Goal: Use online tool/utility: Utilize a website feature to perform a specific function

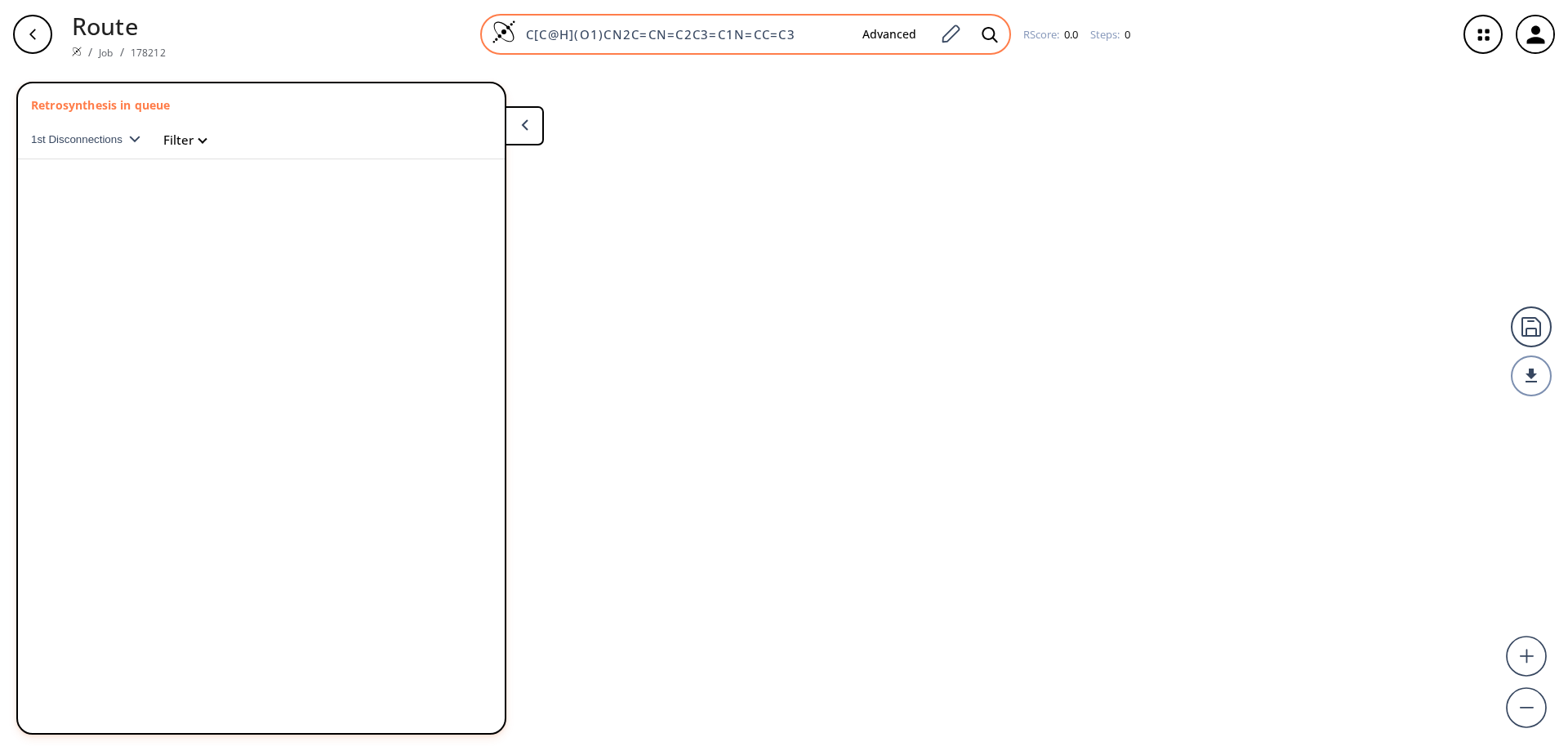
click at [503, 32] on img at bounding box center [503, 32] width 25 height 25
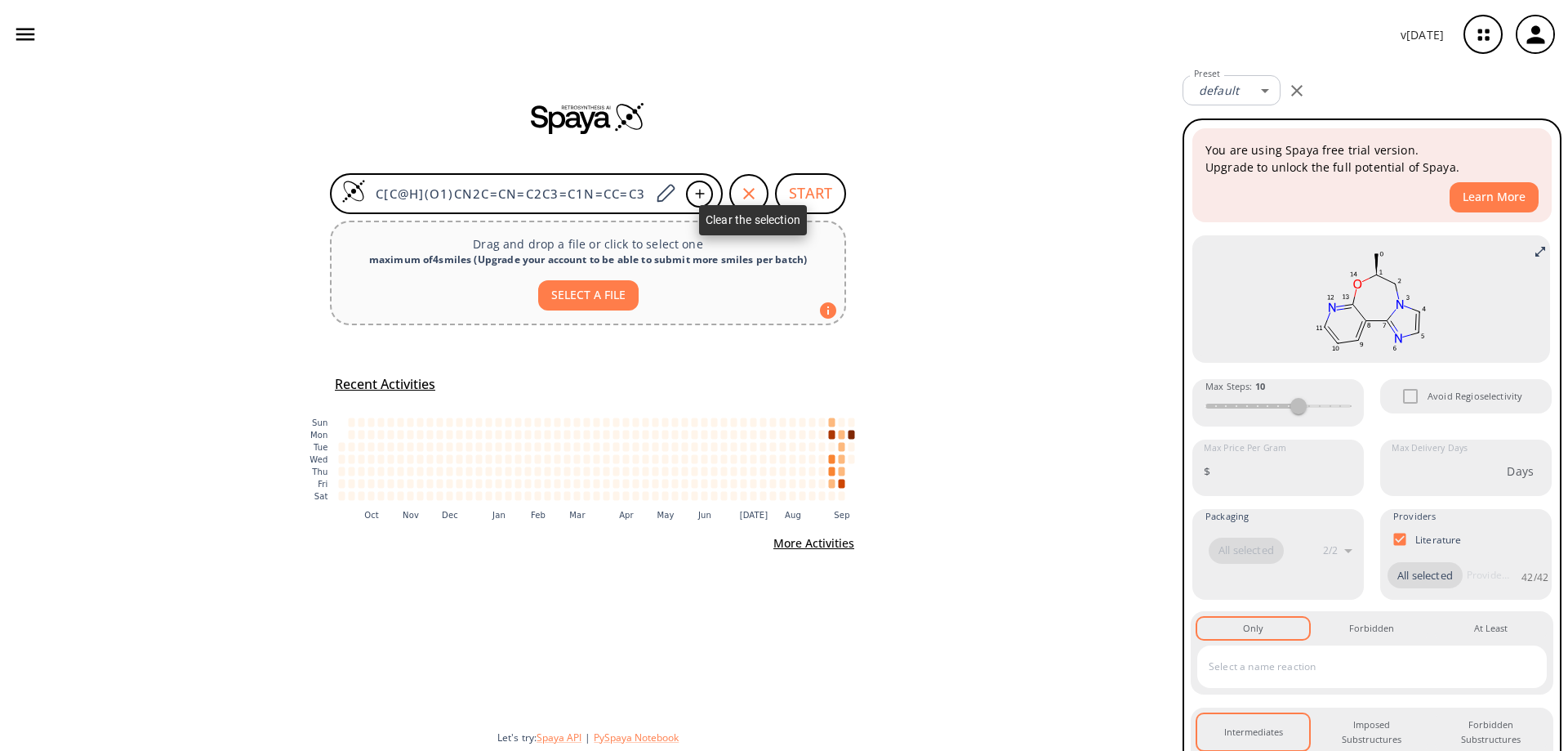
click at [747, 188] on icon "button" at bounding box center [748, 193] width 20 height 20
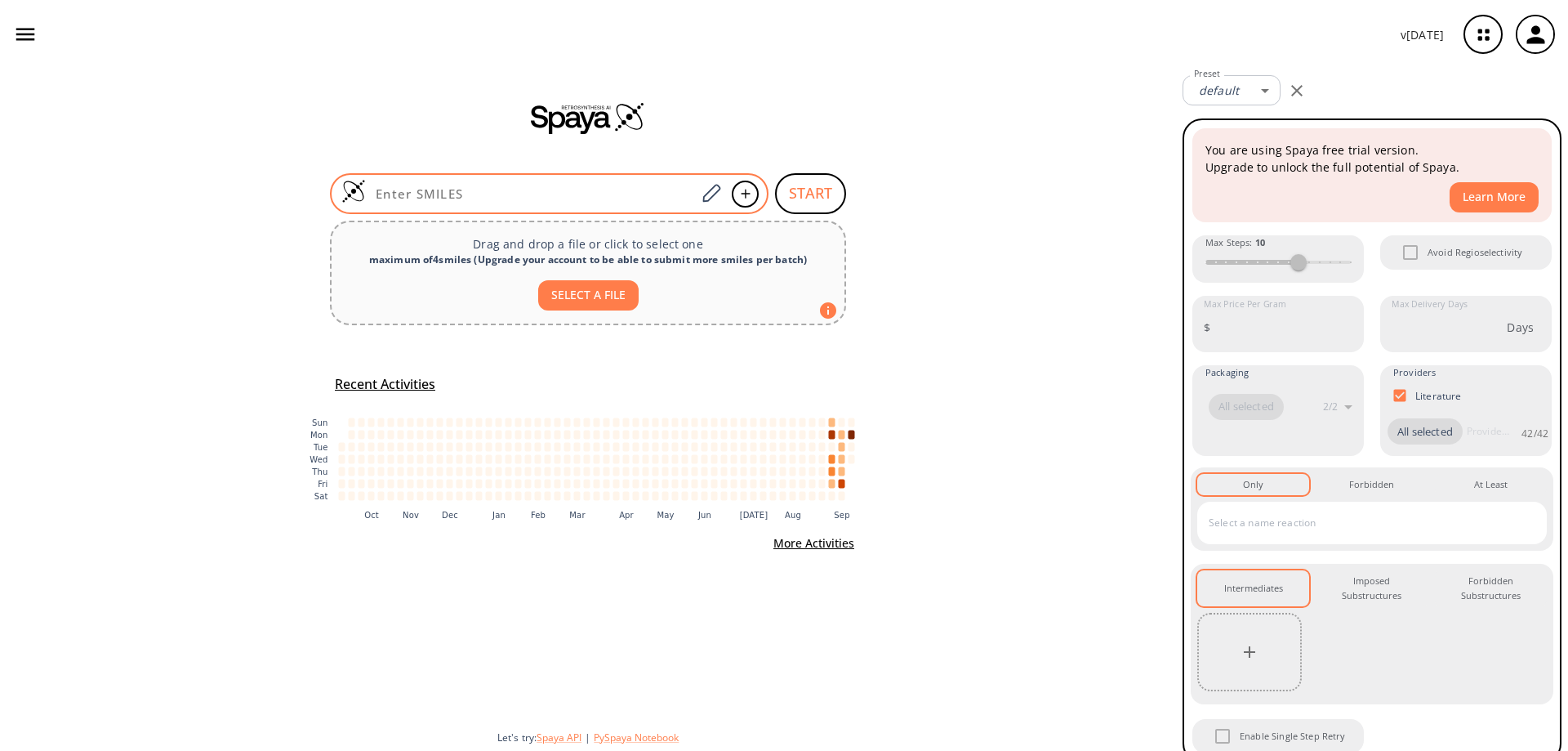
click at [543, 190] on input at bounding box center [531, 193] width 330 height 16
paste input "O=C(C1)CCN(C(OC(C)(C)C)=O)C1CC#N"
type input "O=C(C1)CCN(C(OC(C)(C)C)=O)C1CC#N"
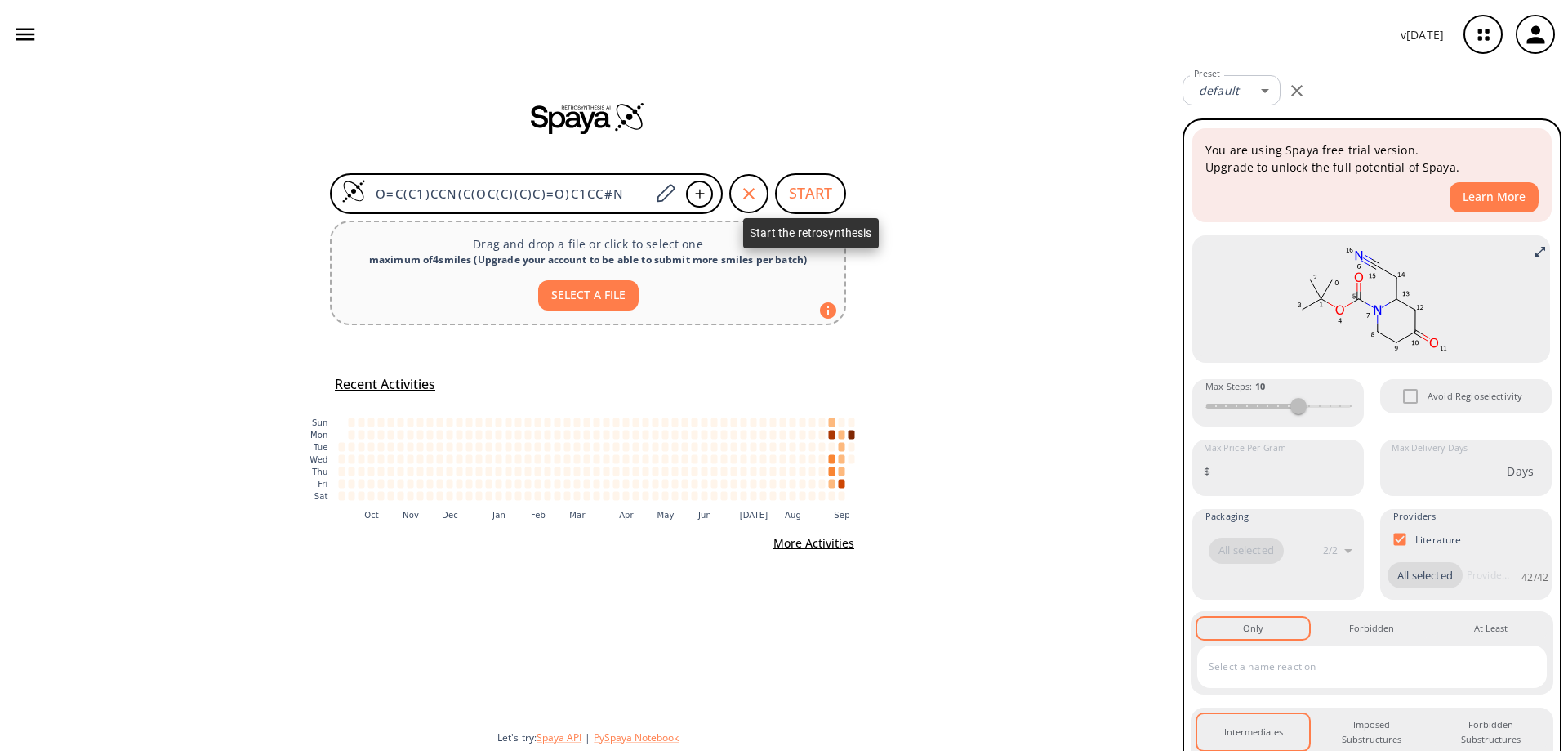
click at [795, 190] on button "START" at bounding box center [810, 194] width 71 height 41
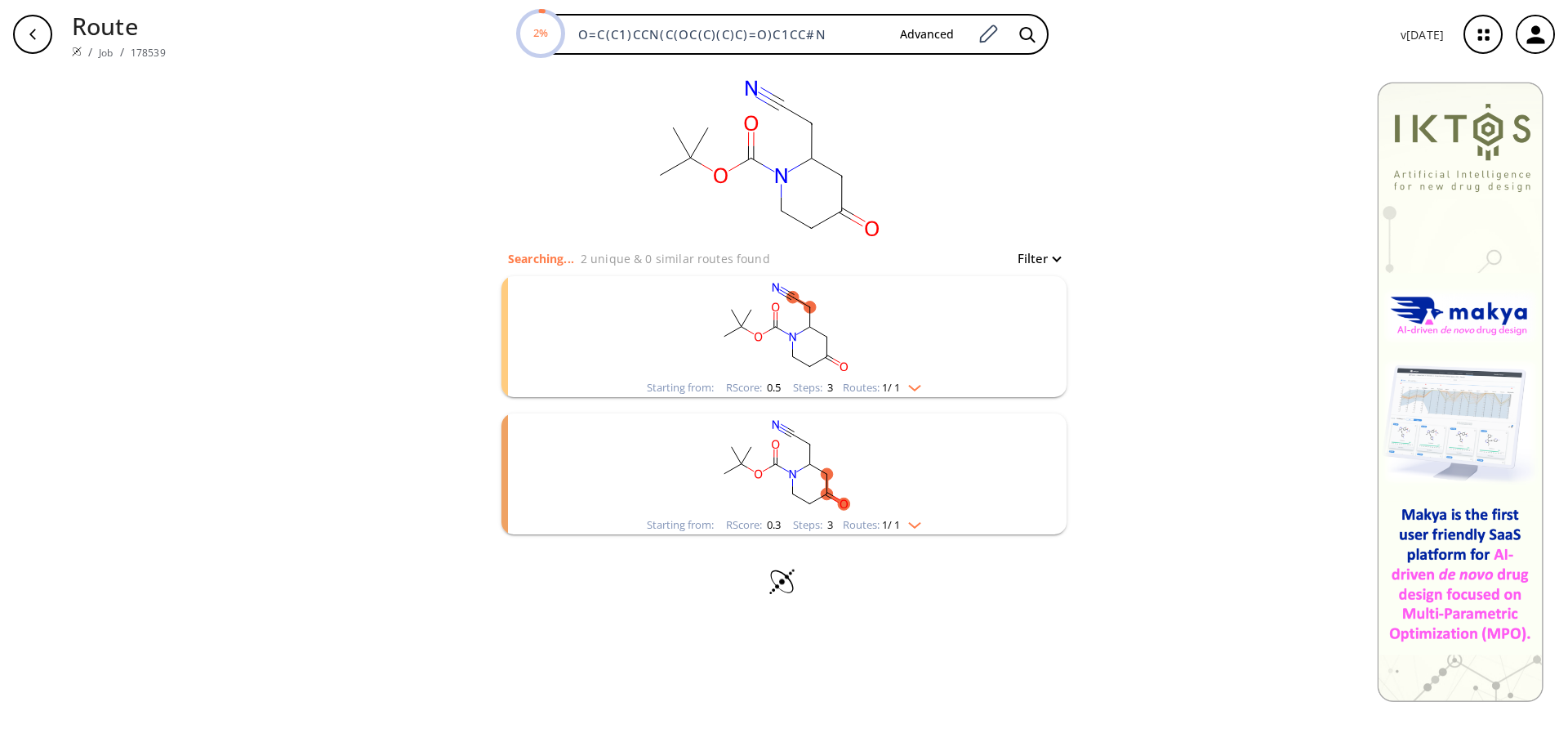
click at [821, 345] on rect "clusters" at bounding box center [784, 328] width 425 height 102
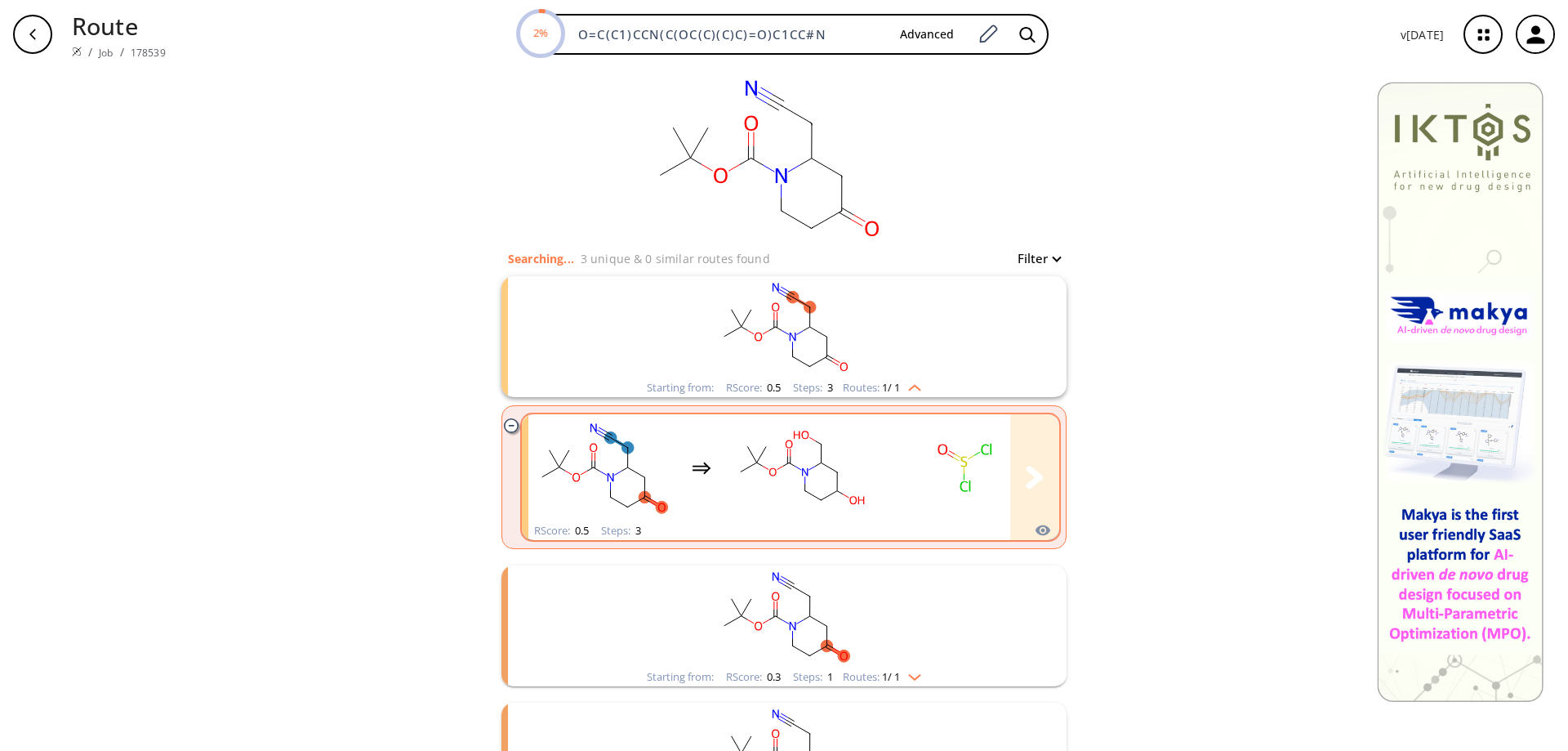
click at [787, 469] on rect "clusters" at bounding box center [801, 468] width 147 height 102
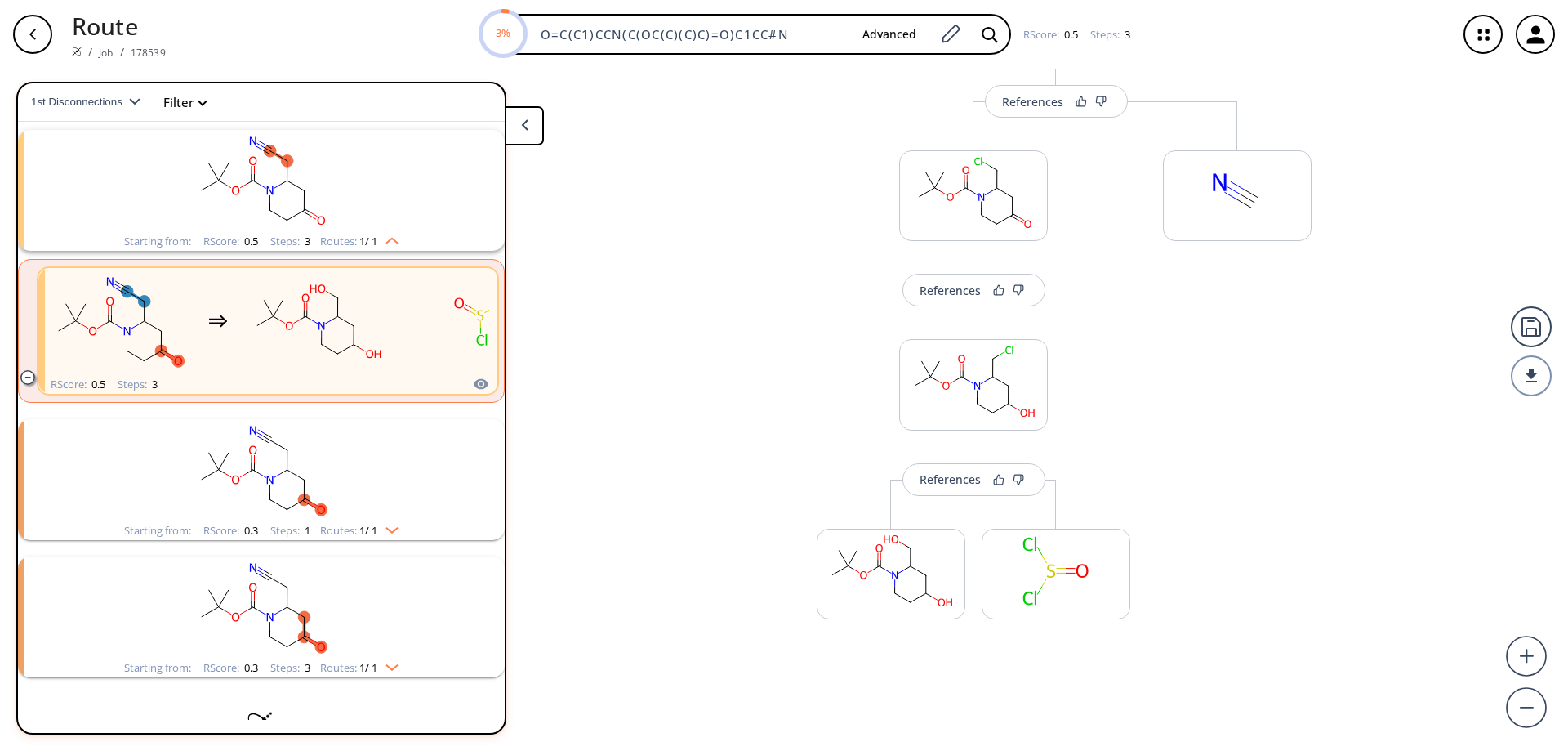
scroll to position [177, 0]
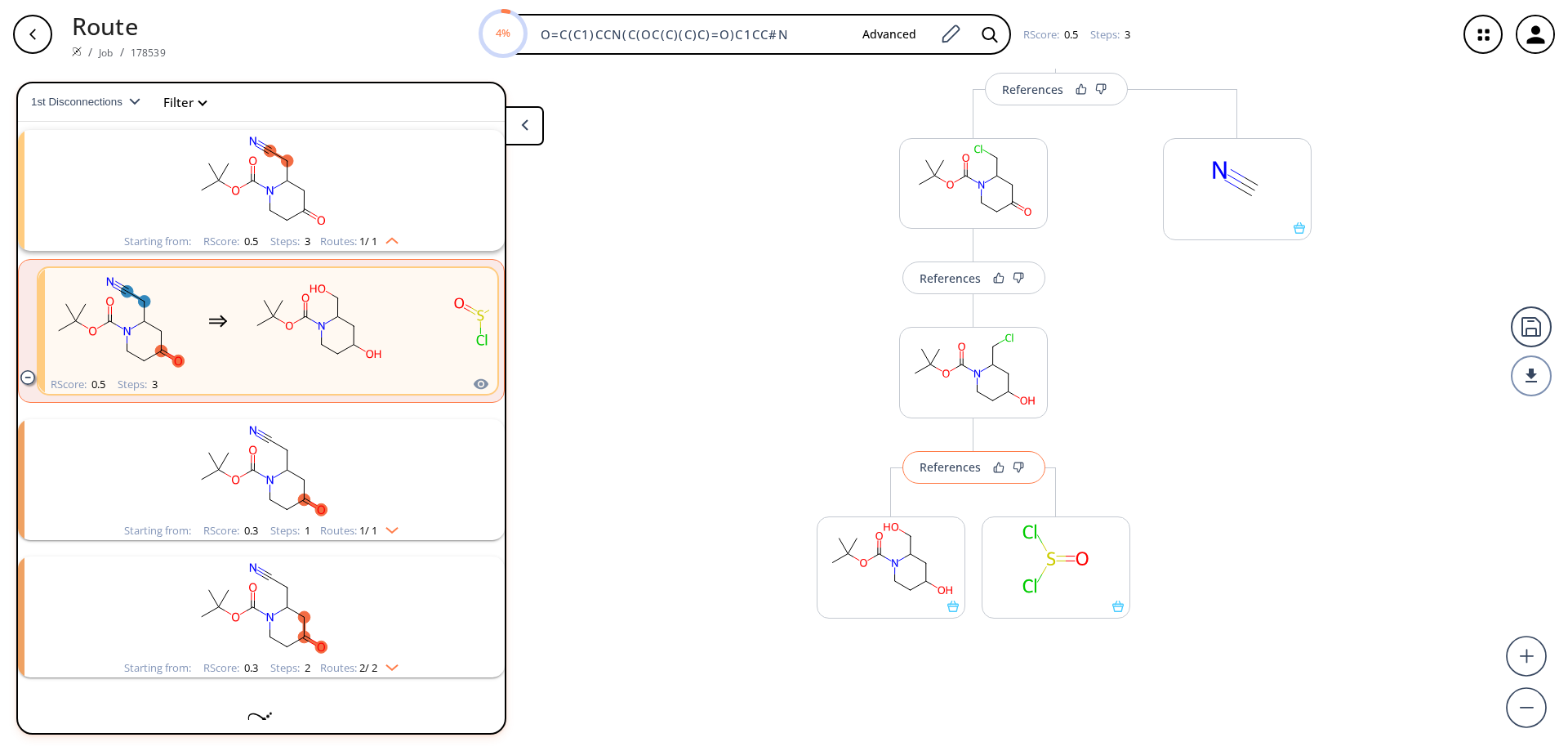
click at [955, 468] on div "References" at bounding box center [950, 467] width 61 height 10
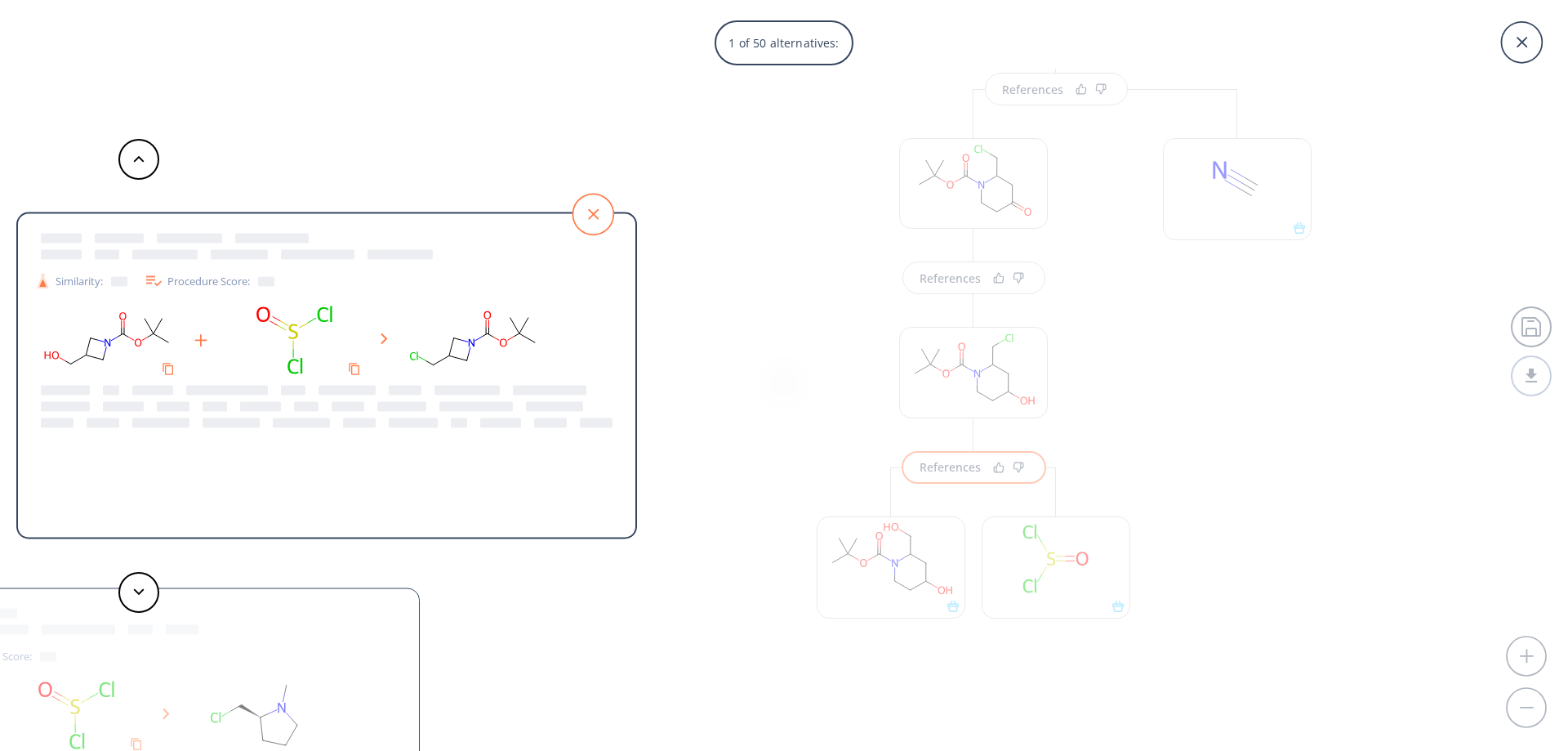
click at [601, 210] on icon at bounding box center [593, 214] width 41 height 41
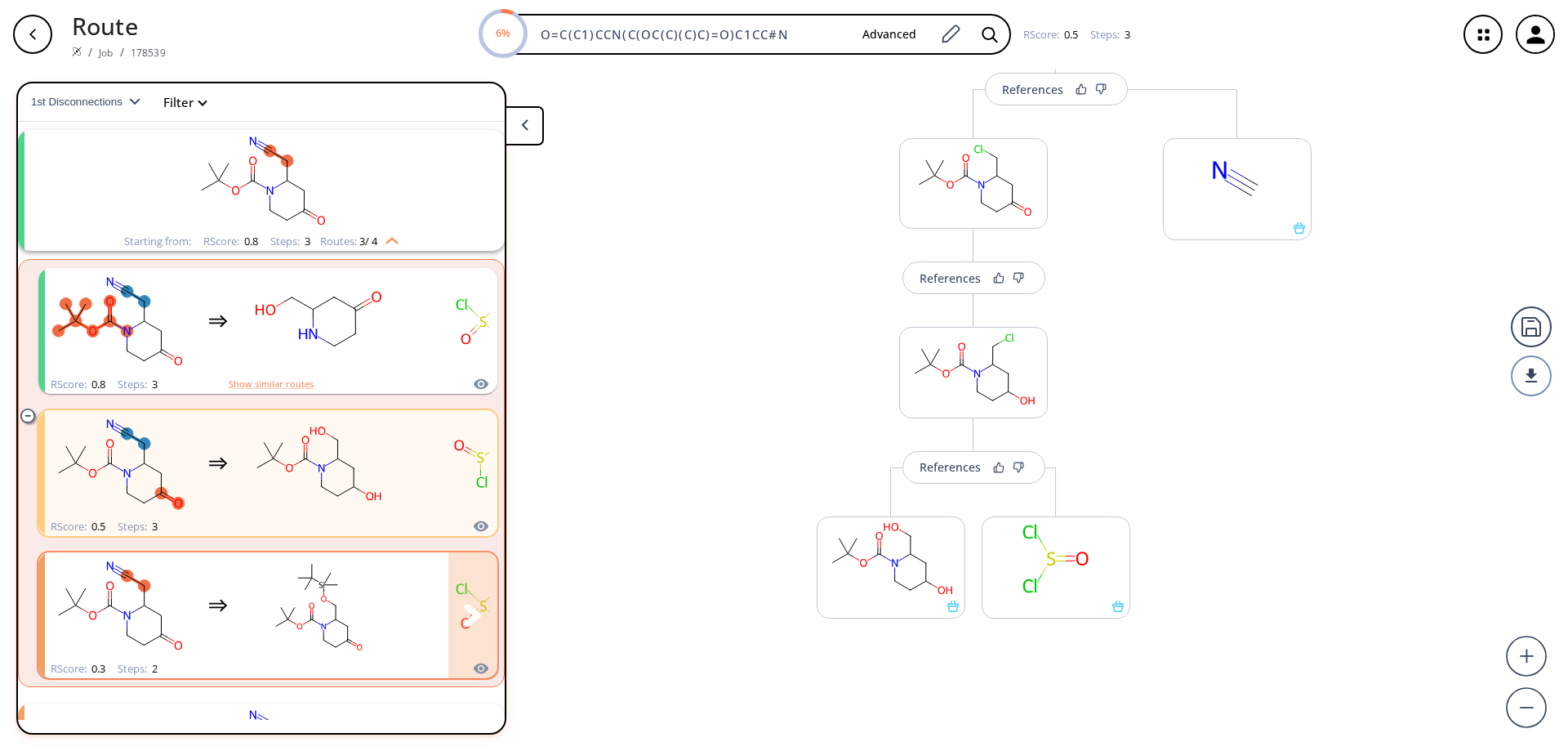
click at [421, 585] on rect "clusters" at bounding box center [481, 606] width 147 height 102
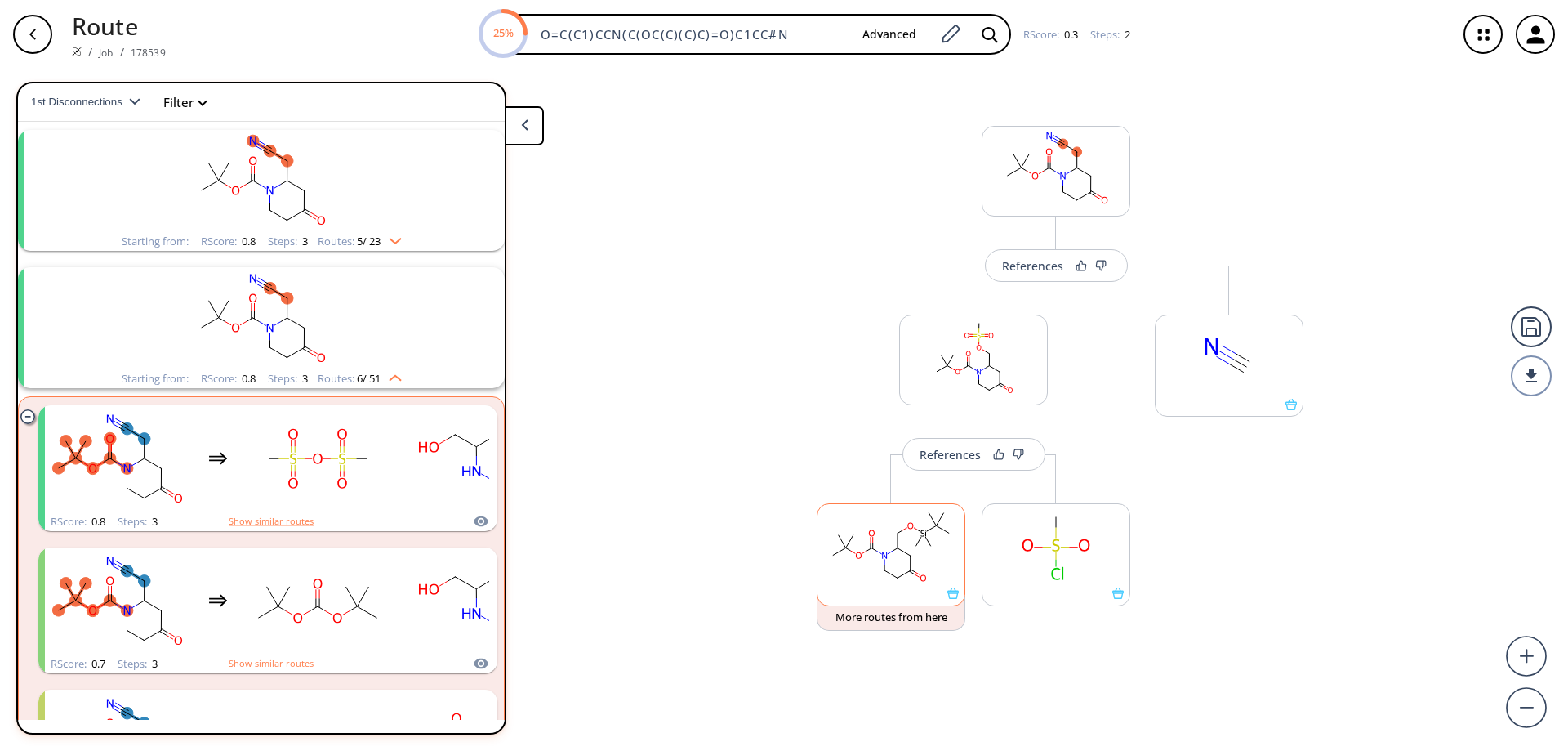
click at [956, 597] on icon at bounding box center [952, 592] width 11 height 11
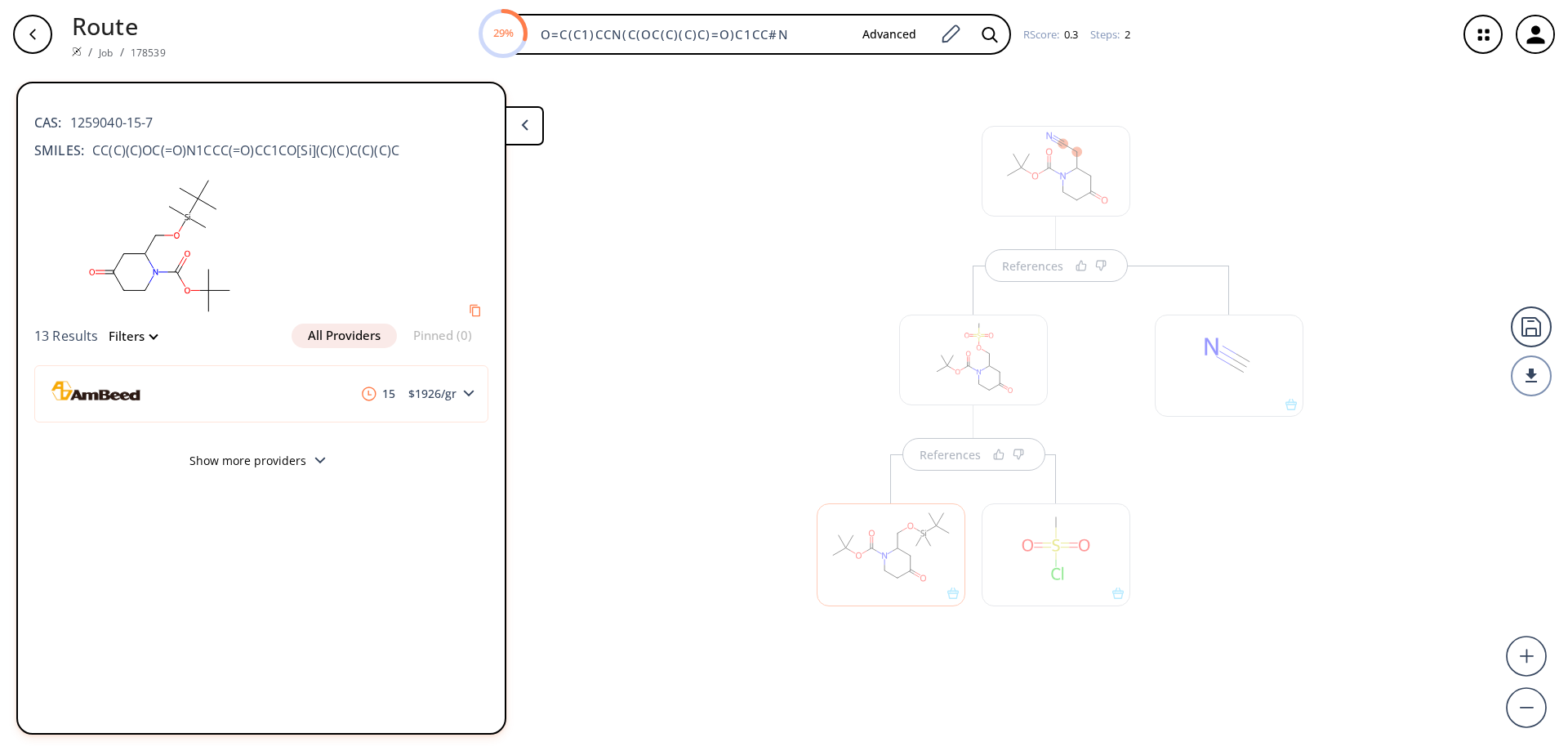
click at [520, 119] on button at bounding box center [525, 125] width 39 height 39
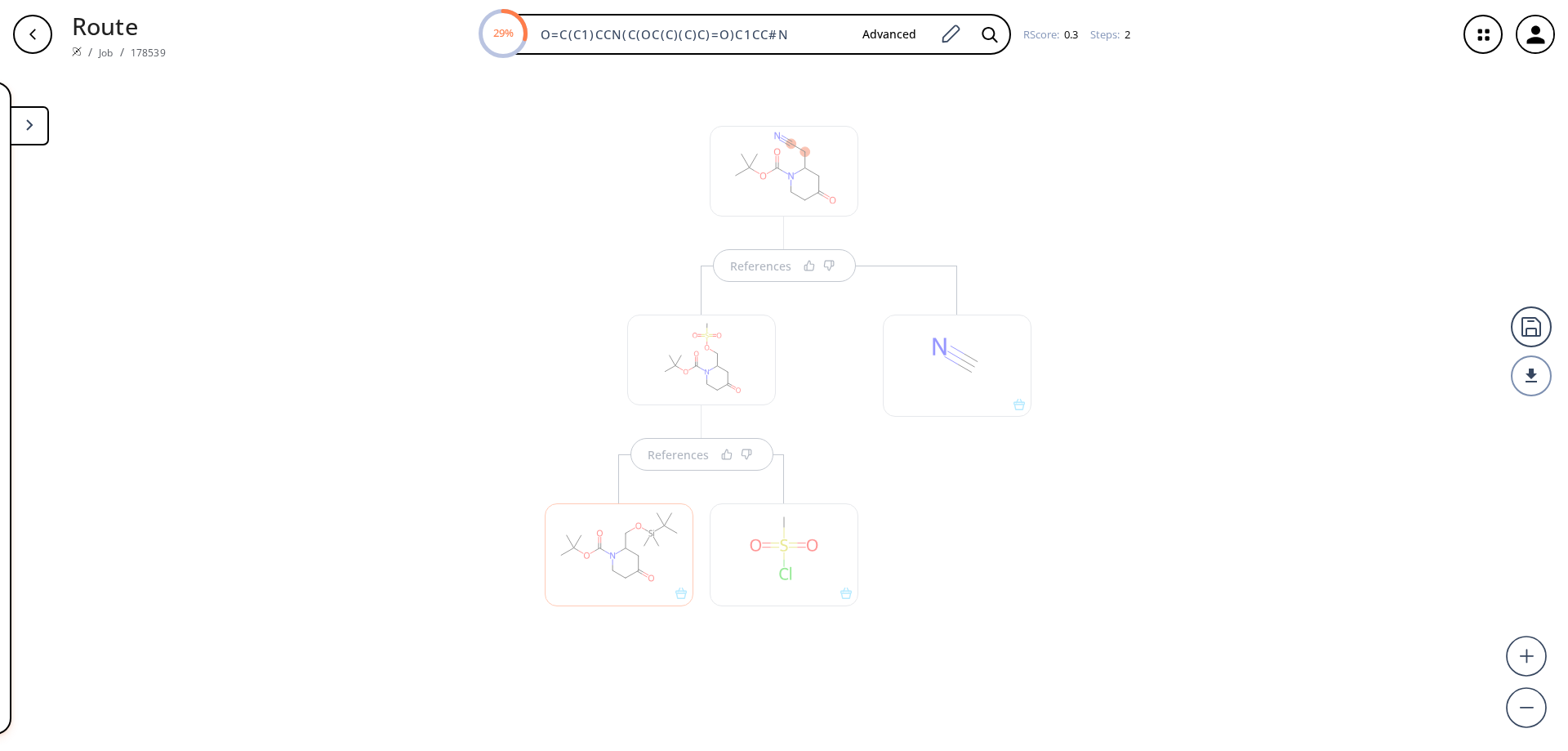
click at [481, 451] on div "References References" at bounding box center [784, 403] width 1568 height 669
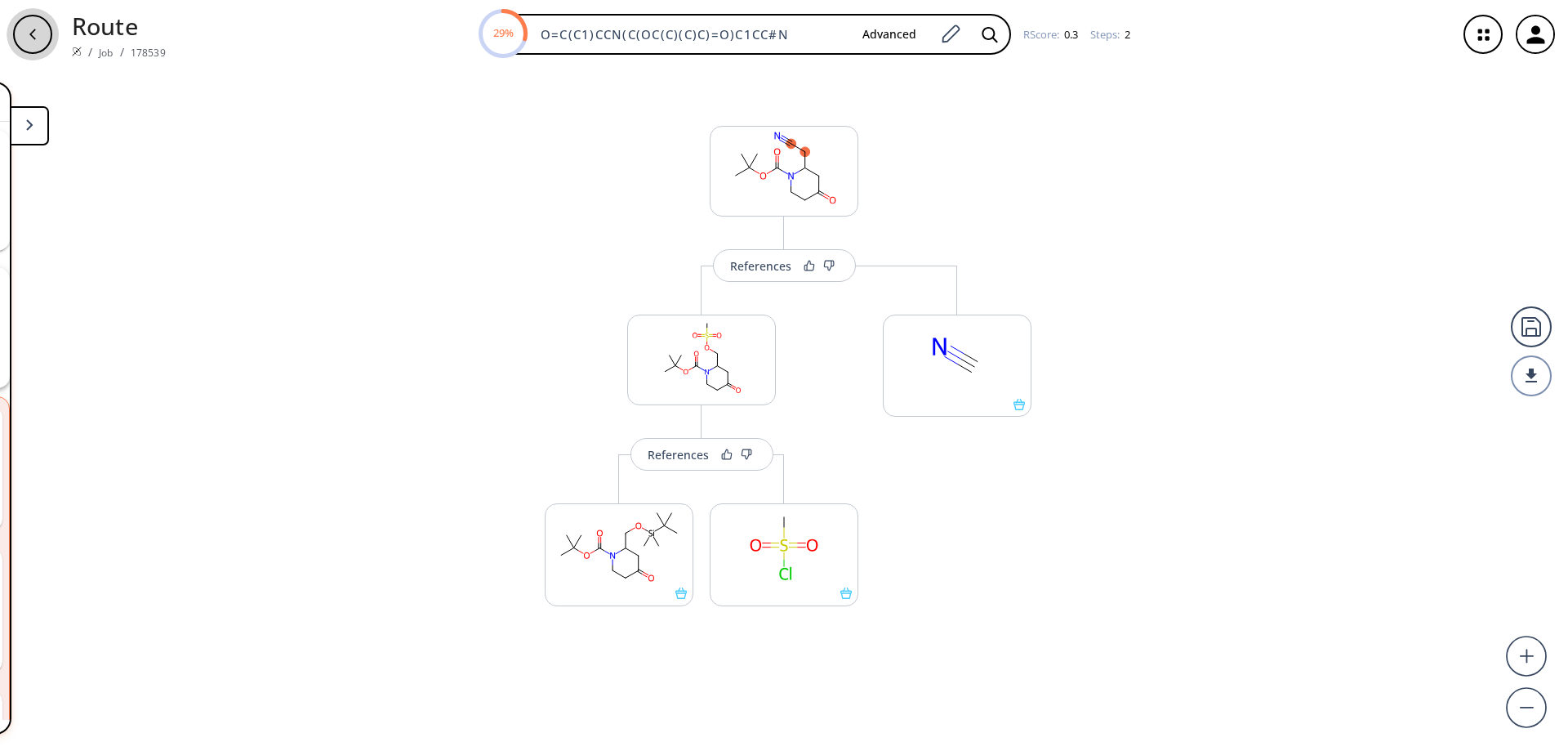
click at [35, 37] on icon "button" at bounding box center [32, 34] width 13 height 13
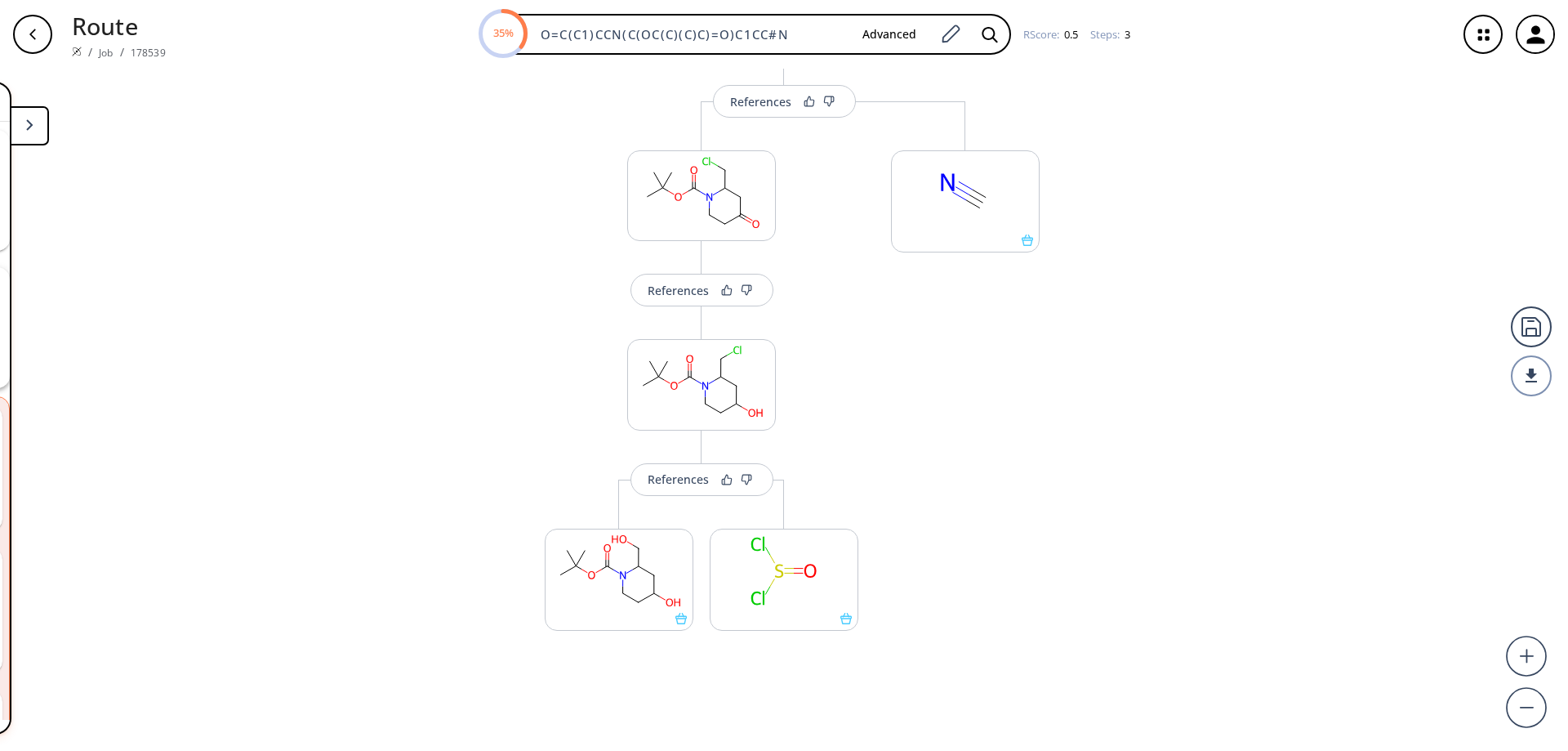
scroll to position [188, 0]
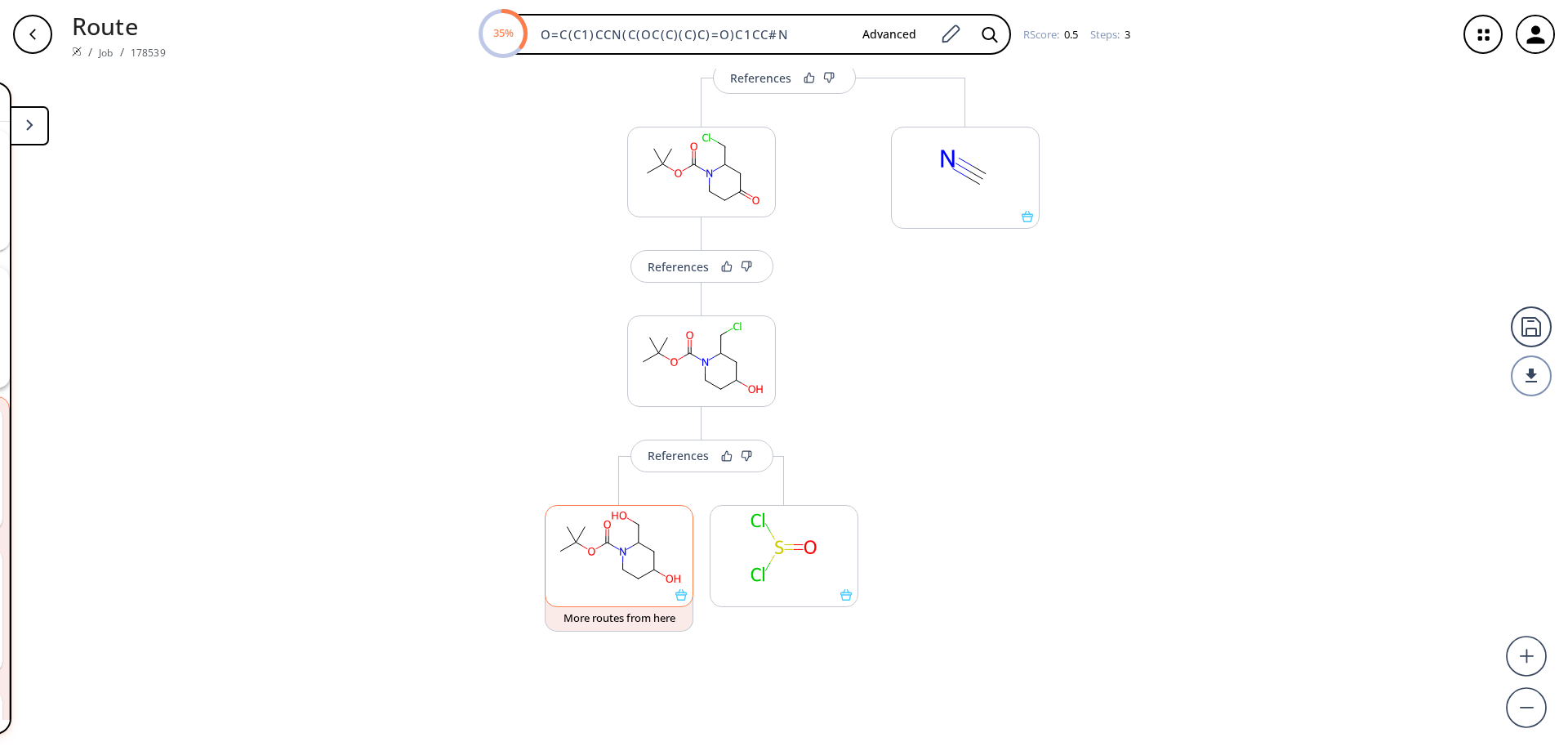
click at [677, 598] on icon at bounding box center [681, 594] width 11 height 11
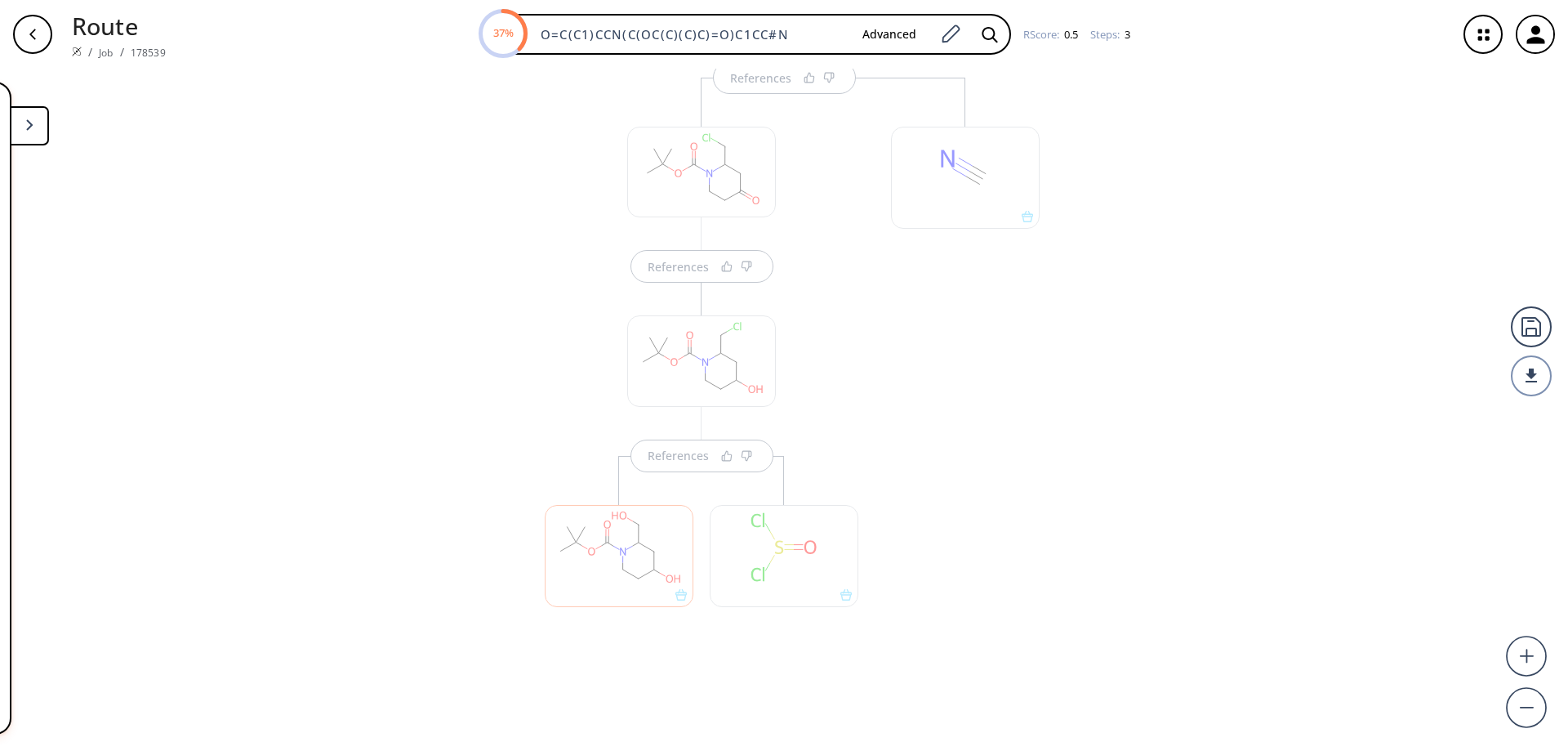
click at [23, 112] on button at bounding box center [29, 125] width 39 height 39
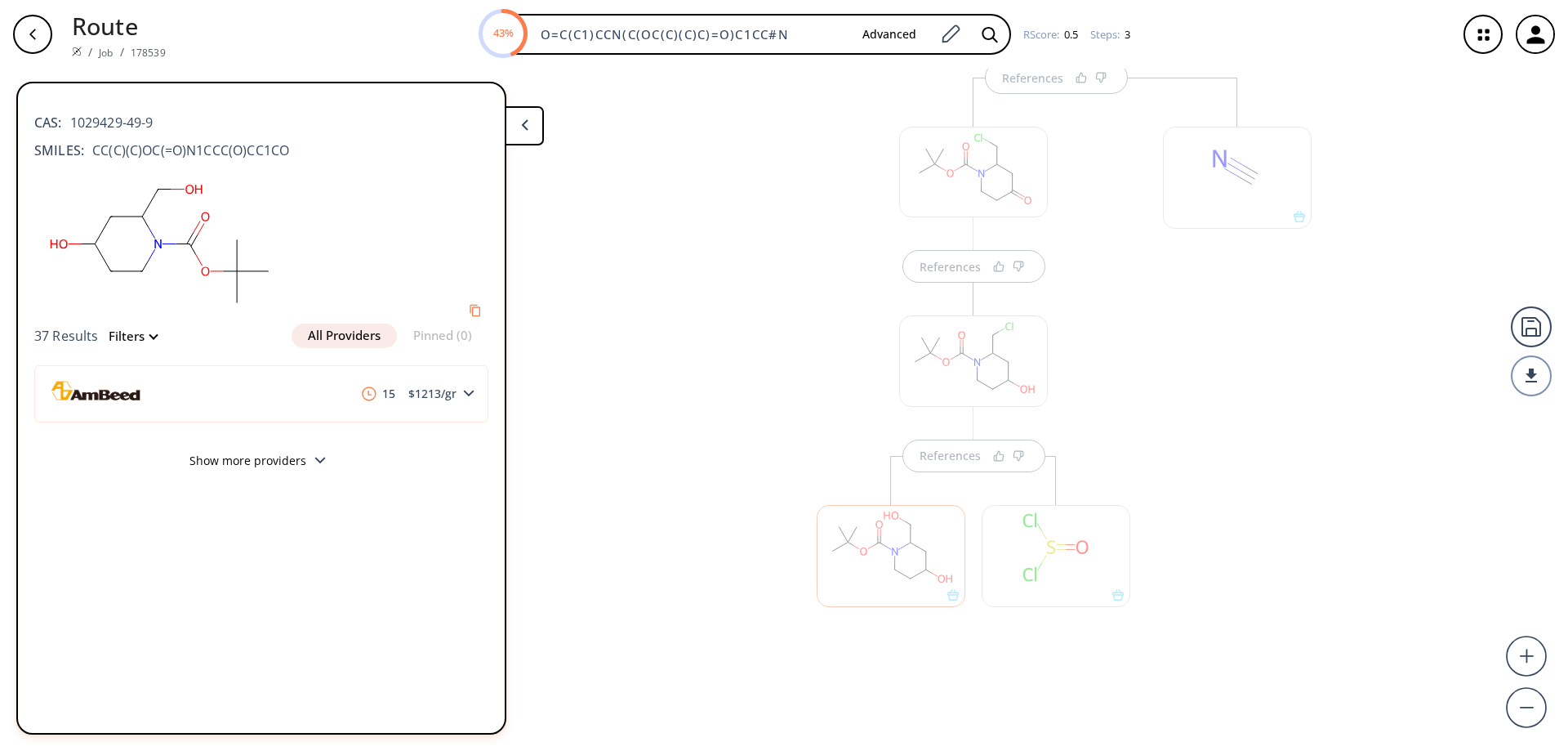
click at [529, 115] on button at bounding box center [525, 125] width 39 height 39
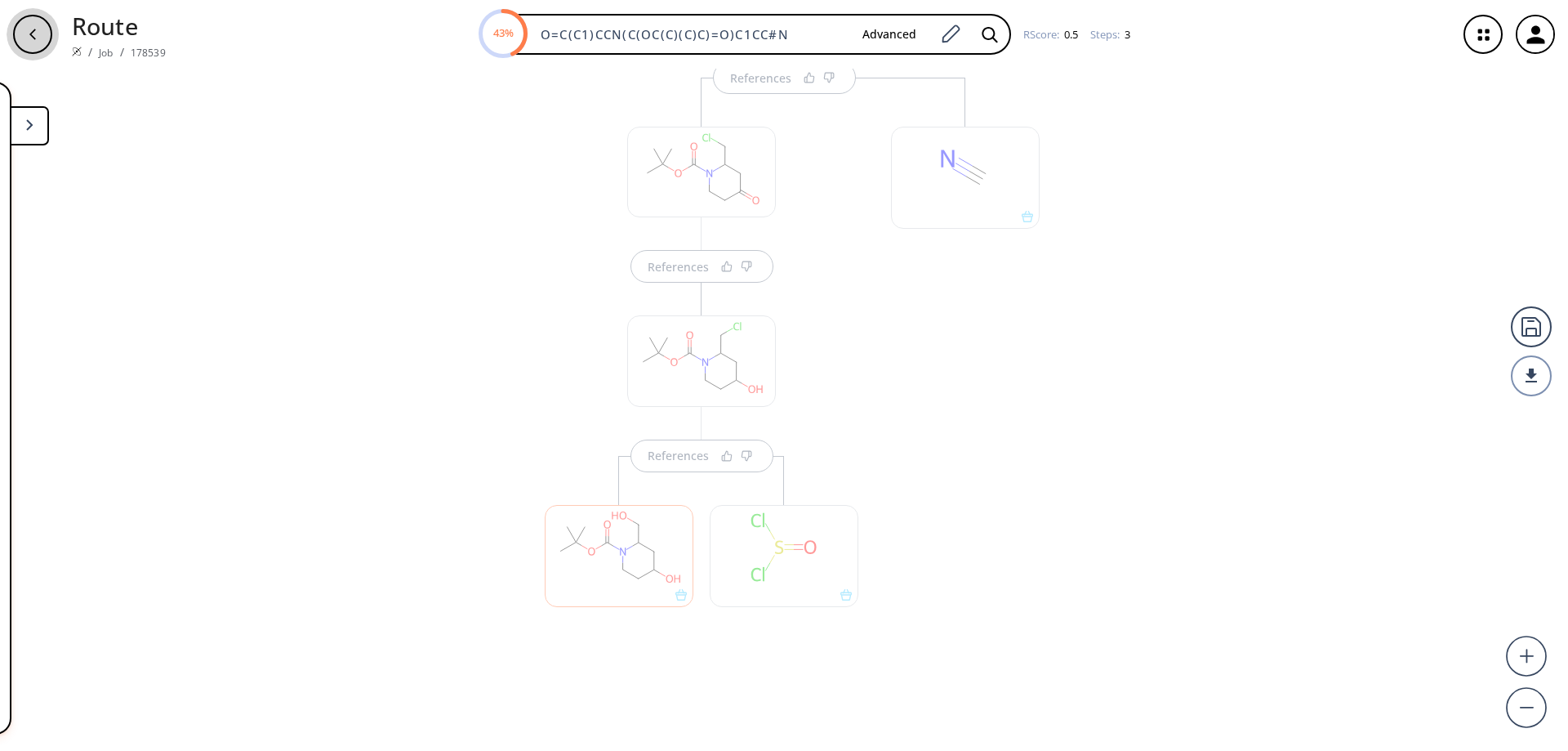
click at [38, 37] on icon "button" at bounding box center [32, 34] width 13 height 13
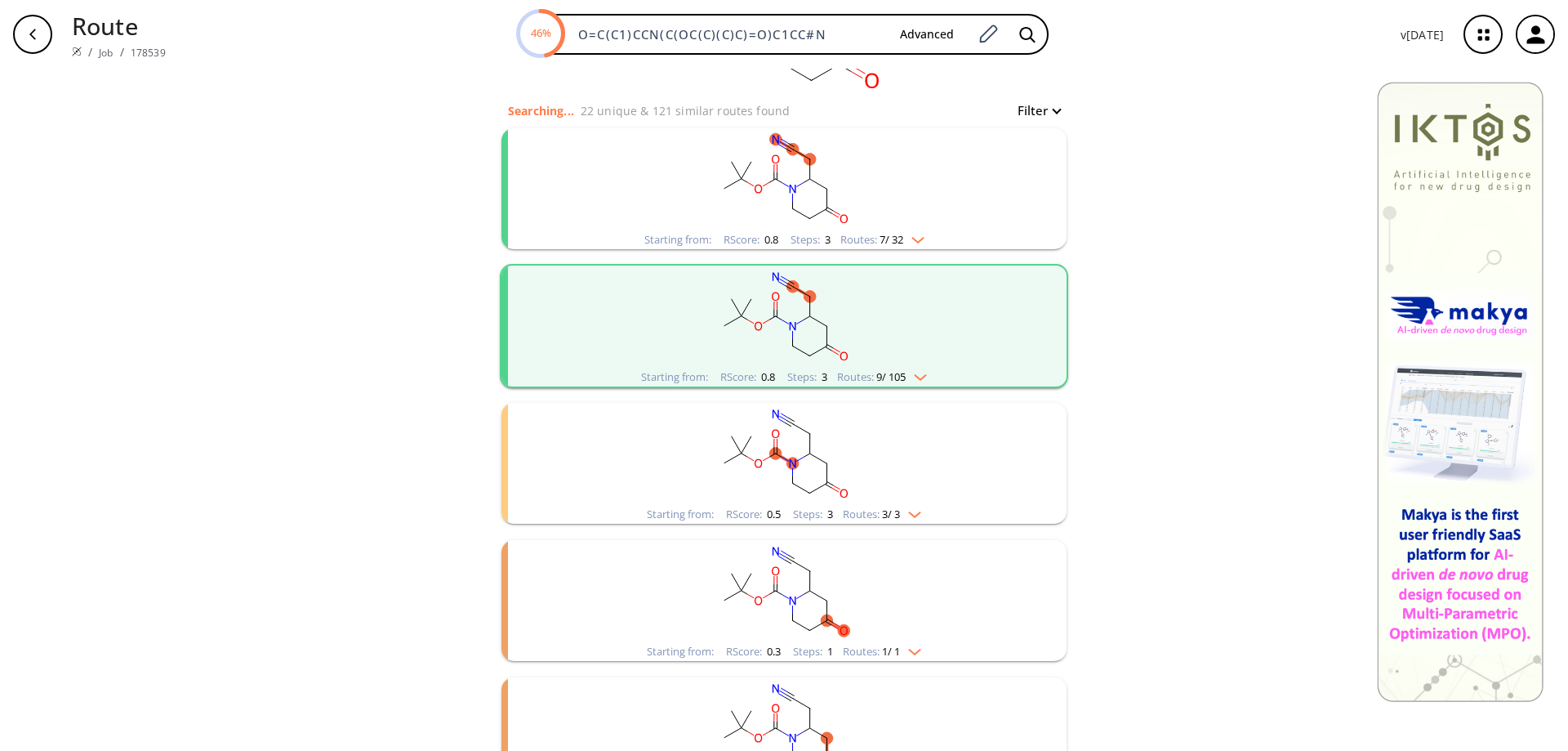
scroll to position [285, 0]
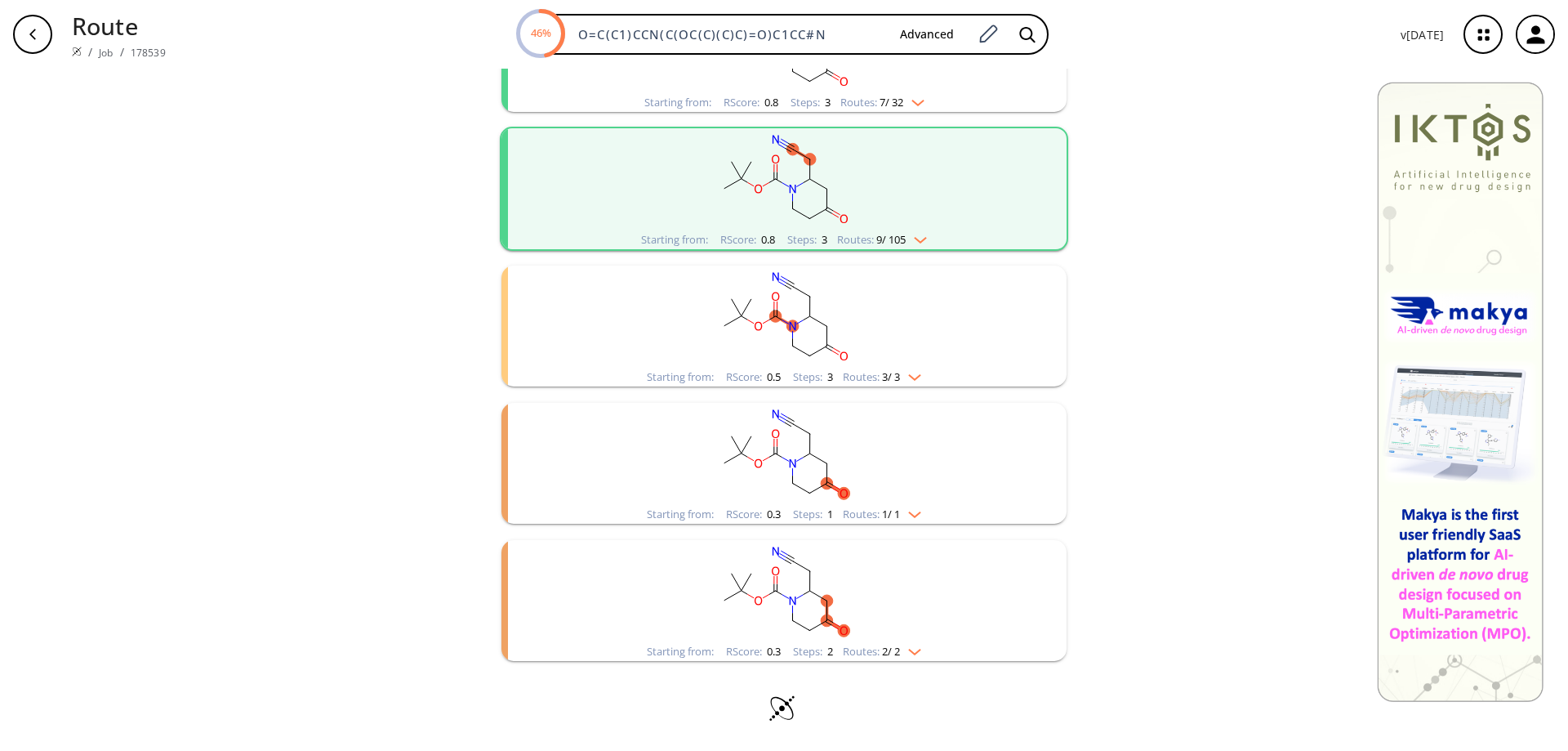
click at [776, 450] on rect "clusters" at bounding box center [784, 454] width 425 height 102
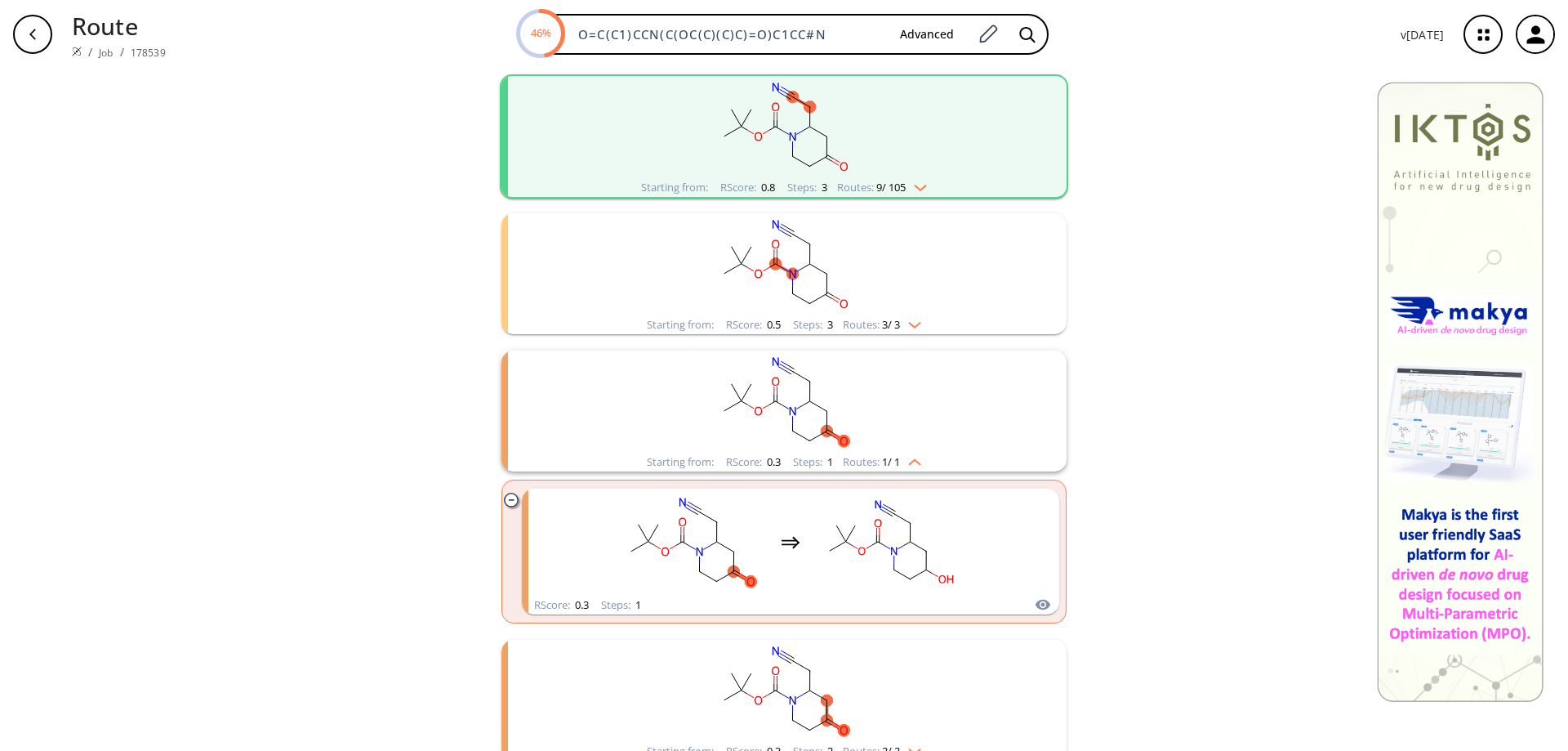
scroll to position [367, 0]
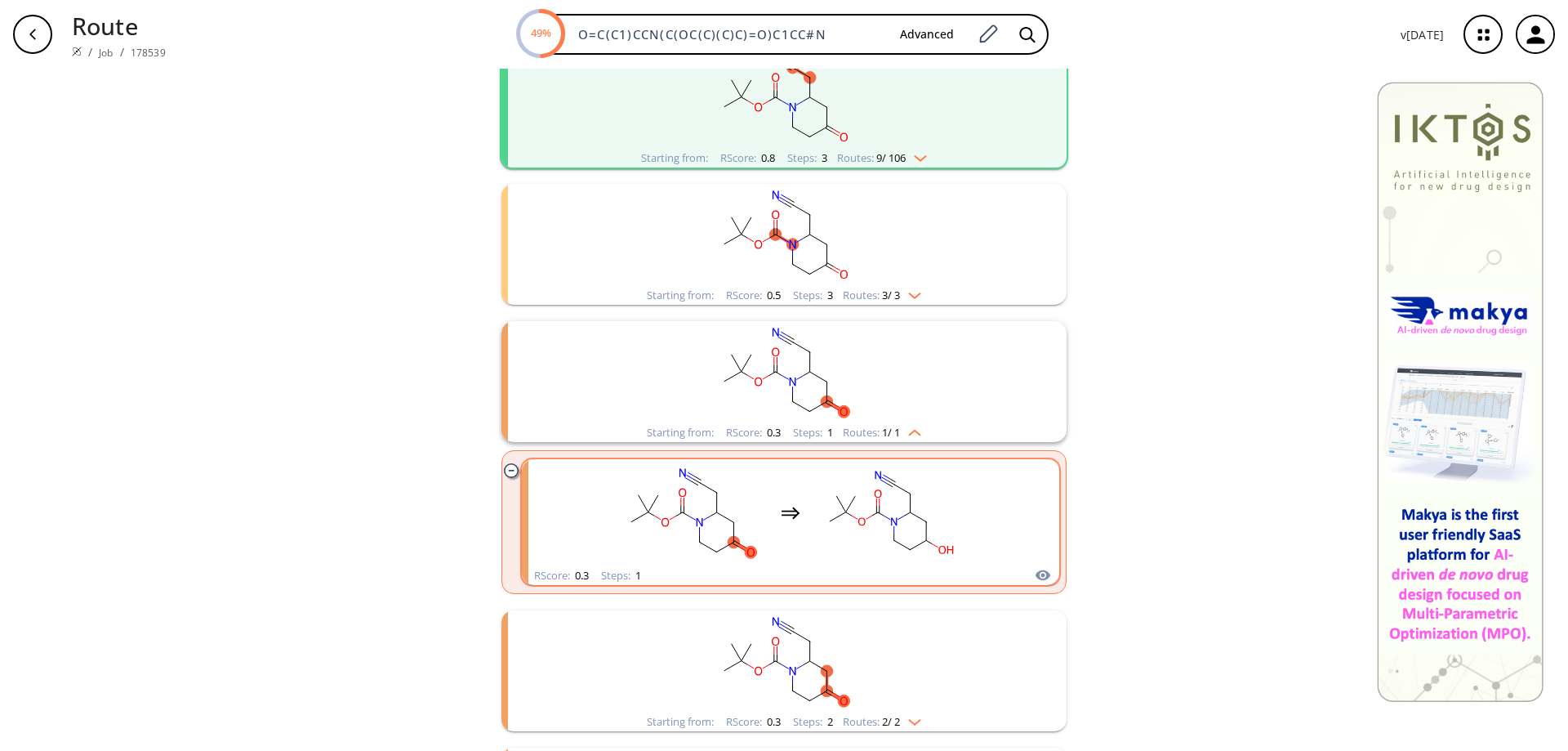
click at [891, 519] on icon "clusters" at bounding box center [893, 522] width 6 height 9
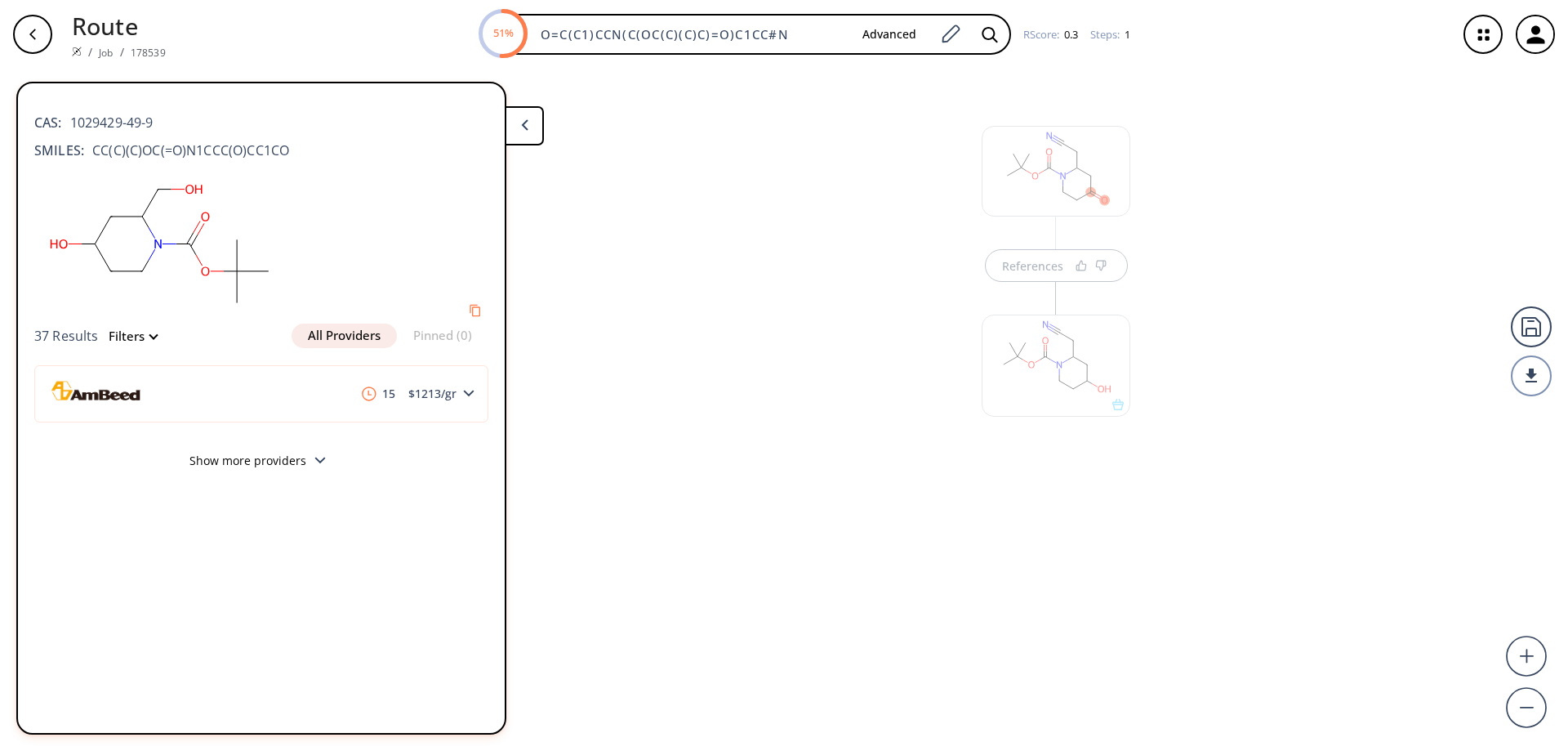
click at [1121, 405] on div at bounding box center [1056, 366] width 148 height 102
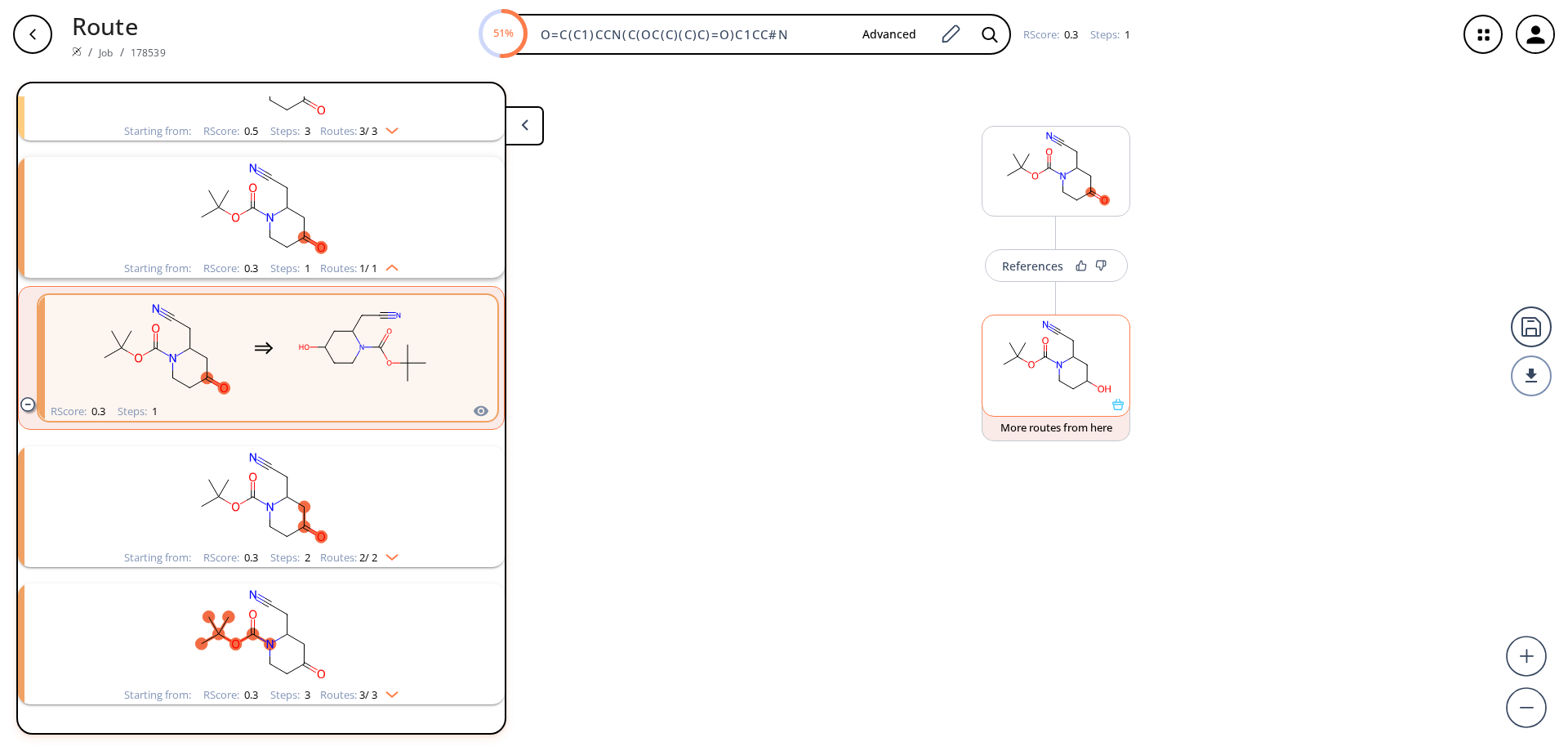
scroll to position [449, 0]
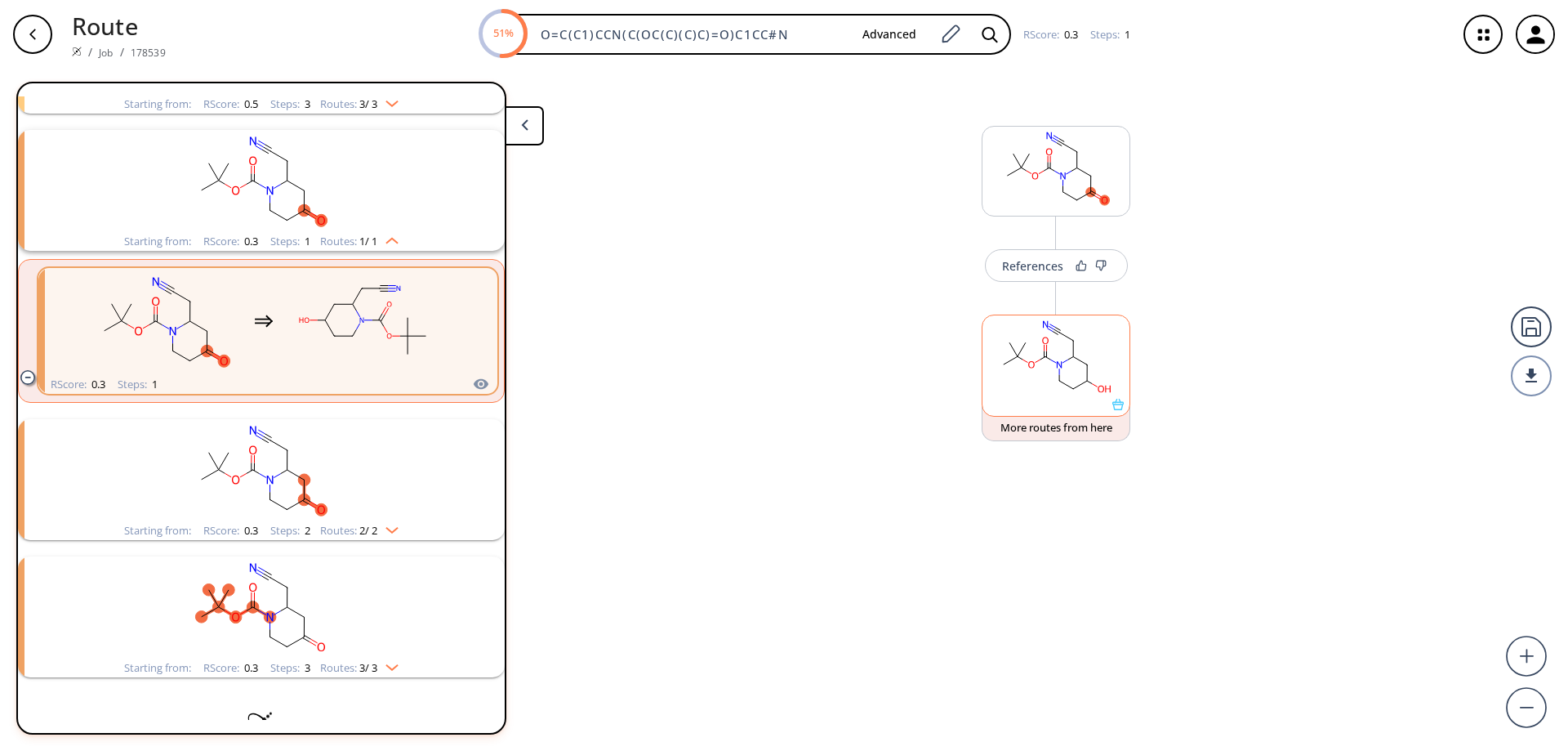
click at [1117, 411] on div at bounding box center [1056, 366] width 148 height 102
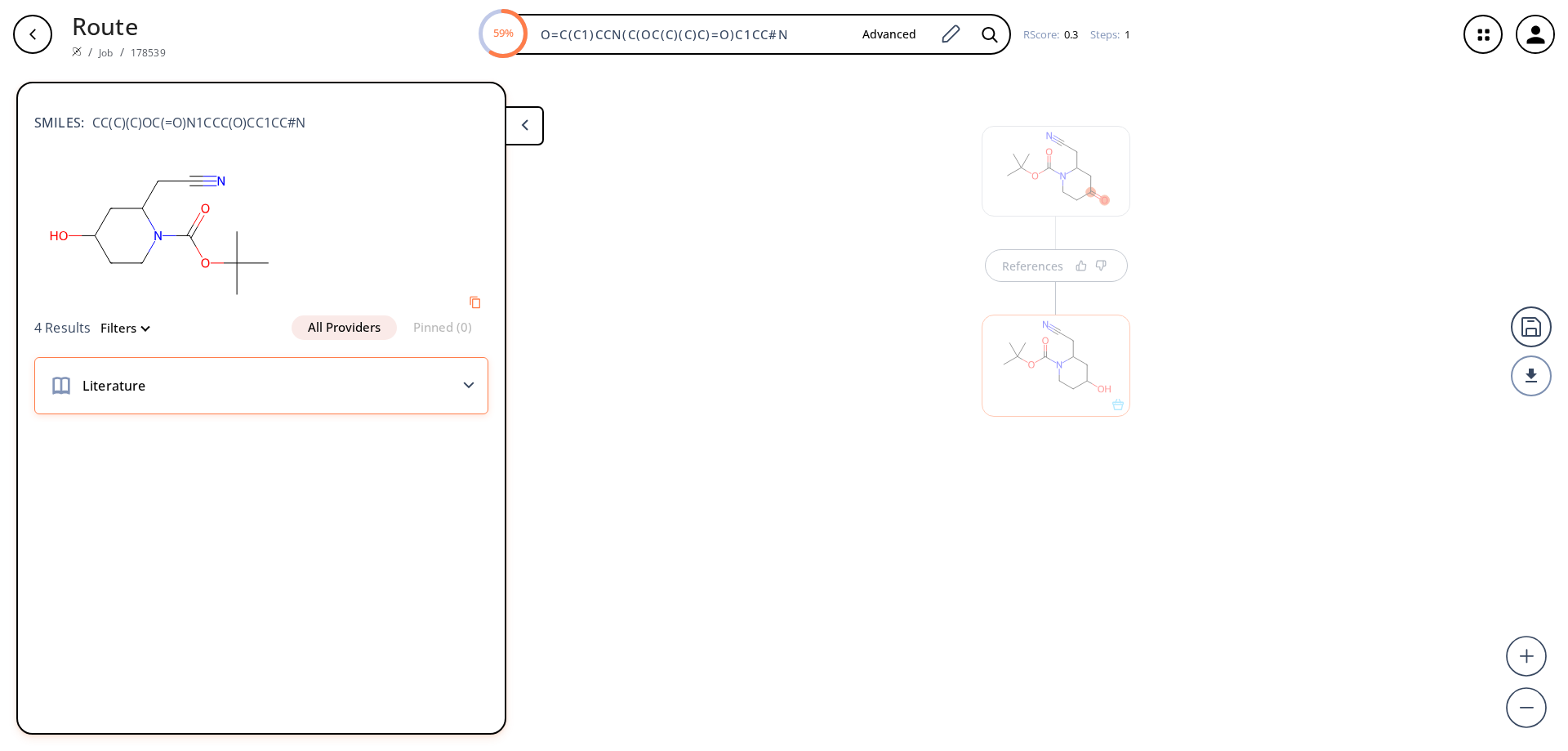
click at [465, 381] on div "Literature" at bounding box center [261, 385] width 454 height 57
click at [467, 378] on div "Literature" at bounding box center [261, 385] width 454 height 57
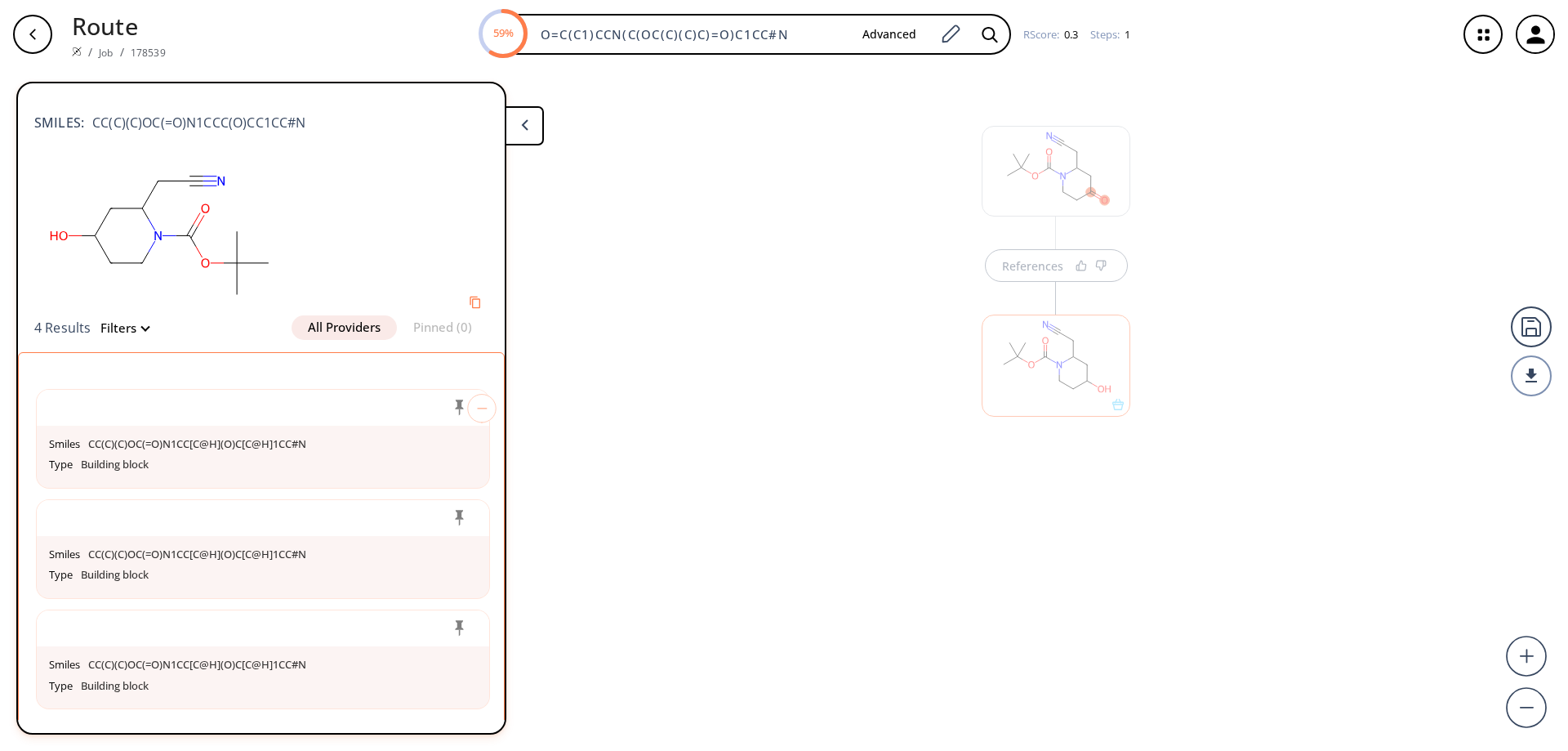
click at [644, 361] on div "References" at bounding box center [784, 403] width 1568 height 669
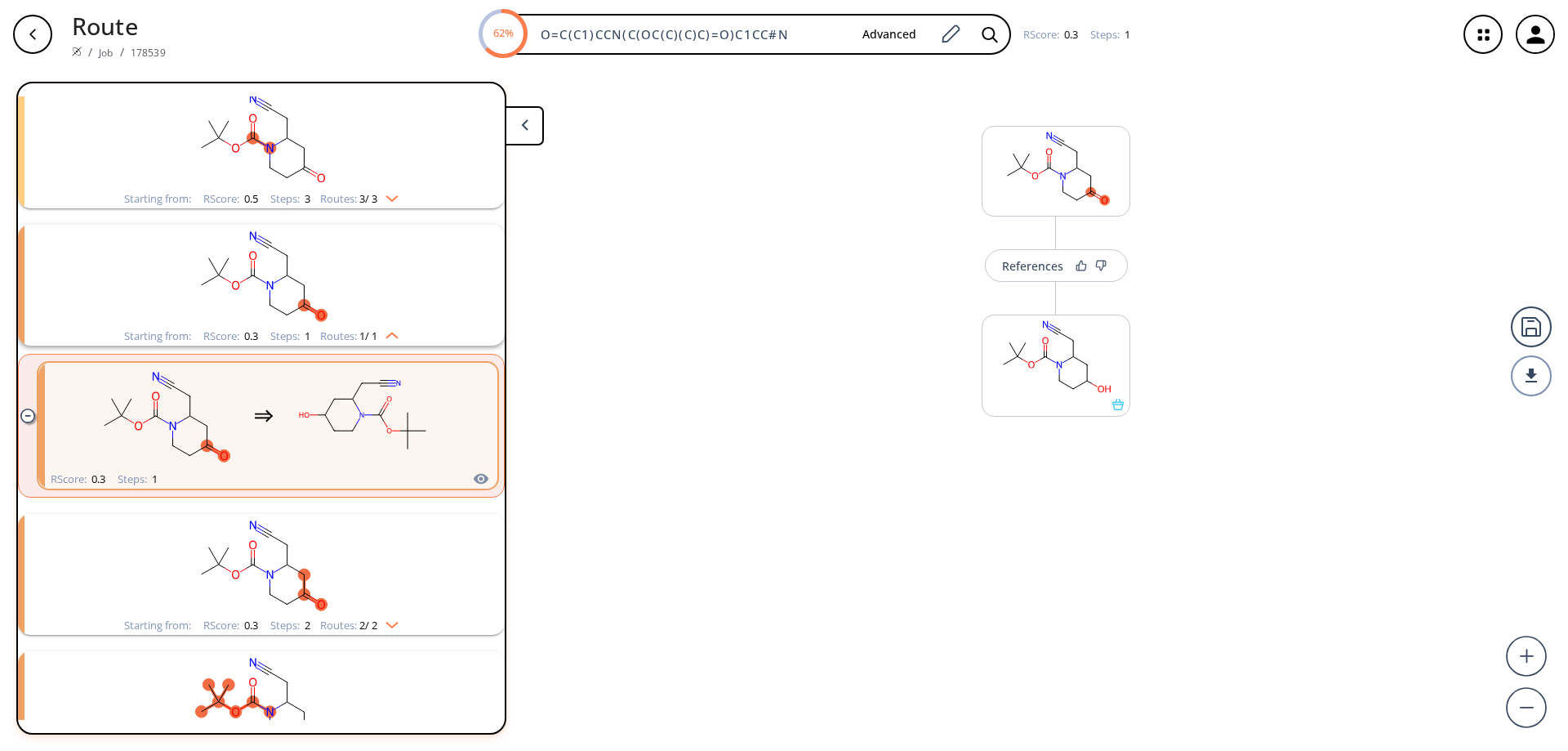
scroll to position [497, 0]
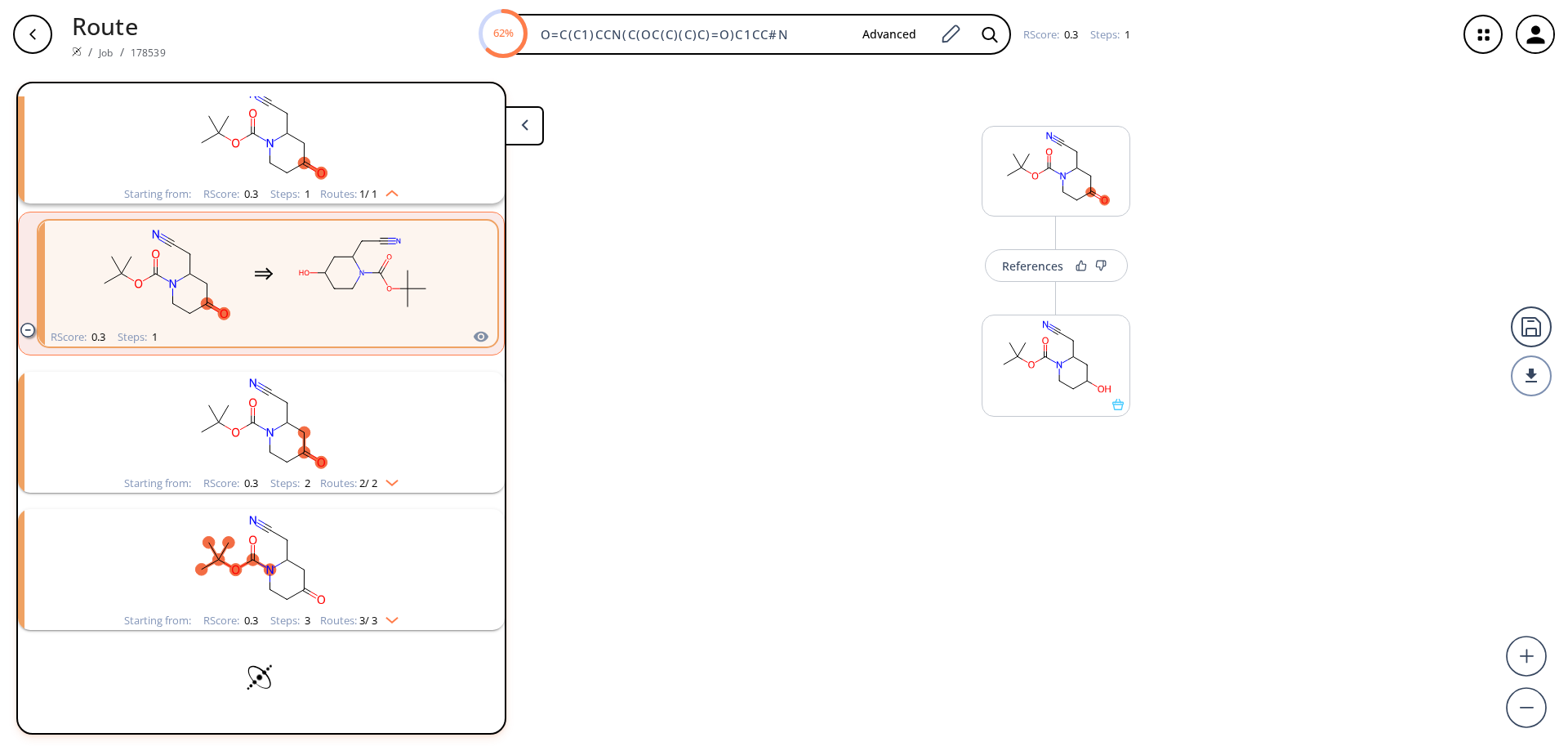
click at [288, 448] on rect "clusters" at bounding box center [261, 423] width 425 height 102
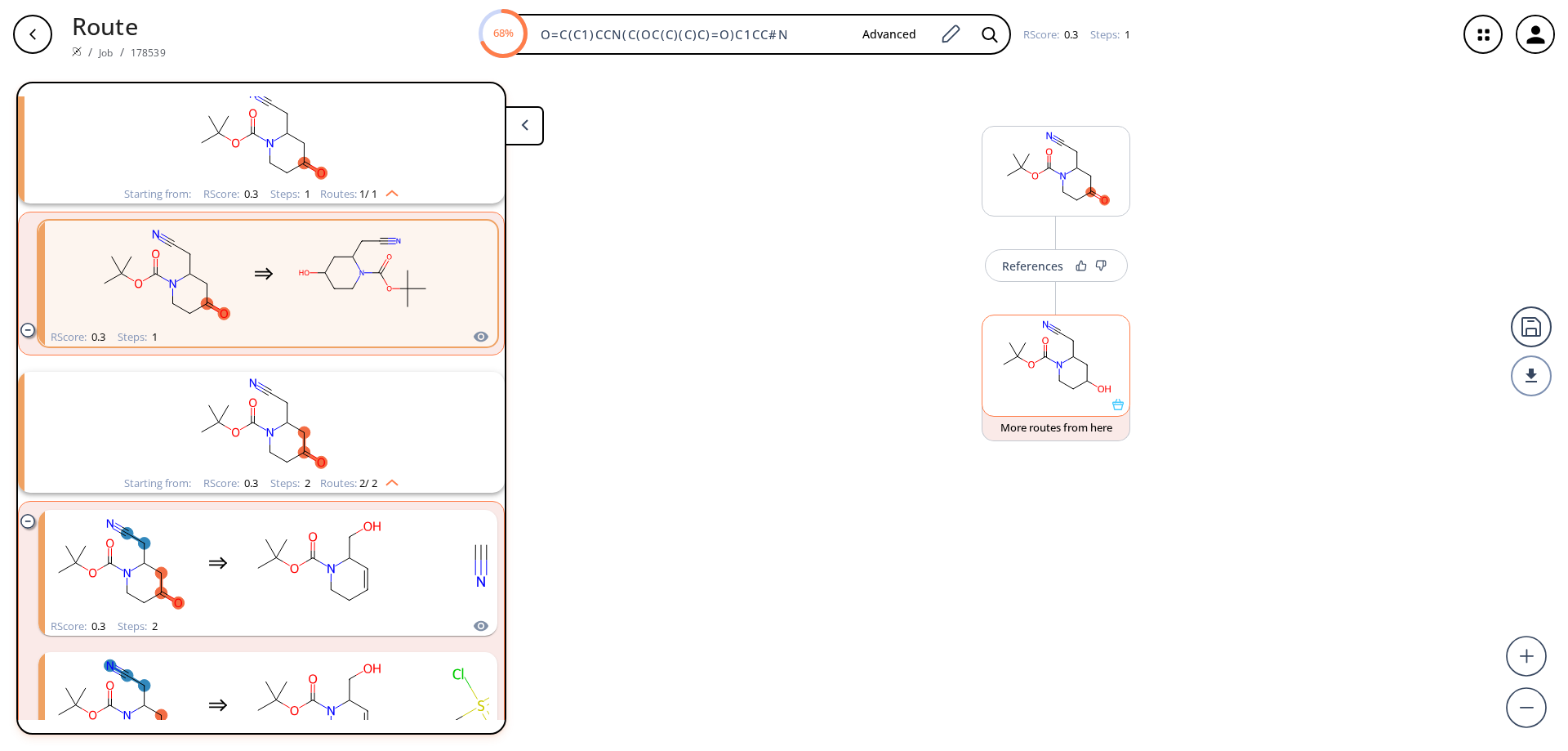
click at [1121, 406] on icon at bounding box center [1118, 404] width 11 height 11
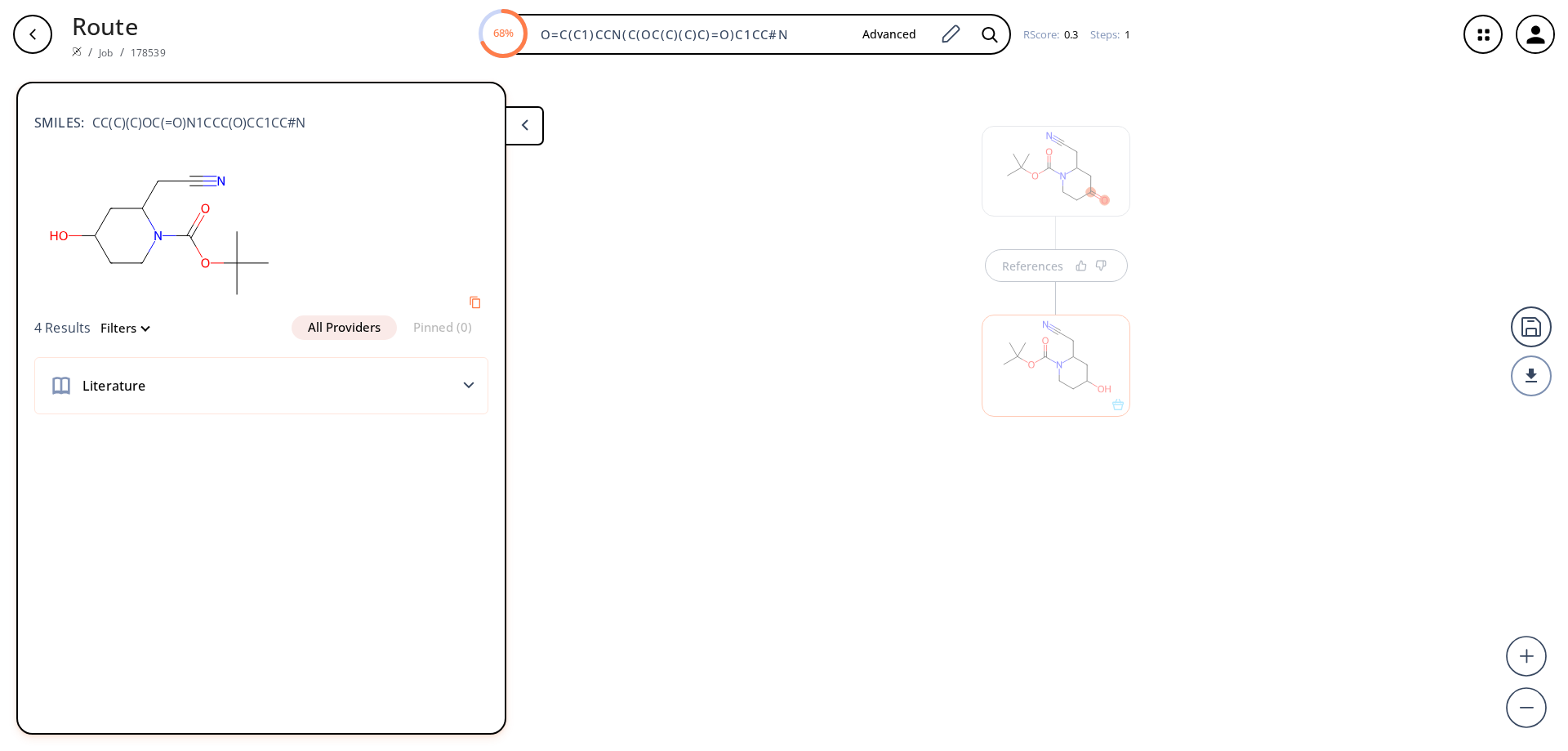
click at [31, 28] on icon "button" at bounding box center [32, 34] width 13 height 13
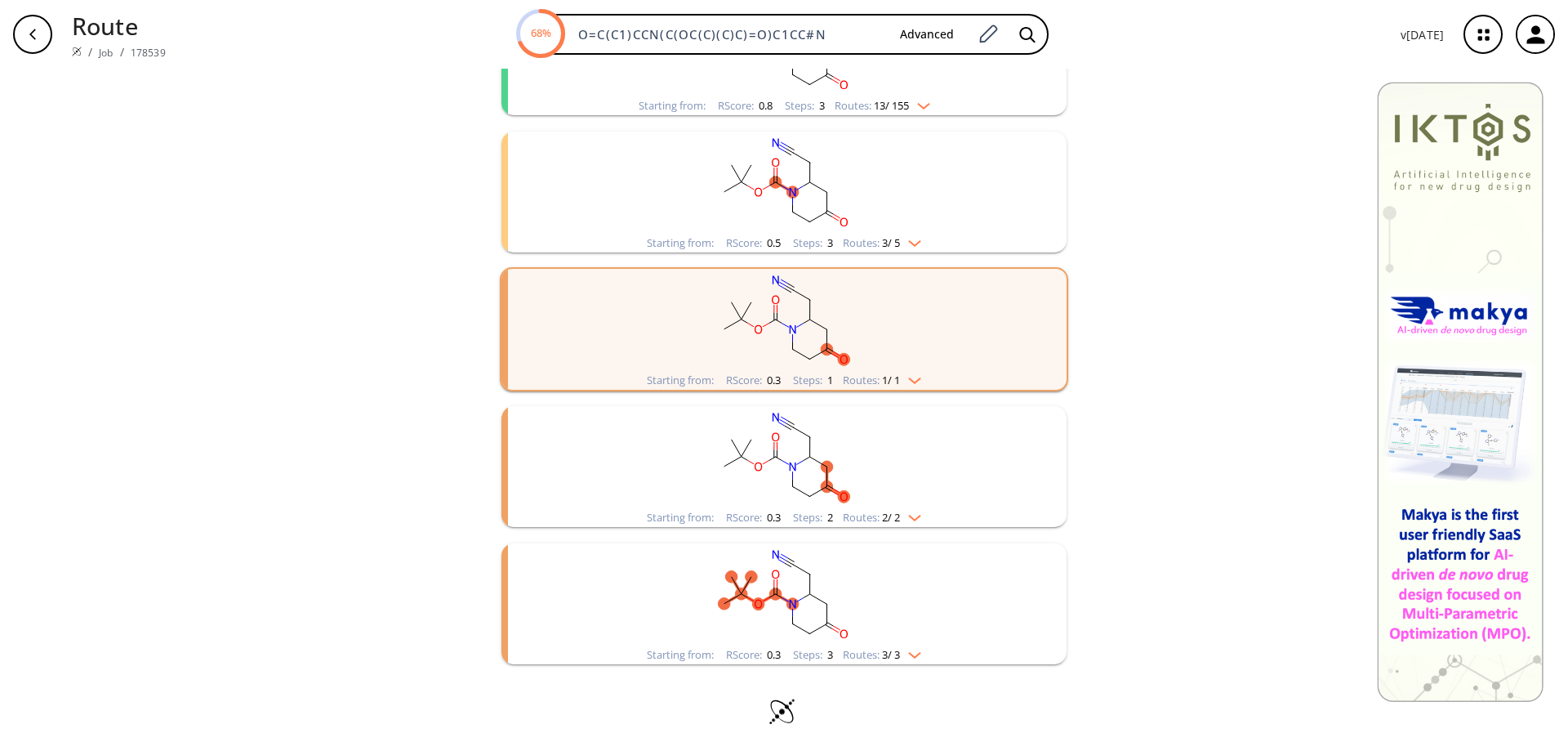
scroll to position [422, 0]
click at [807, 461] on rect "clusters" at bounding box center [784, 454] width 425 height 102
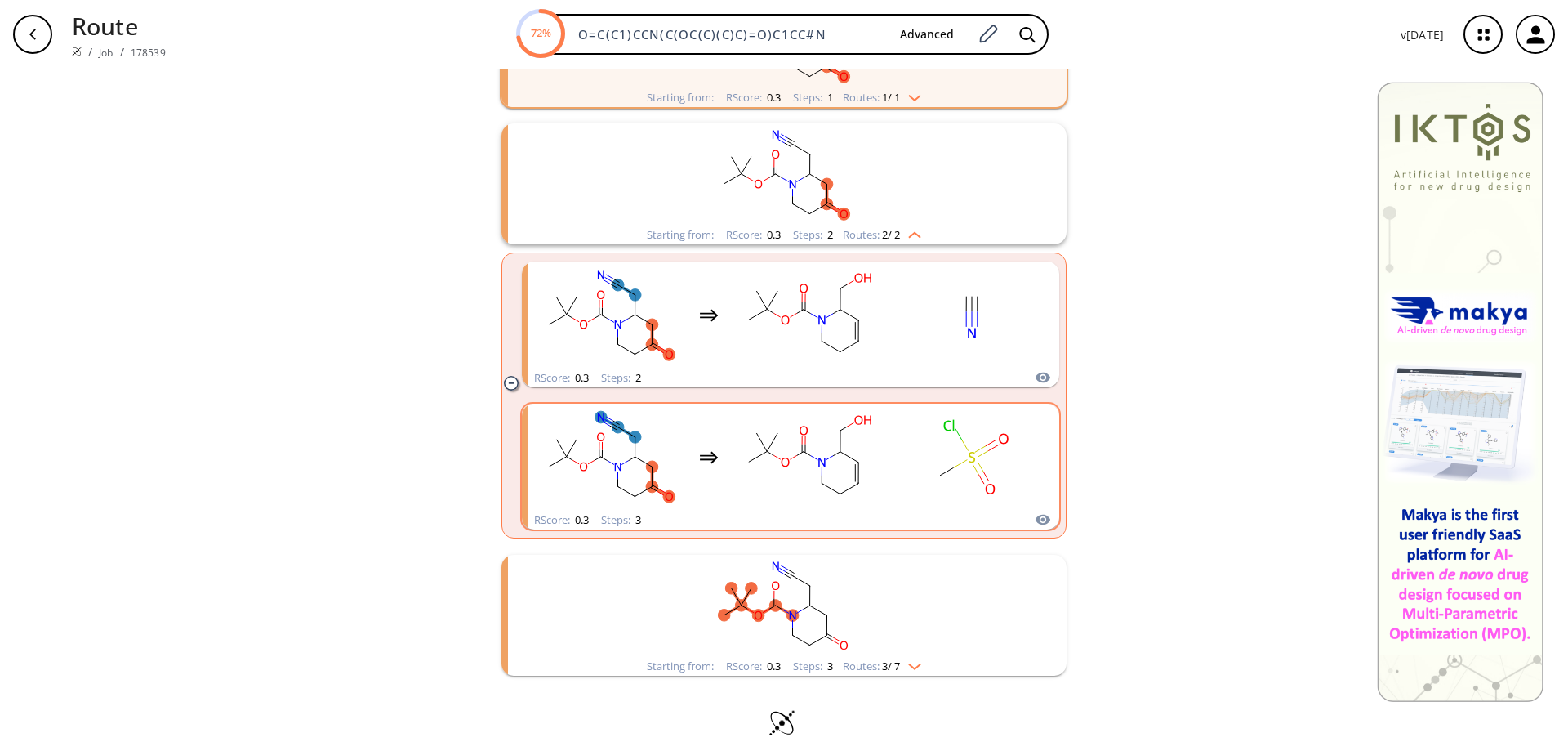
scroll to position [716, 0]
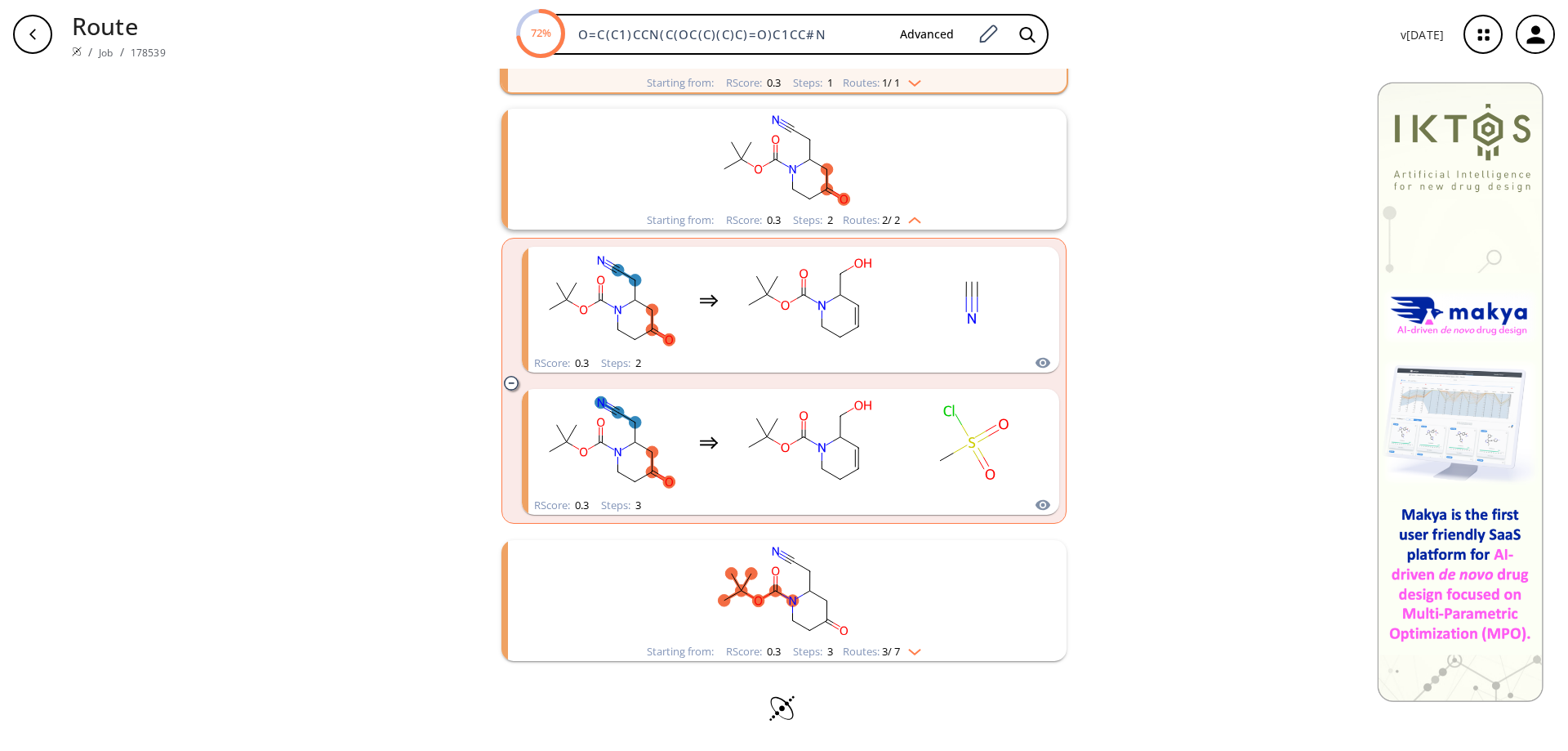
click at [770, 593] on ellipse "clusters" at bounding box center [775, 591] width 12 height 12
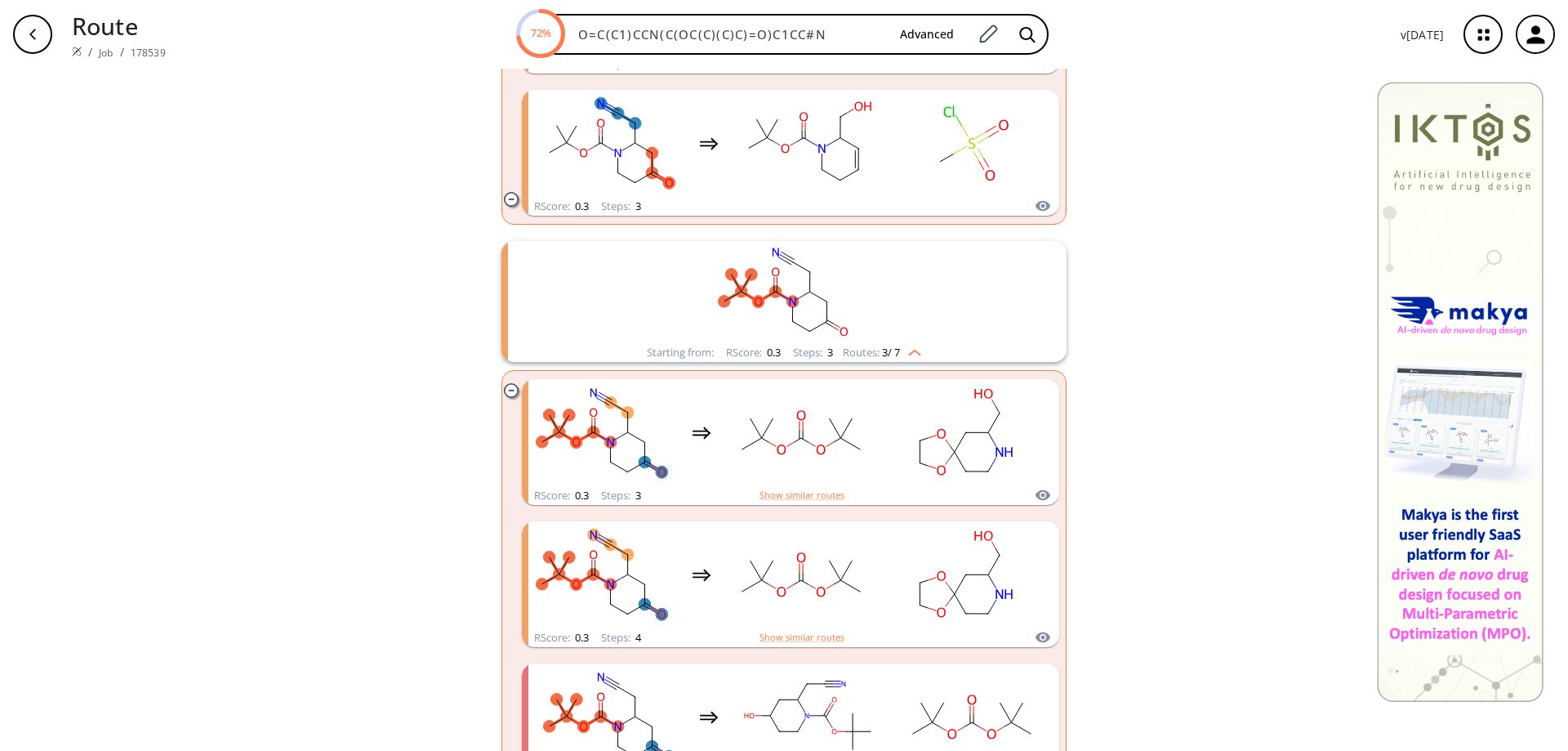
scroll to position [1043, 0]
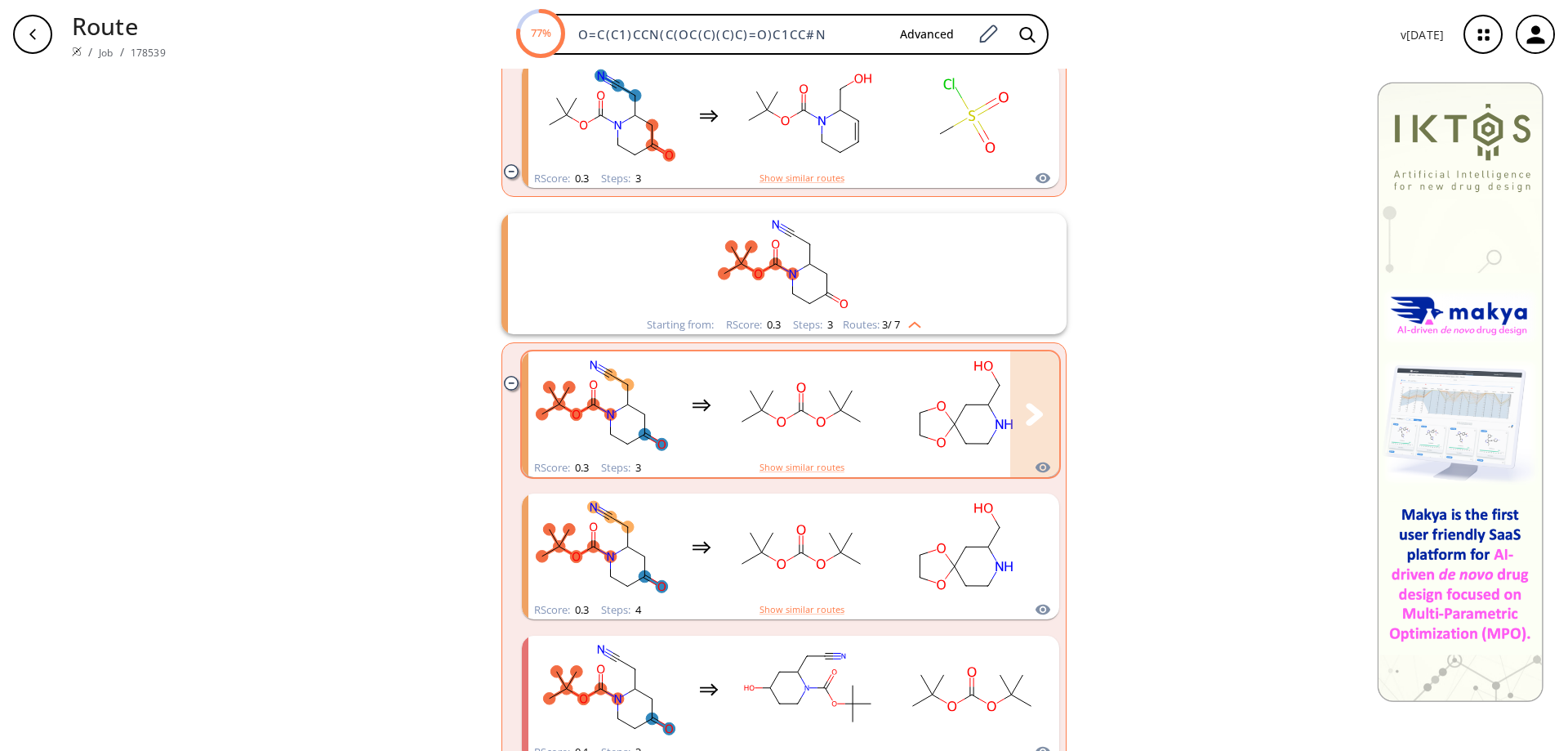
click at [891, 426] on rect "clusters" at bounding box center [964, 405] width 147 height 102
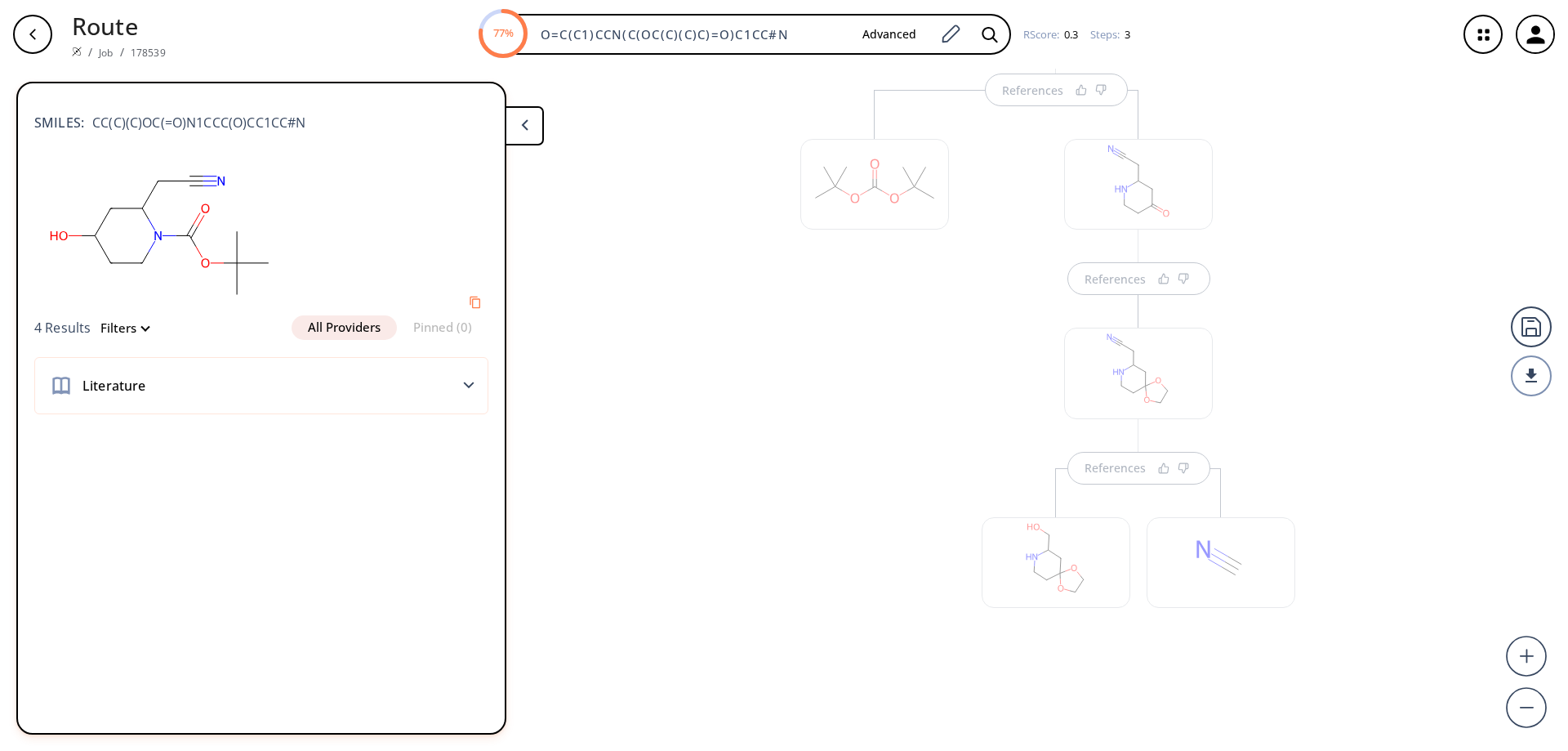
scroll to position [177, 0]
click at [821, 479] on div at bounding box center [874, 402] width 165 height 627
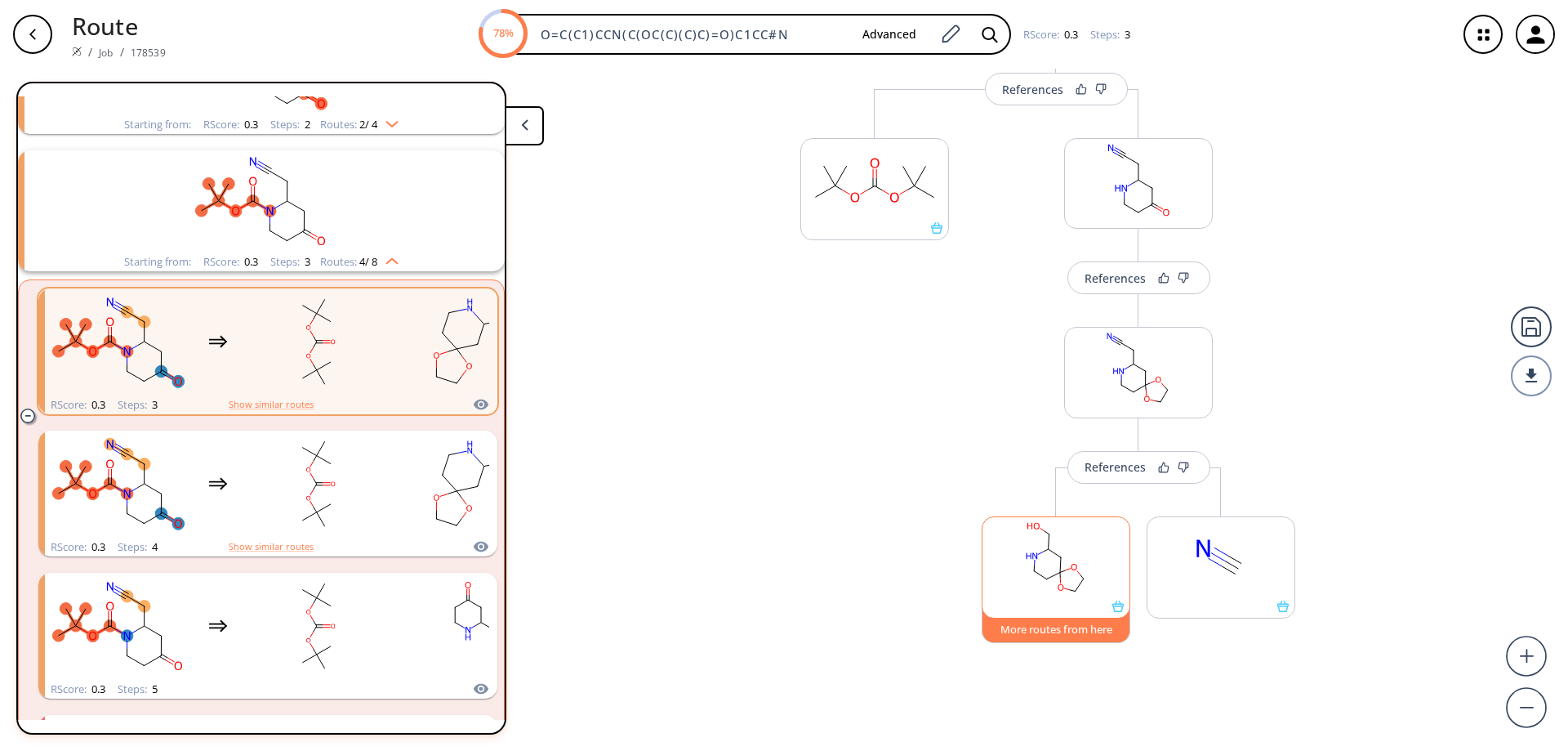
scroll to position [724, 0]
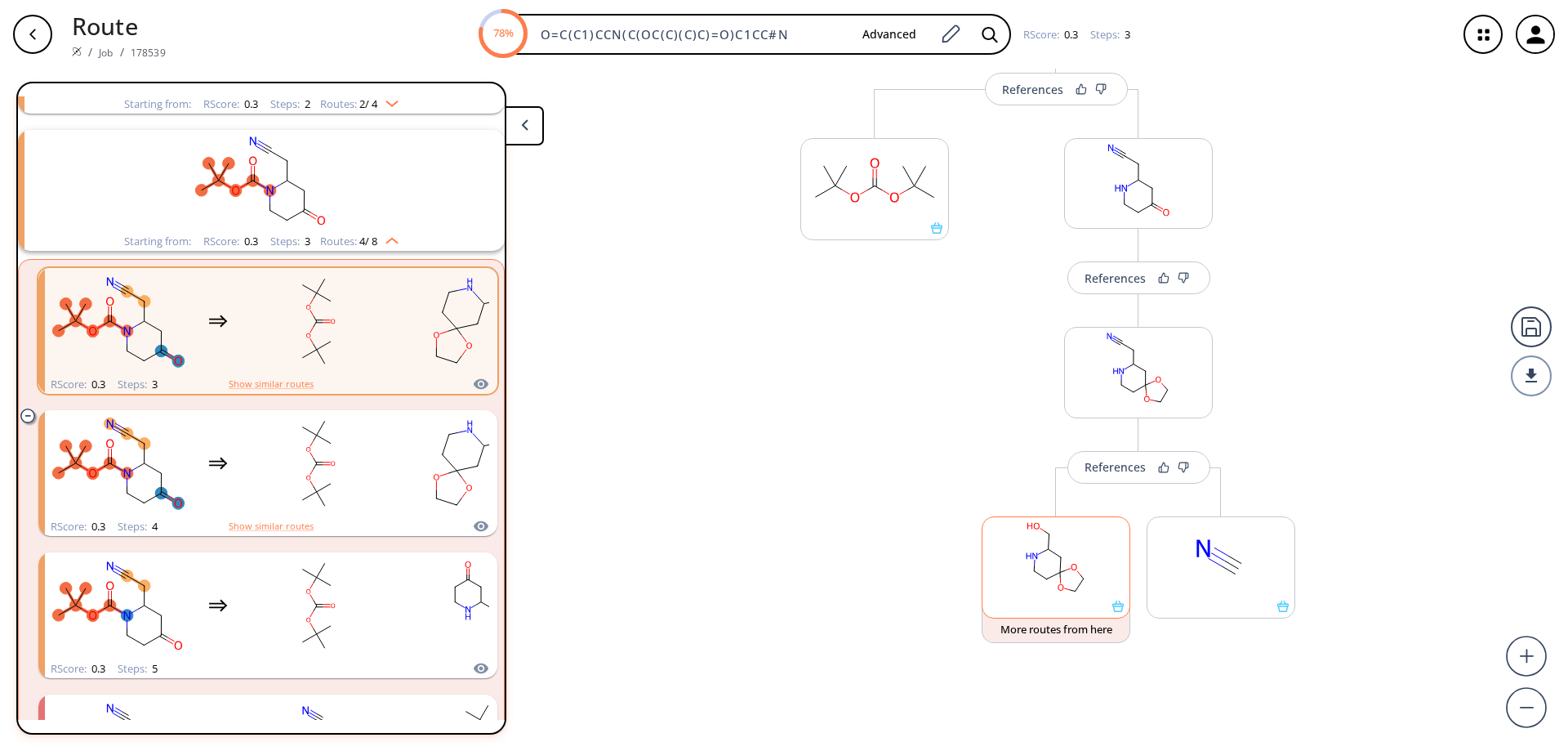
click at [1115, 608] on icon at bounding box center [1118, 606] width 11 height 11
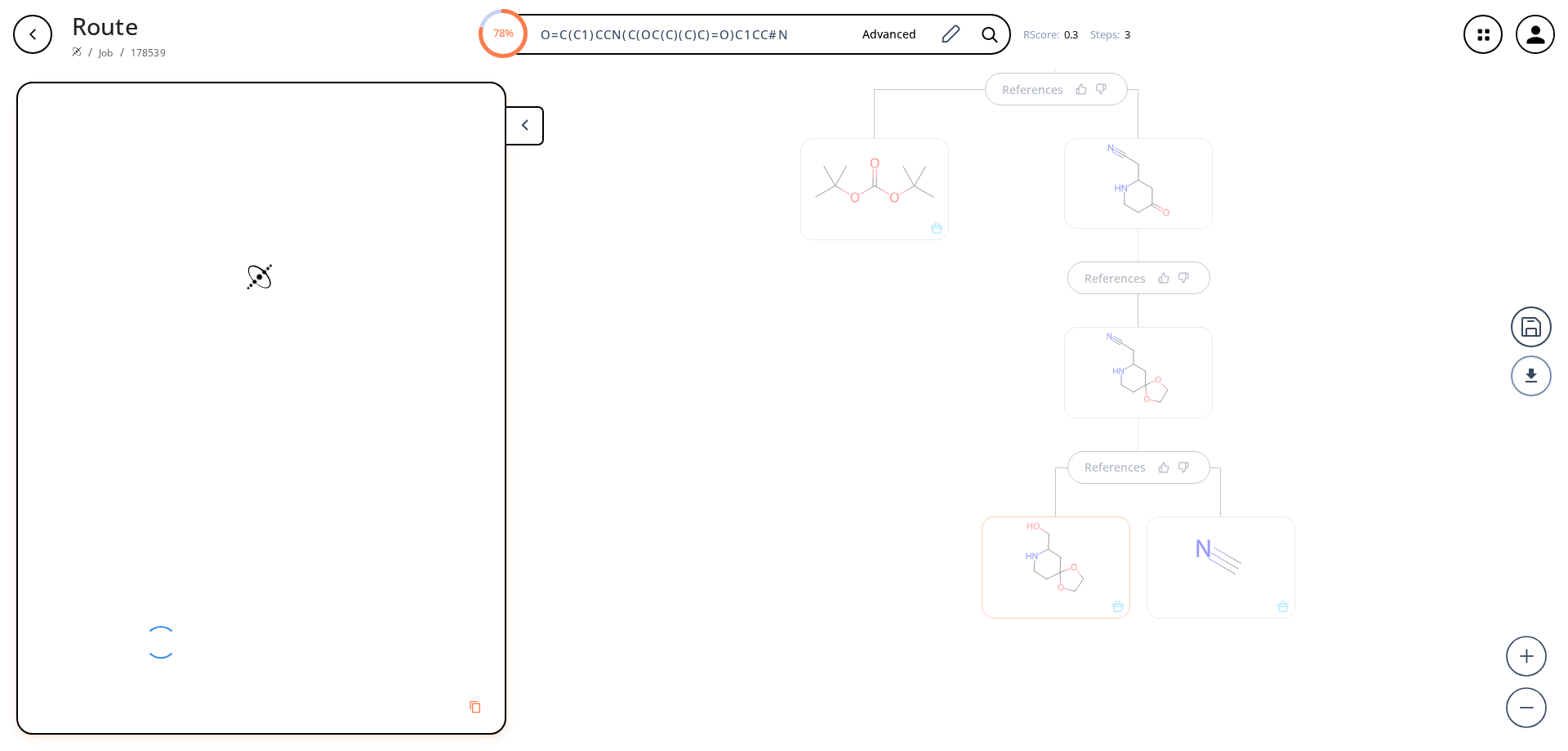
scroll to position [188, 0]
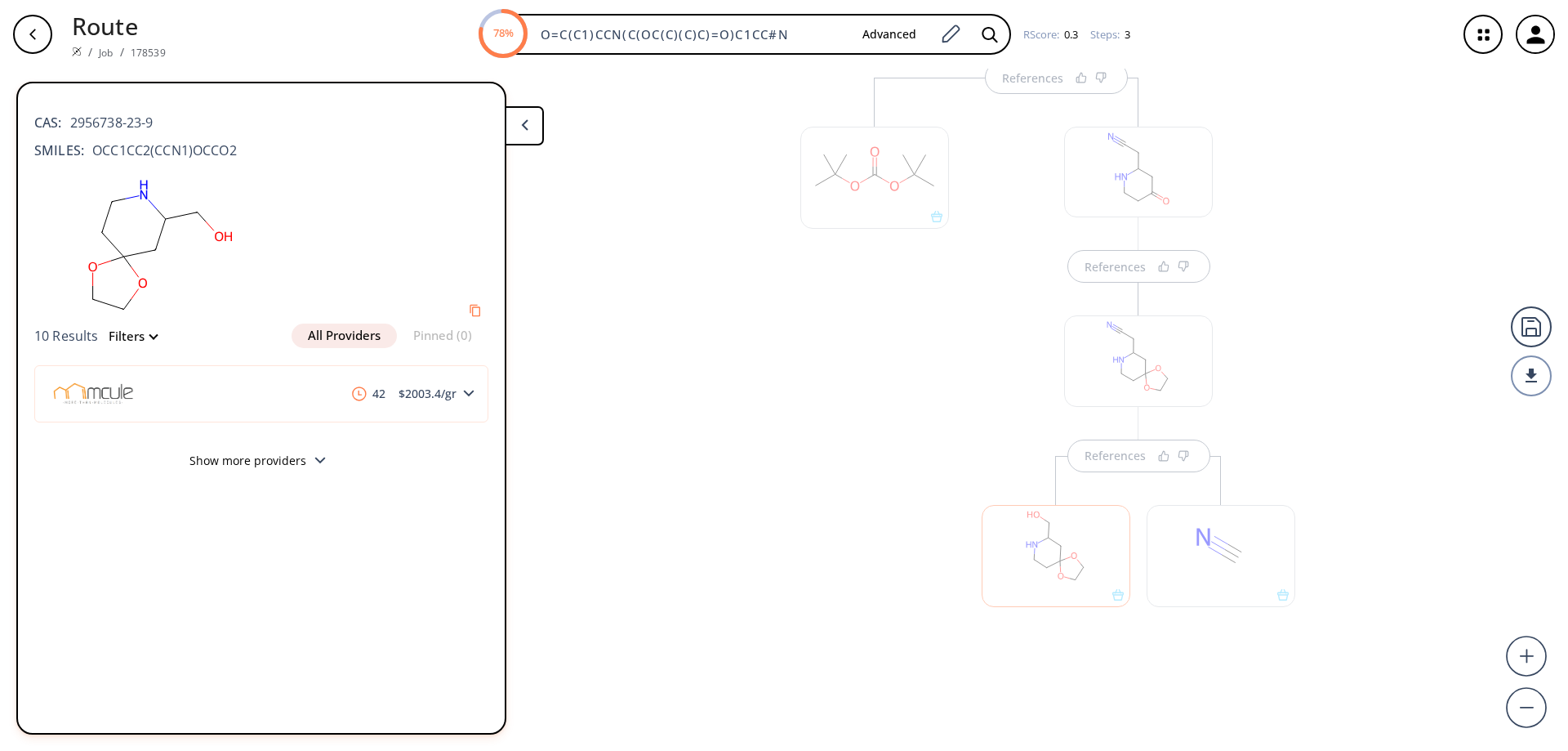
click at [522, 126] on icon at bounding box center [525, 125] width 8 height 11
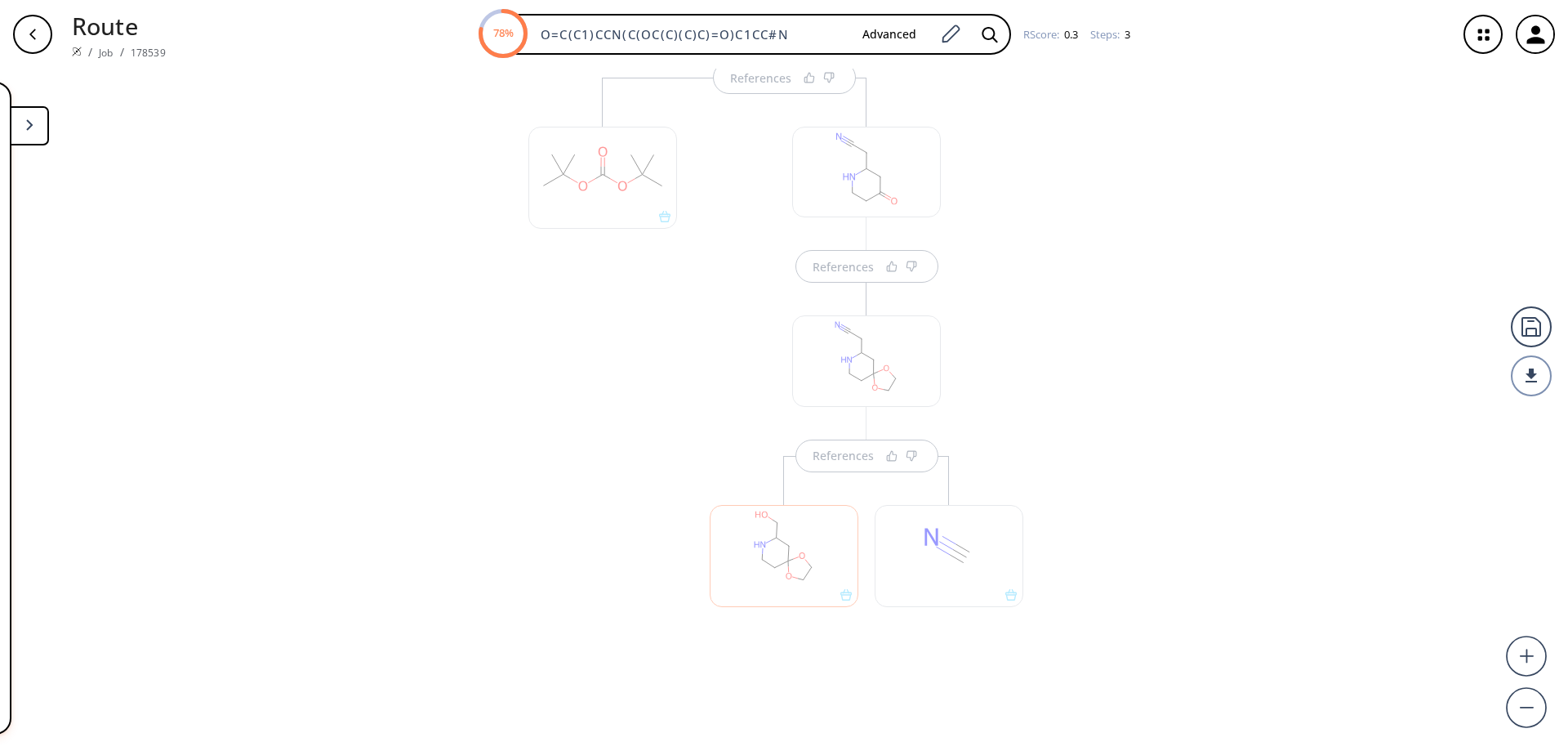
click at [31, 47] on div "button" at bounding box center [32, 34] width 39 height 39
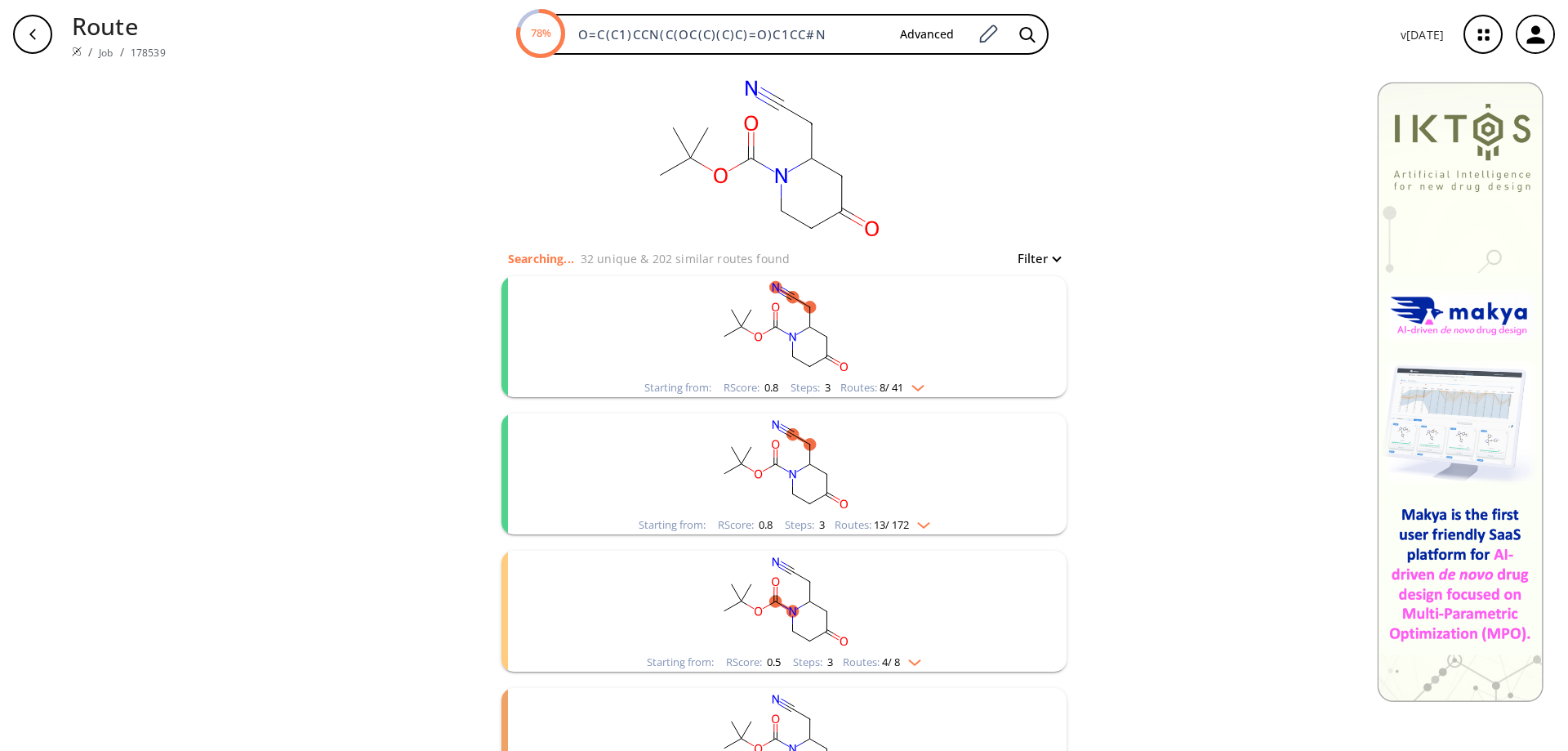
click at [812, 329] on rect "clusters" at bounding box center [784, 328] width 425 height 102
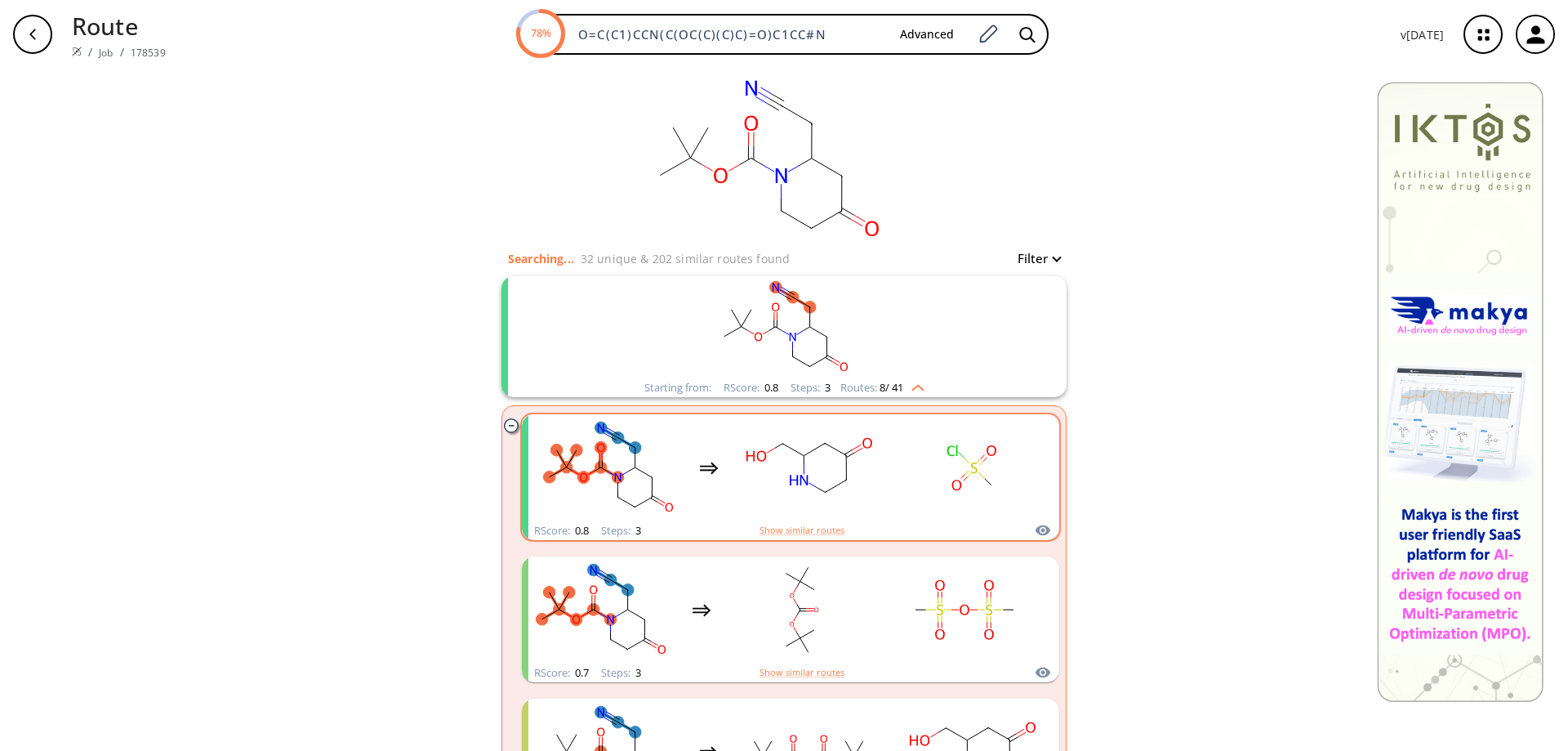
click at [816, 475] on rect "clusters" at bounding box center [808, 468] width 147 height 102
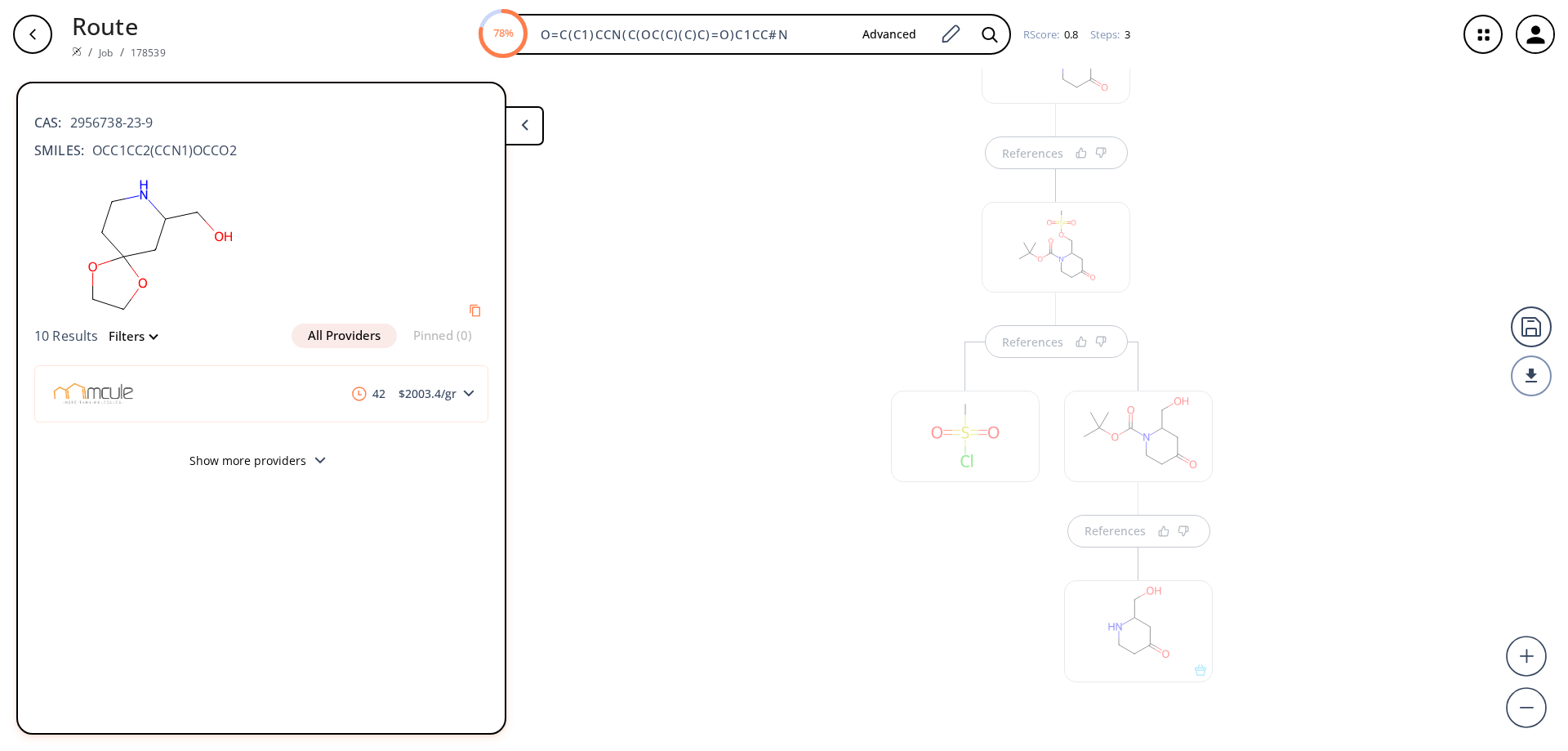
scroll to position [177, 0]
click at [1278, 583] on div "References References References" at bounding box center [784, 403] width 1568 height 669
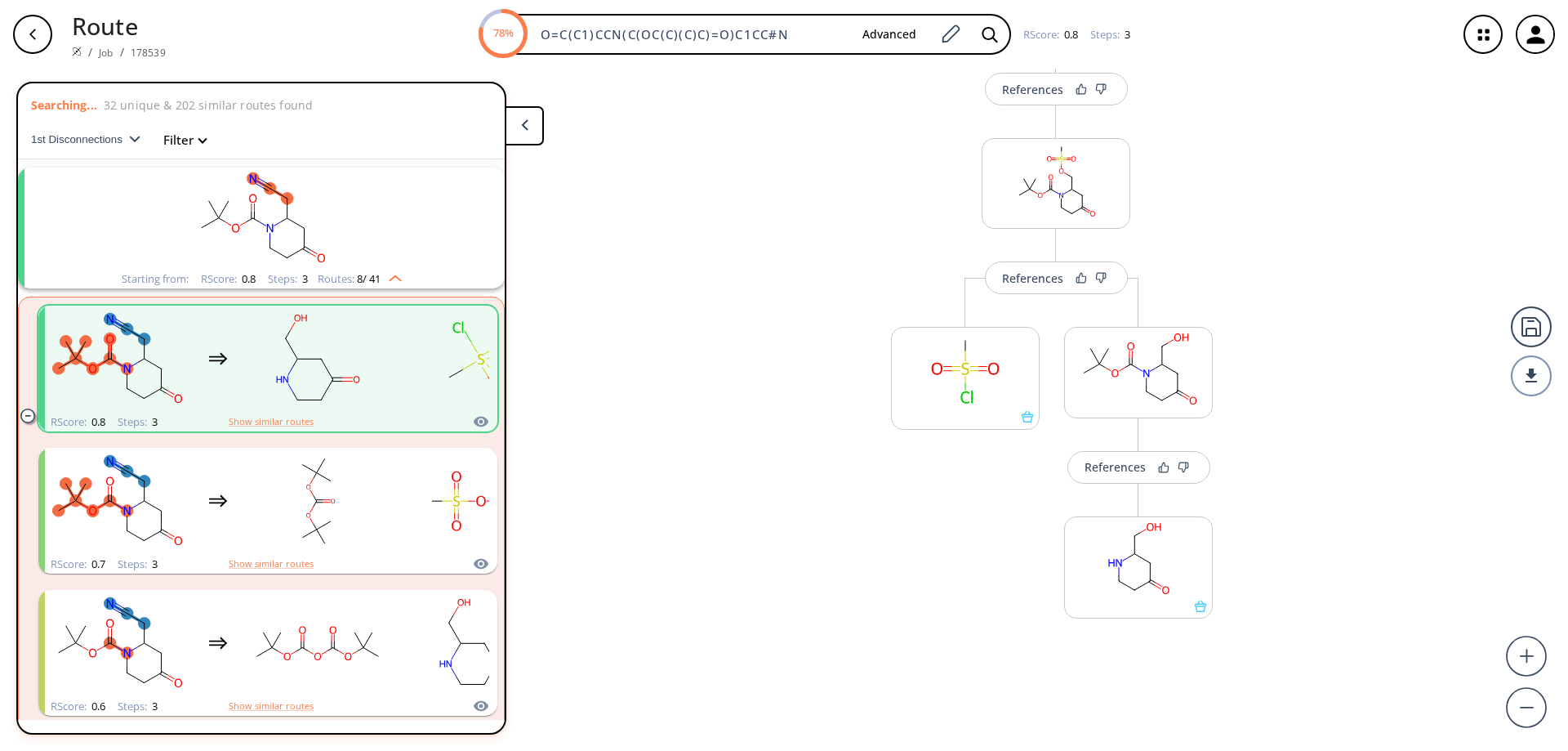
scroll to position [38, 0]
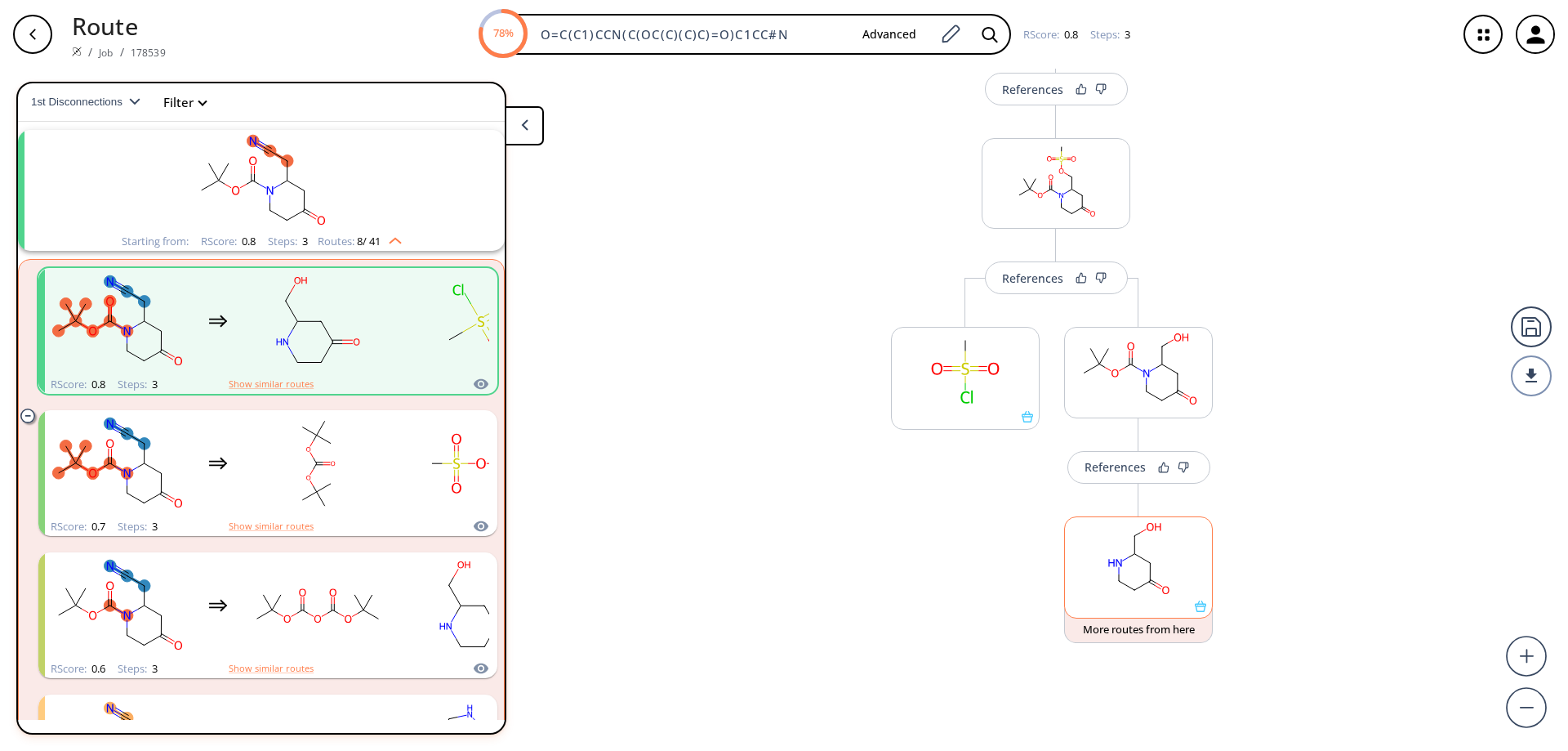
click at [1198, 608] on icon at bounding box center [1199, 606] width 11 height 11
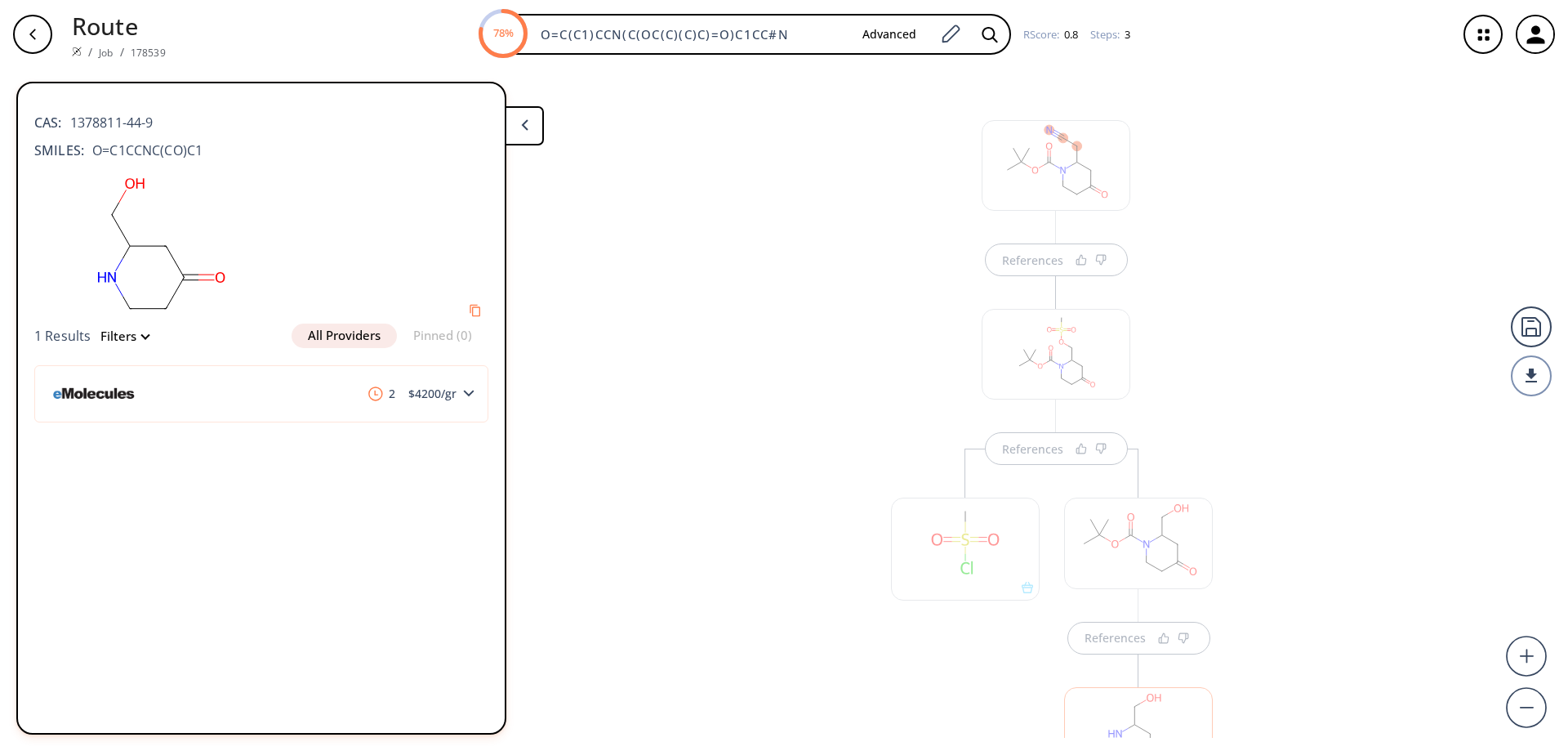
scroll to position [0, 0]
click at [519, 117] on button at bounding box center [525, 125] width 39 height 39
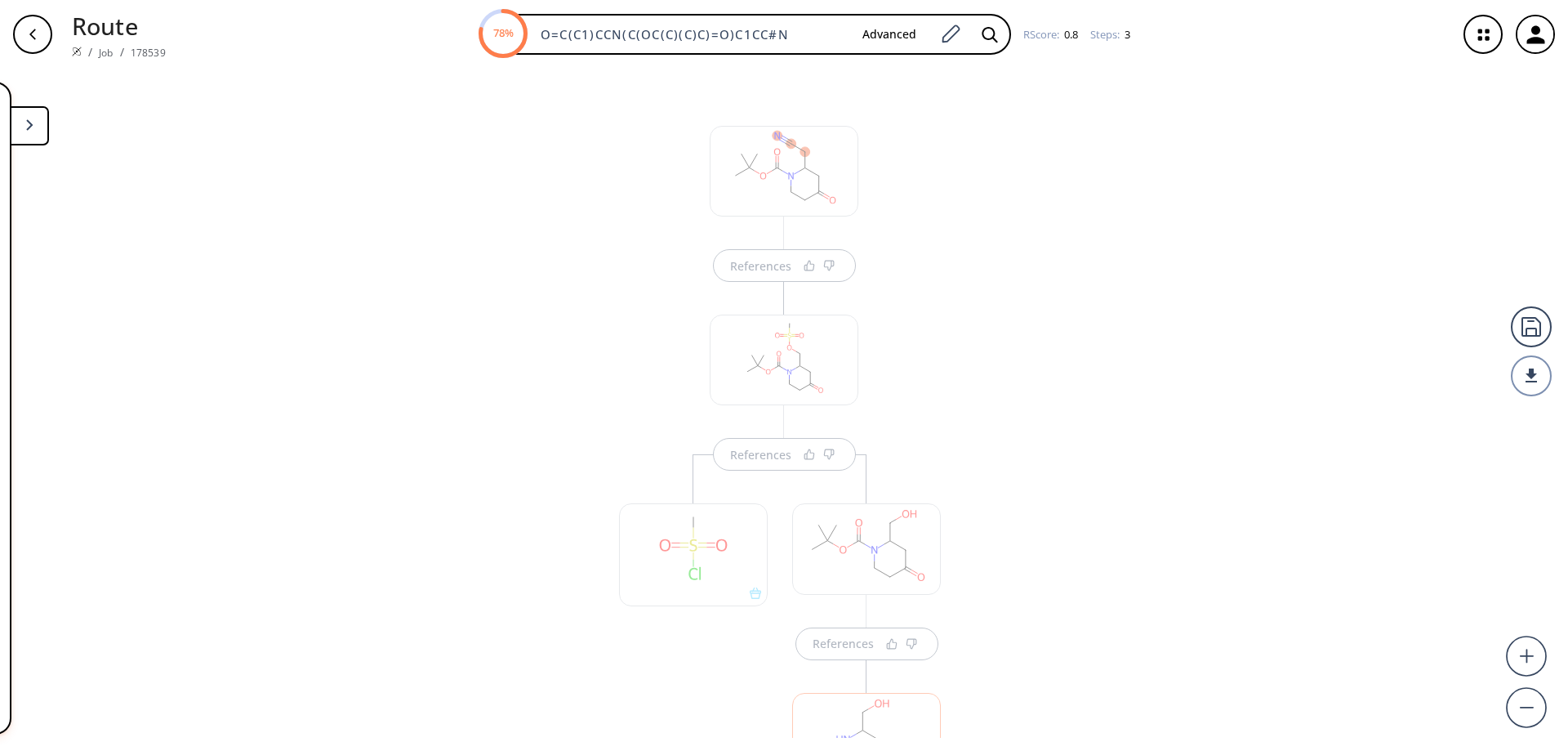
click at [38, 29] on icon "button" at bounding box center [32, 34] width 13 height 13
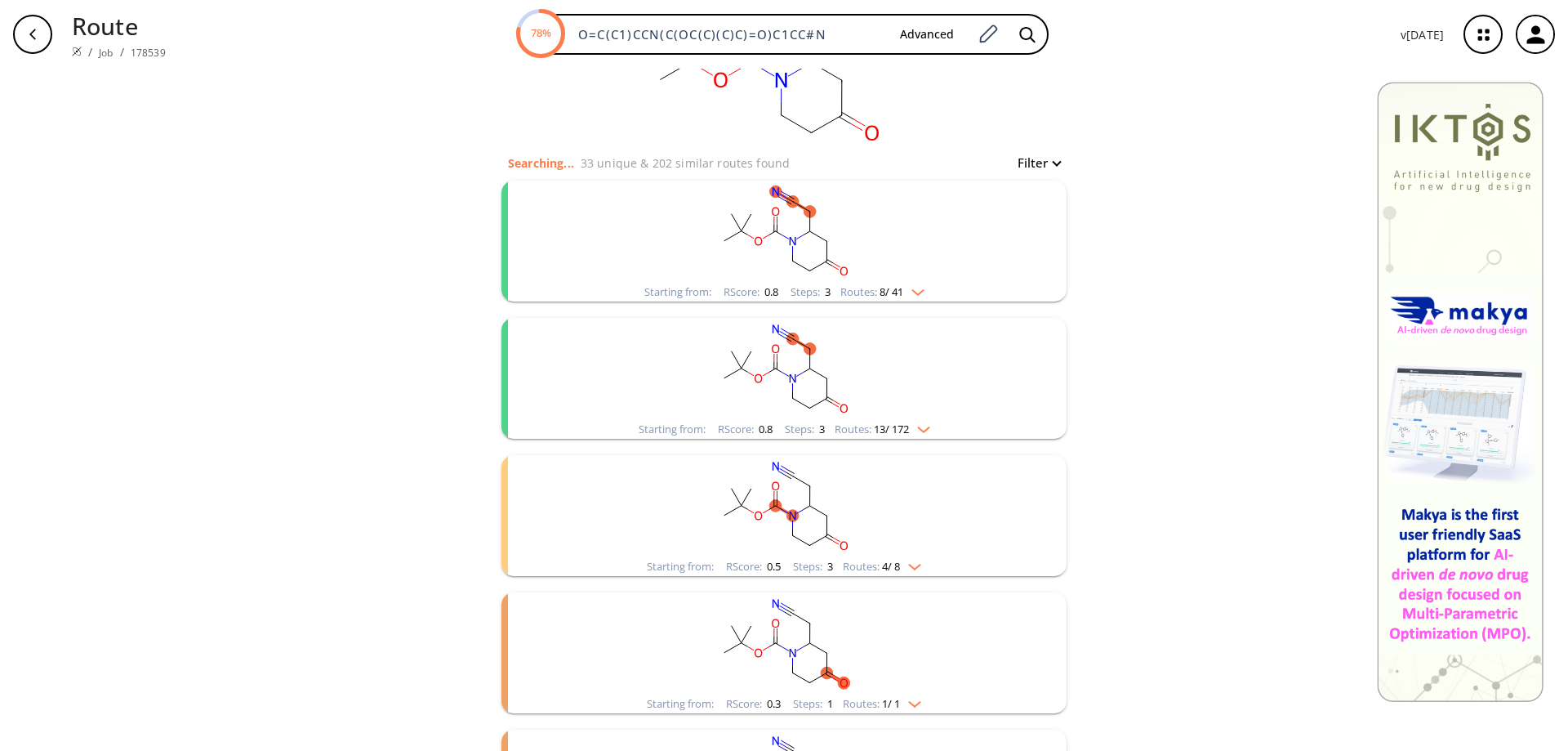
scroll to position [245, 0]
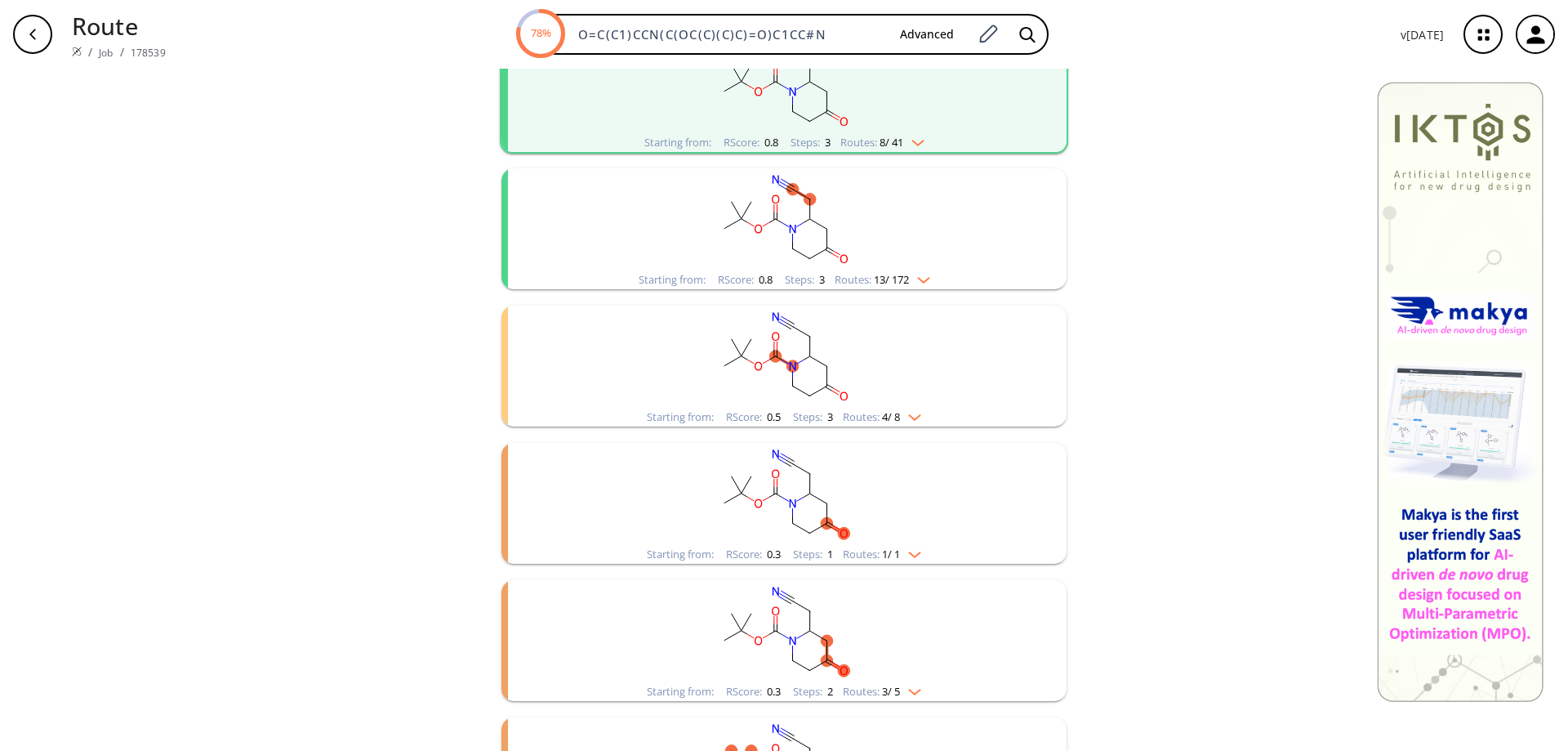
click at [812, 249] on rect "clusters" at bounding box center [784, 219] width 425 height 102
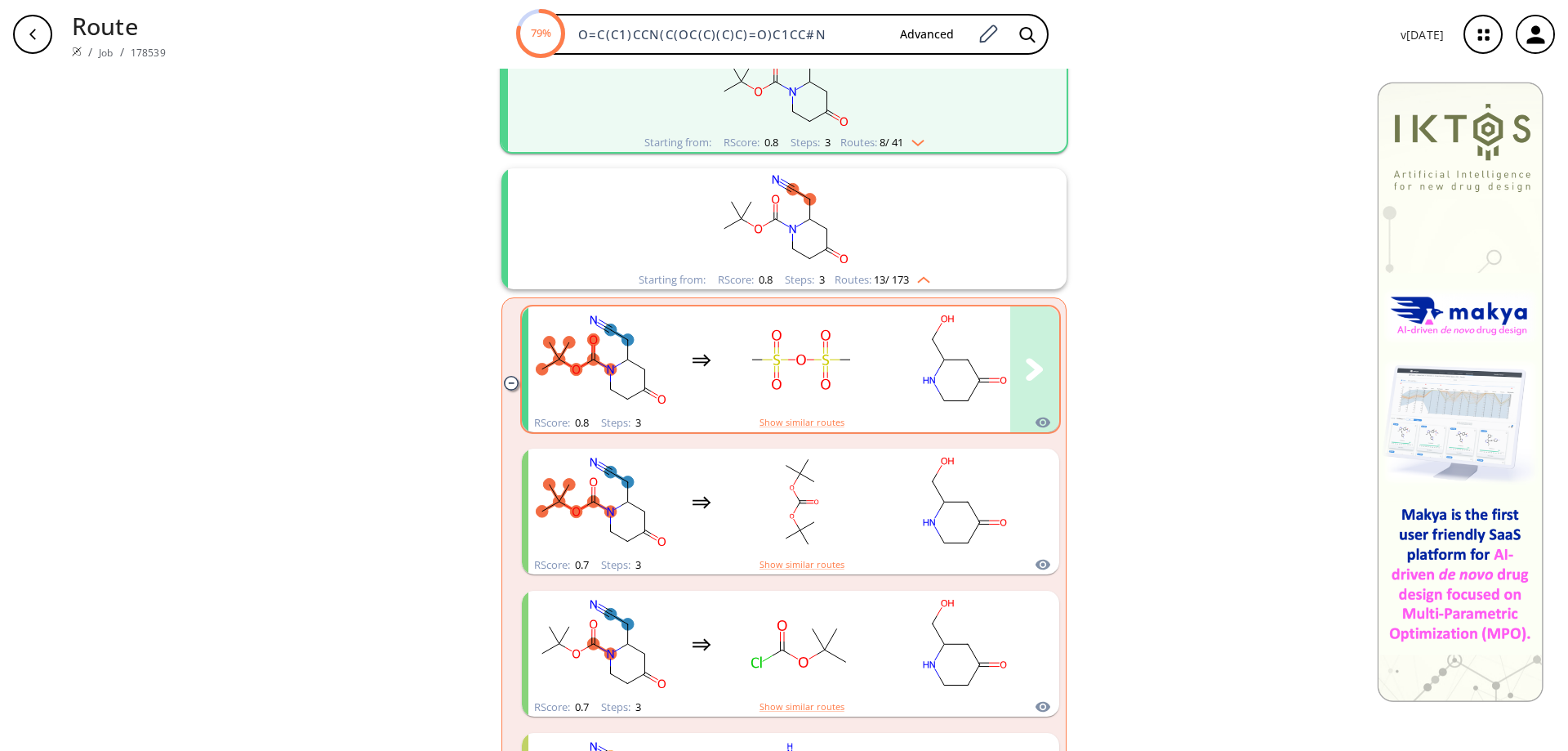
click at [951, 365] on rect "clusters" at bounding box center [964, 360] width 147 height 102
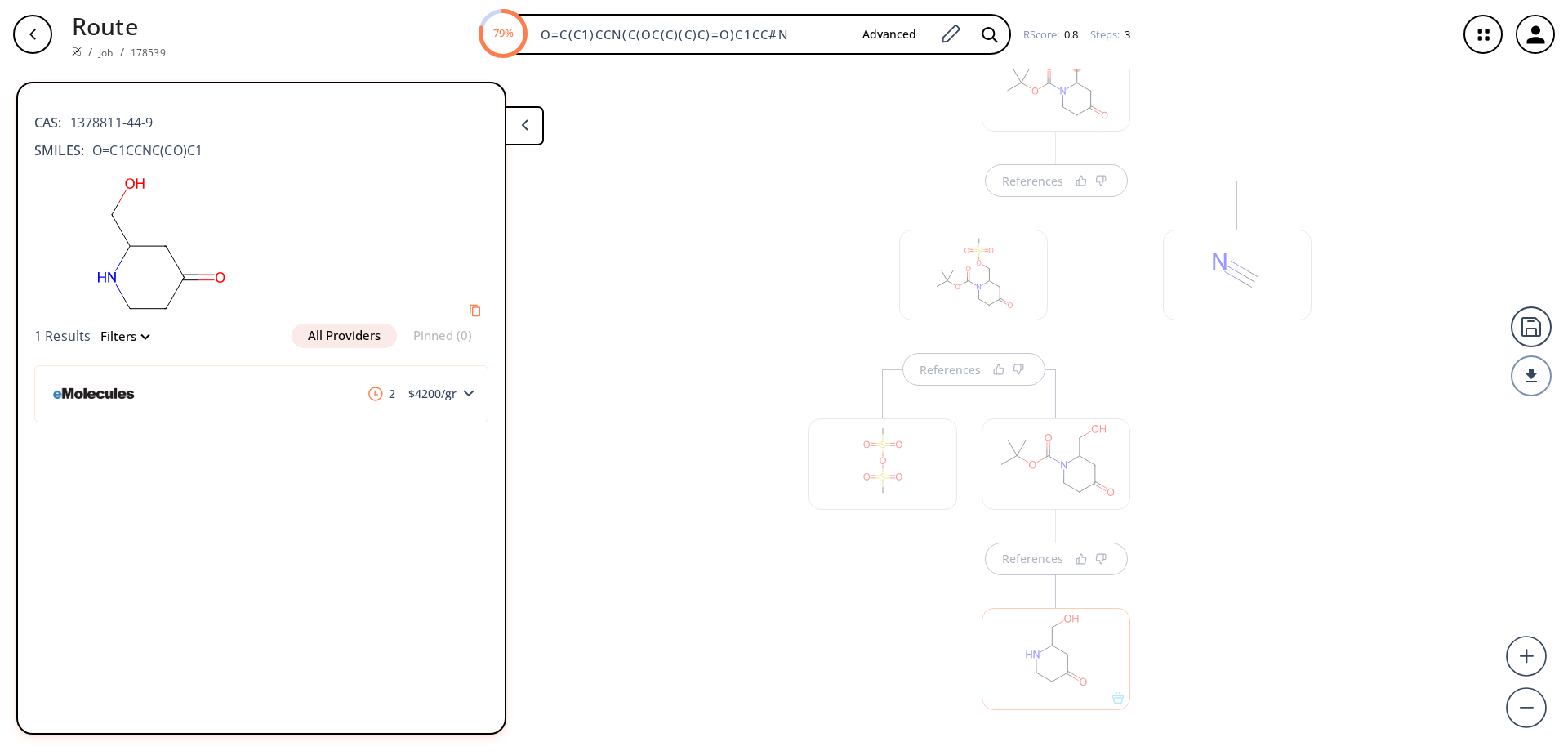
scroll to position [188, 0]
click at [756, 479] on div "References References References" at bounding box center [784, 403] width 1568 height 669
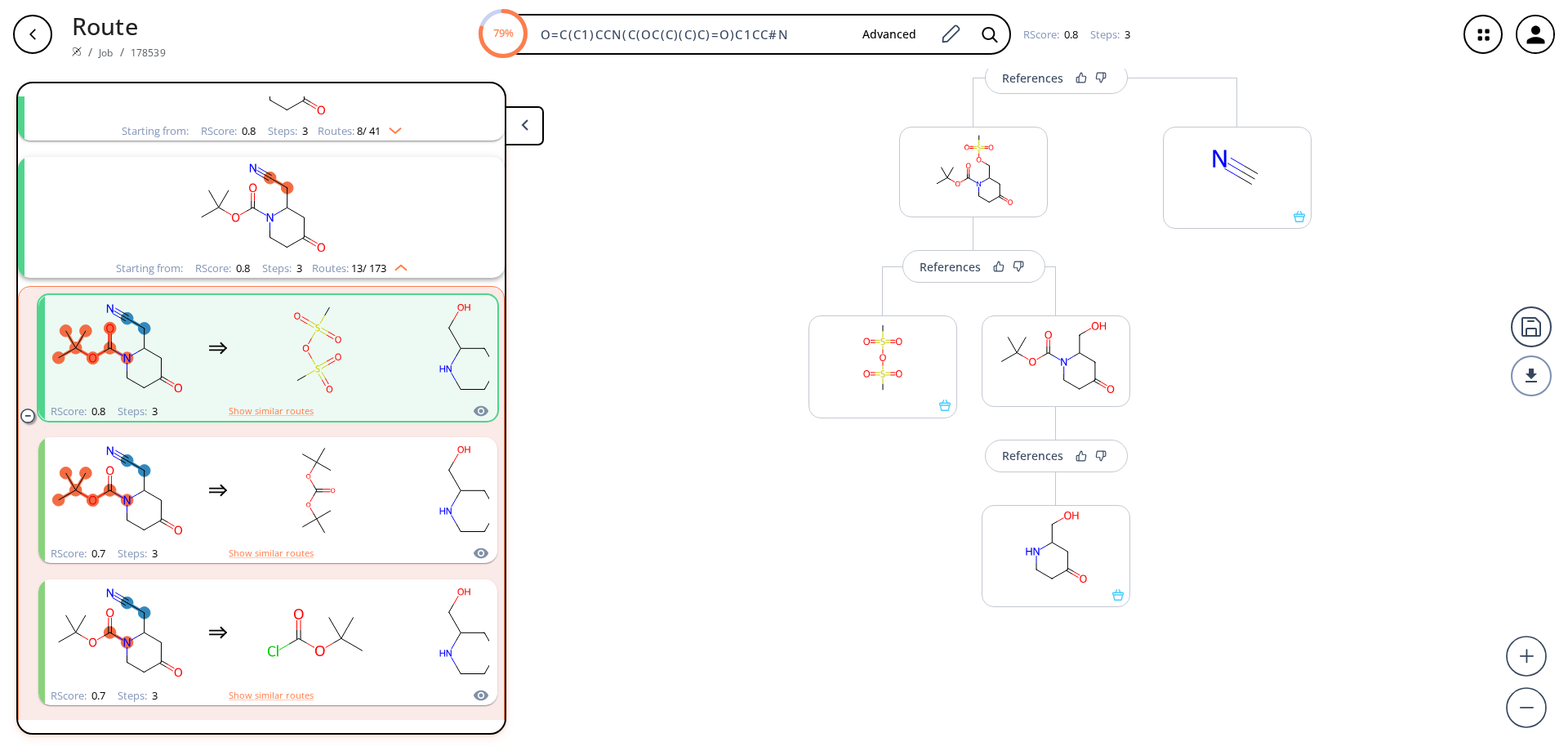
scroll to position [175, 0]
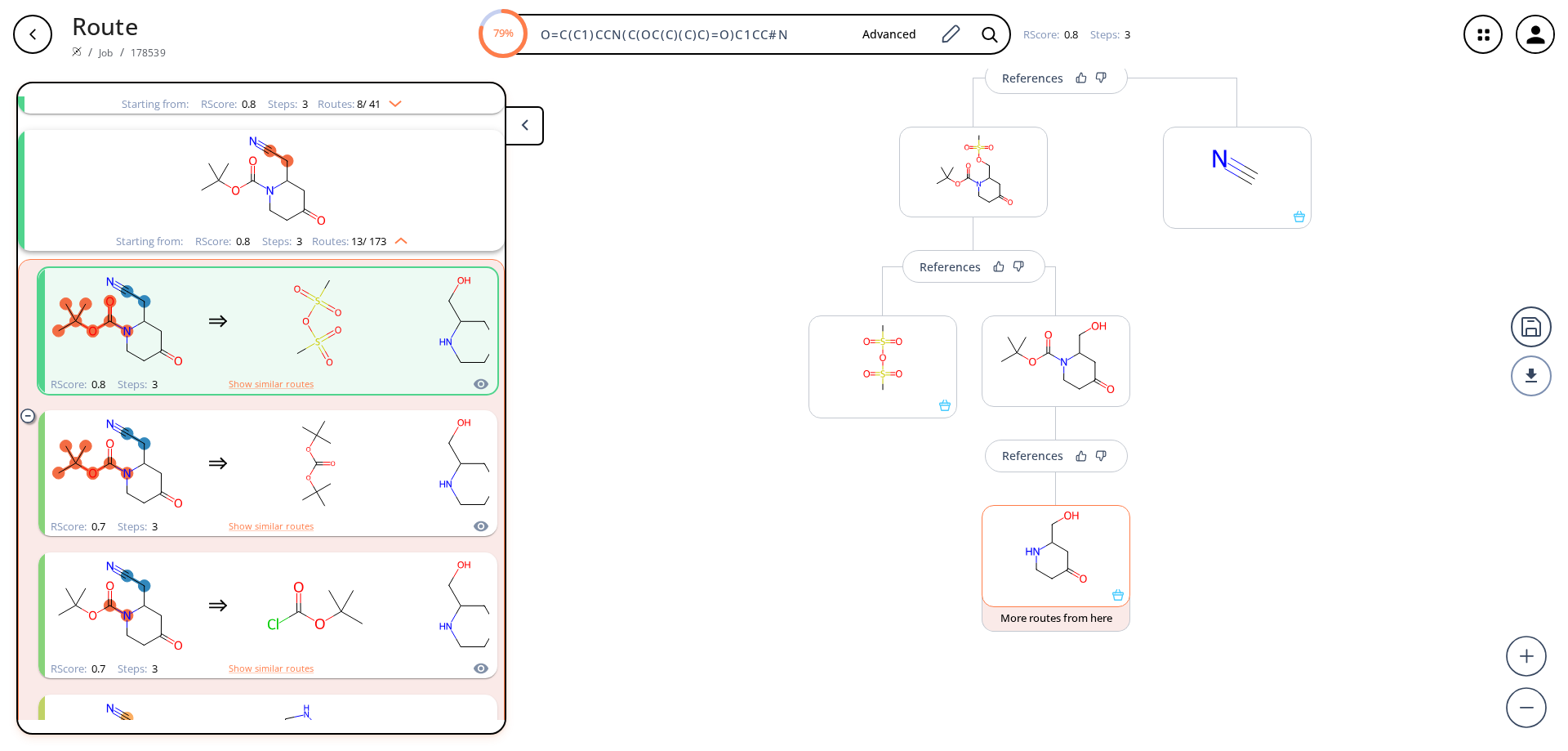
click at [1112, 598] on icon at bounding box center [1118, 594] width 11 height 11
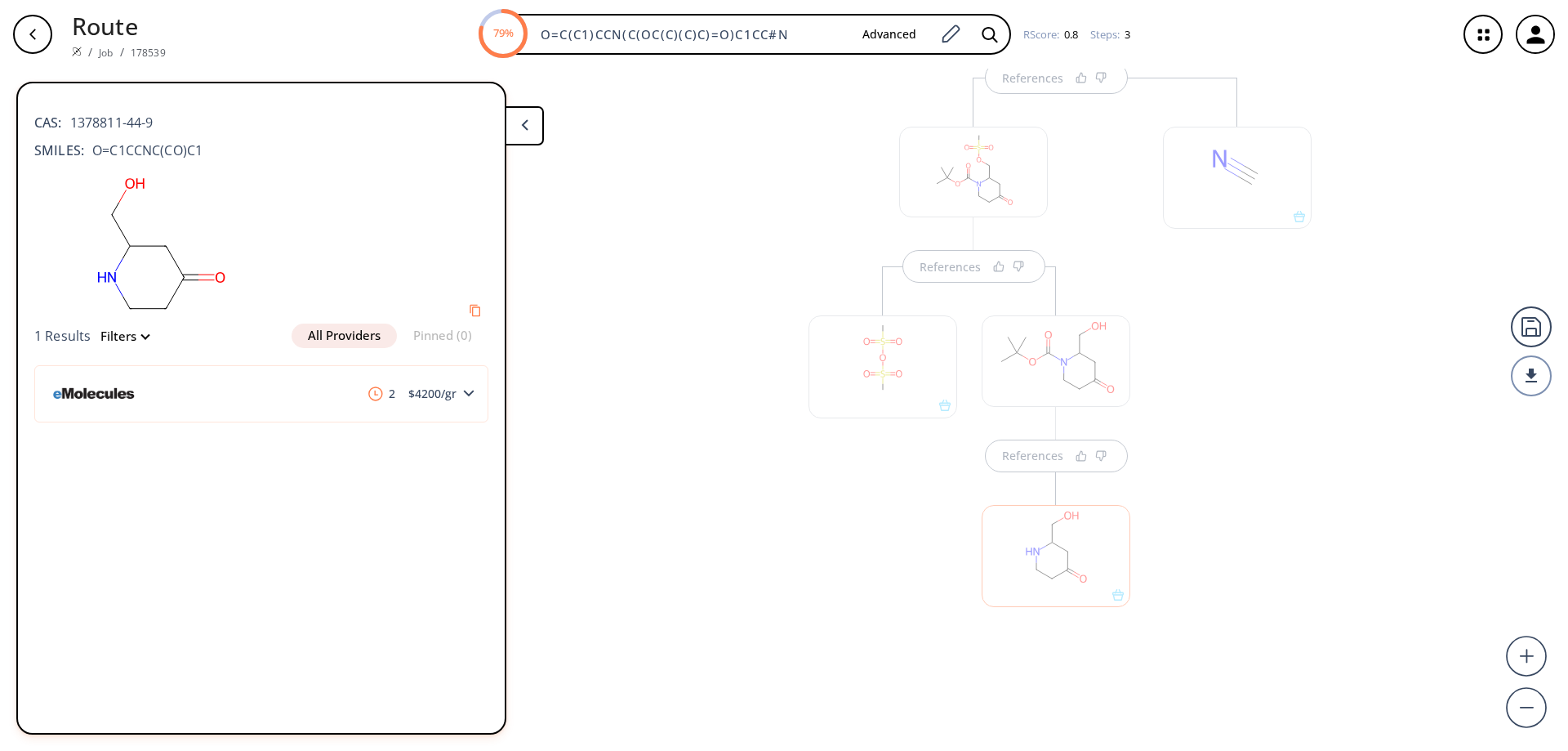
click at [524, 119] on icon at bounding box center [525, 125] width 8 height 11
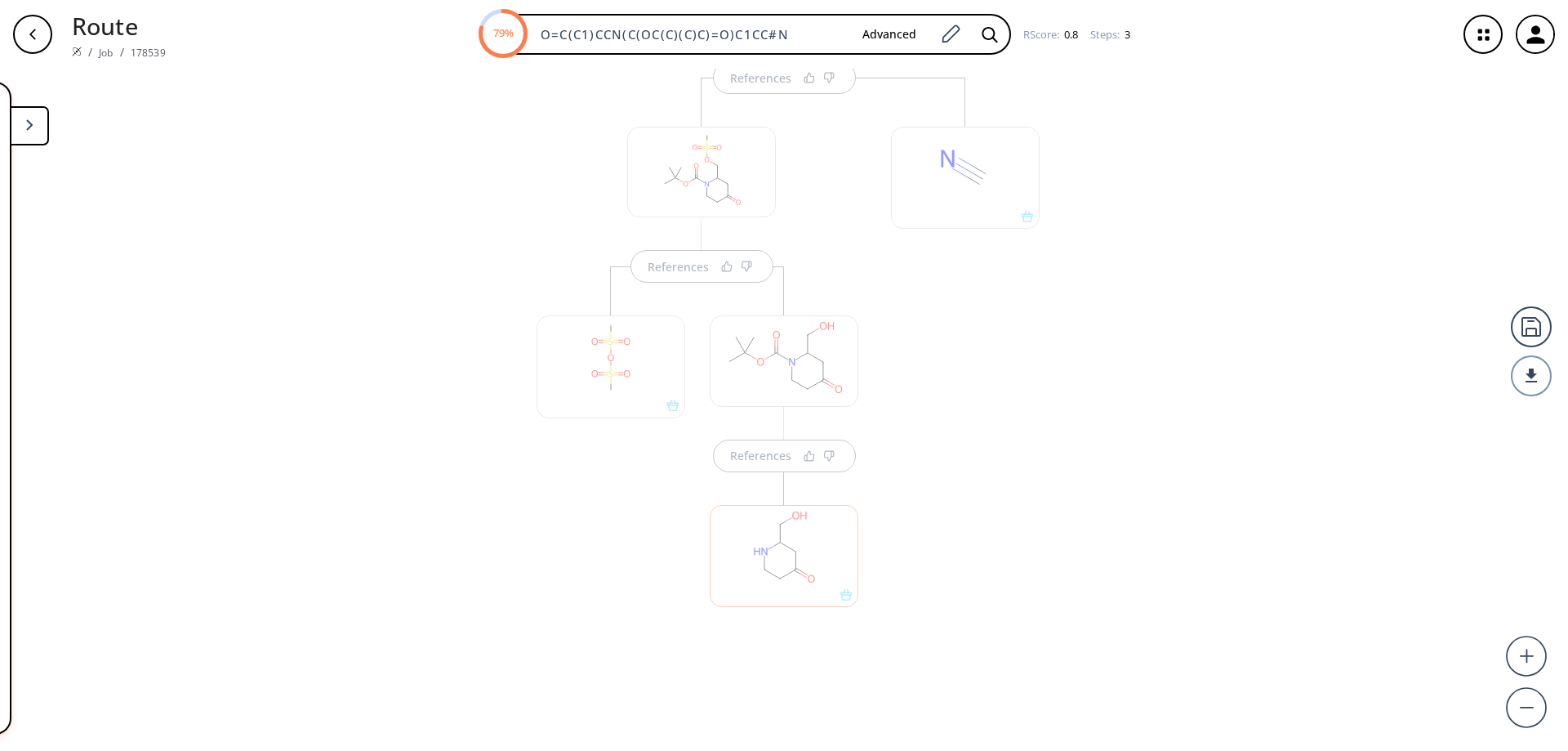
click at [45, 31] on div "button" at bounding box center [32, 34] width 39 height 39
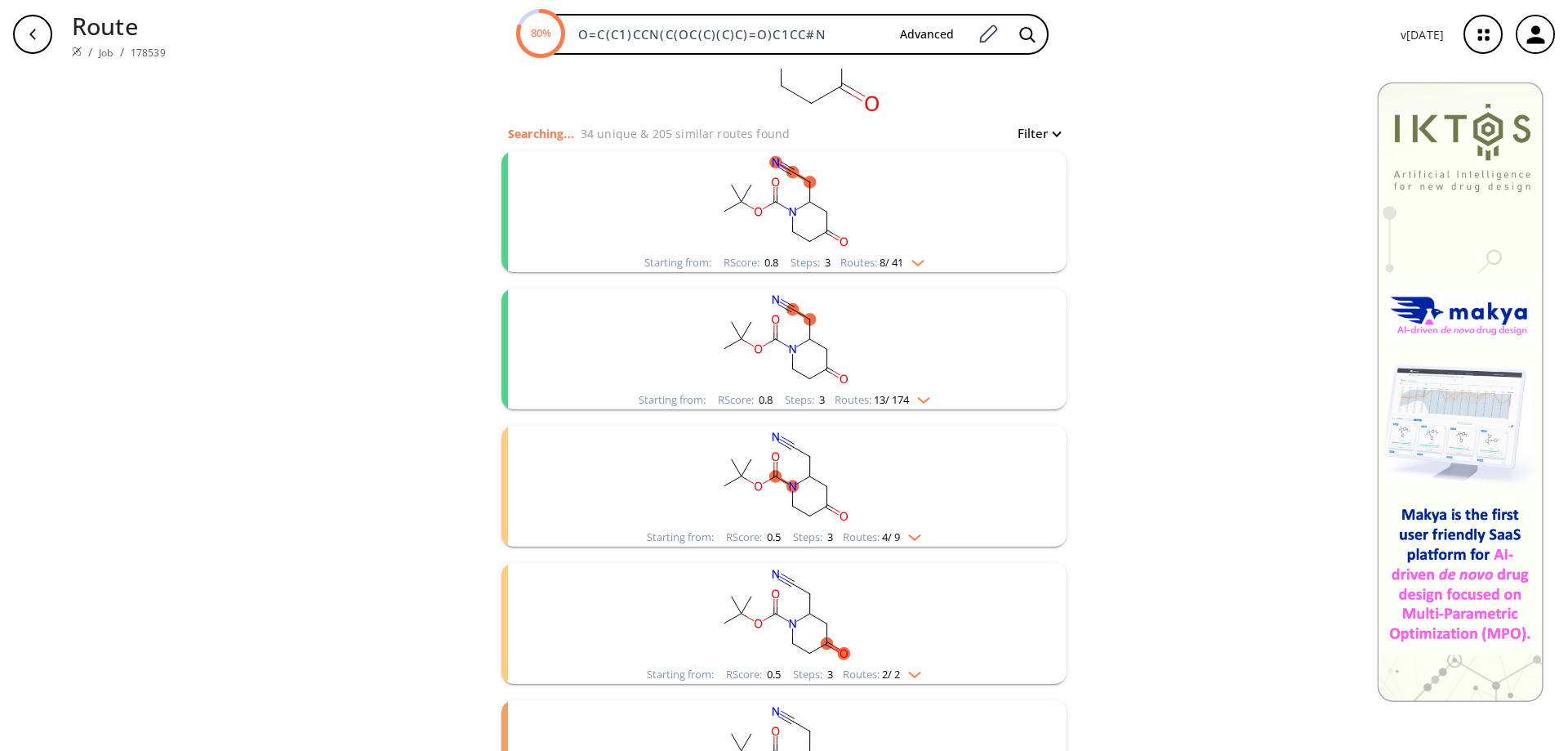
scroll to position [327, 0]
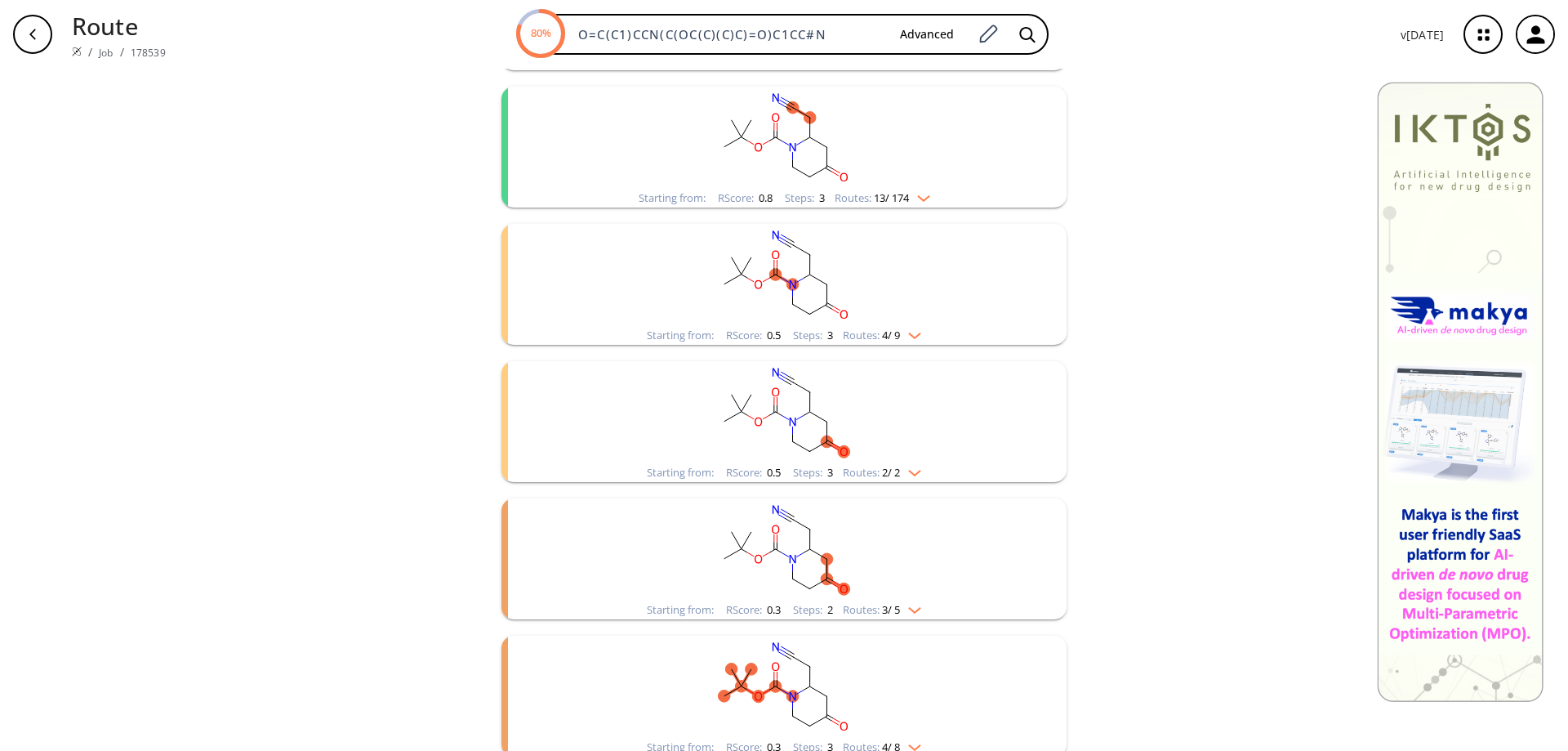
click at [802, 285] on rect "clusters" at bounding box center [784, 275] width 425 height 102
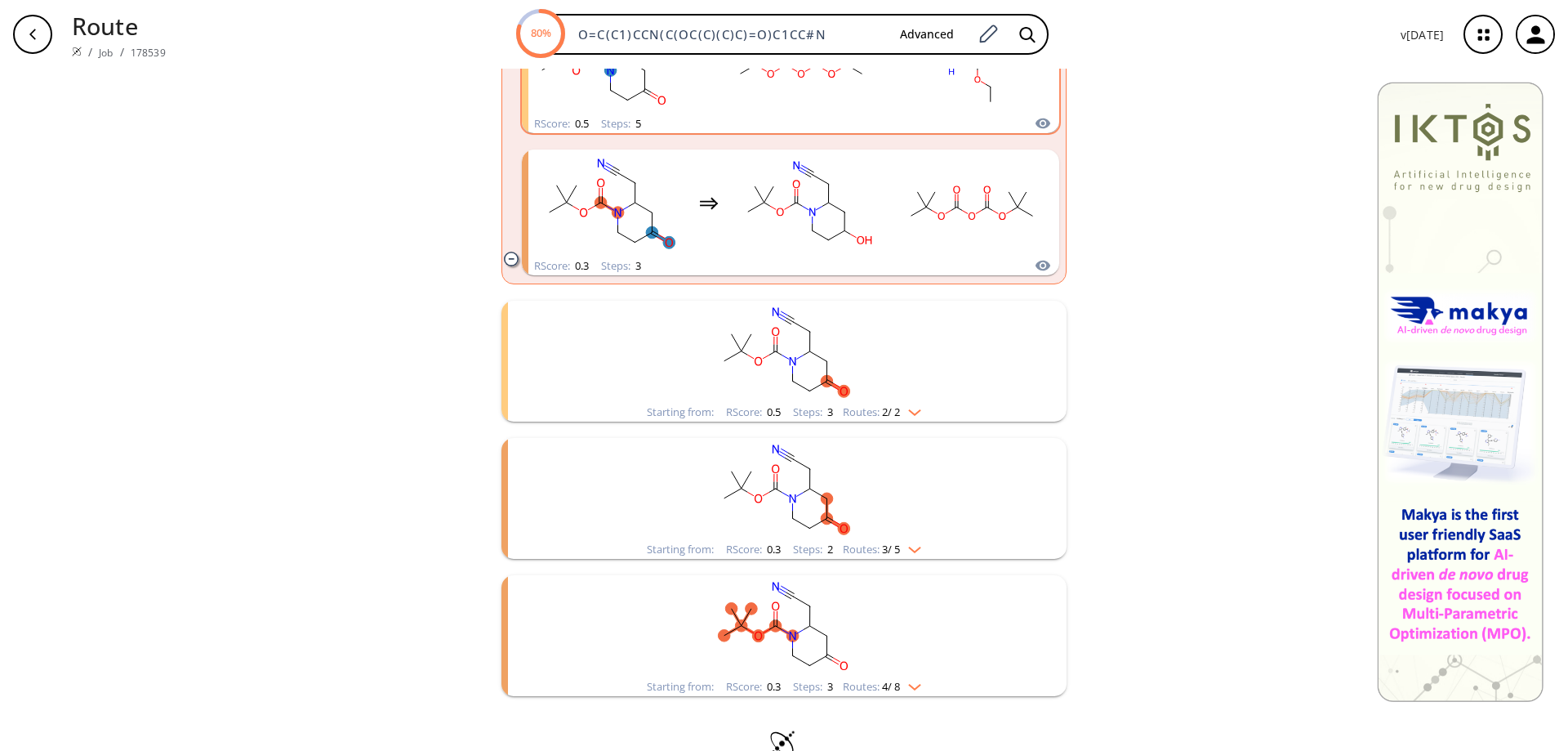
scroll to position [1001, 0]
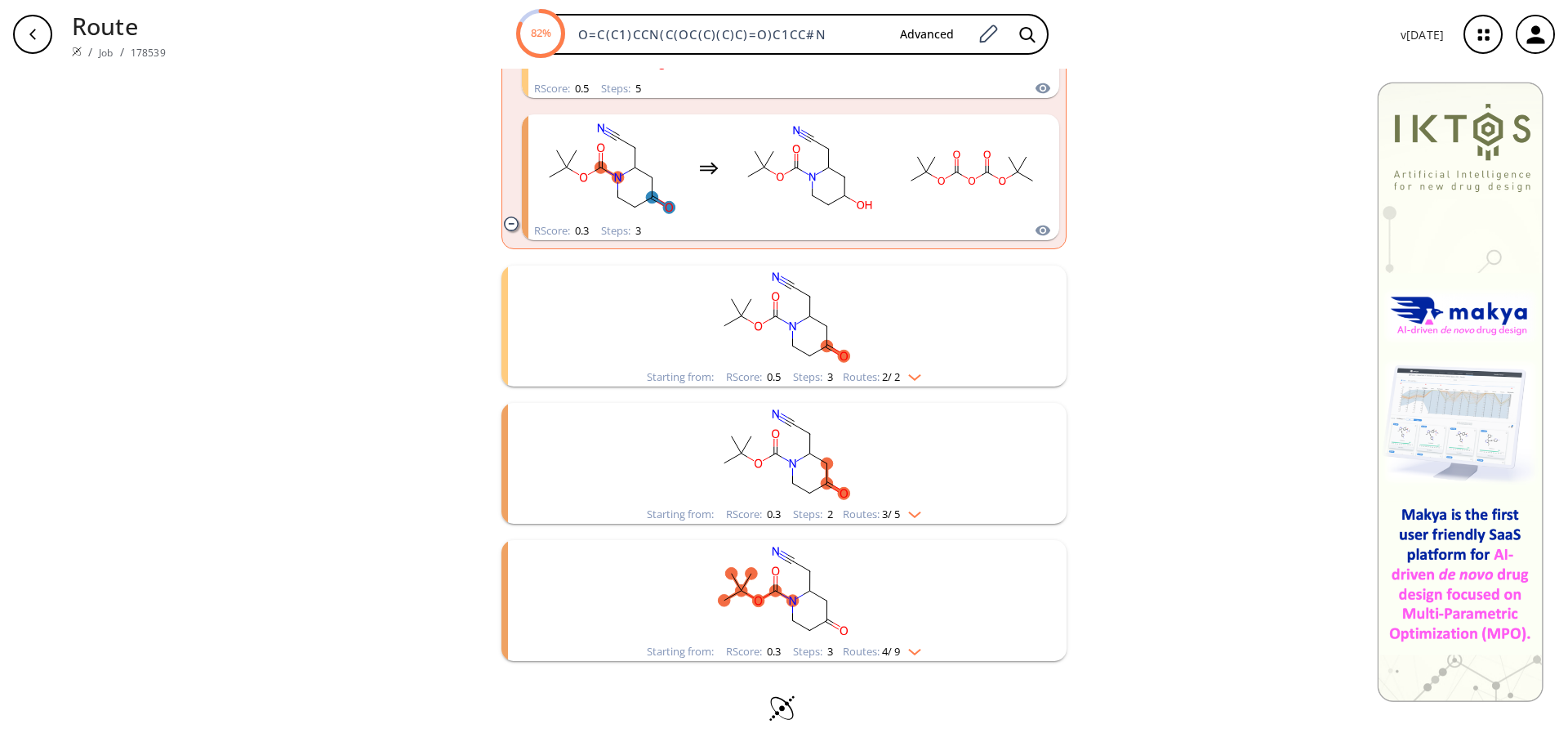
click at [804, 452] on ellipse "clusters" at bounding box center [810, 454] width 12 height 12
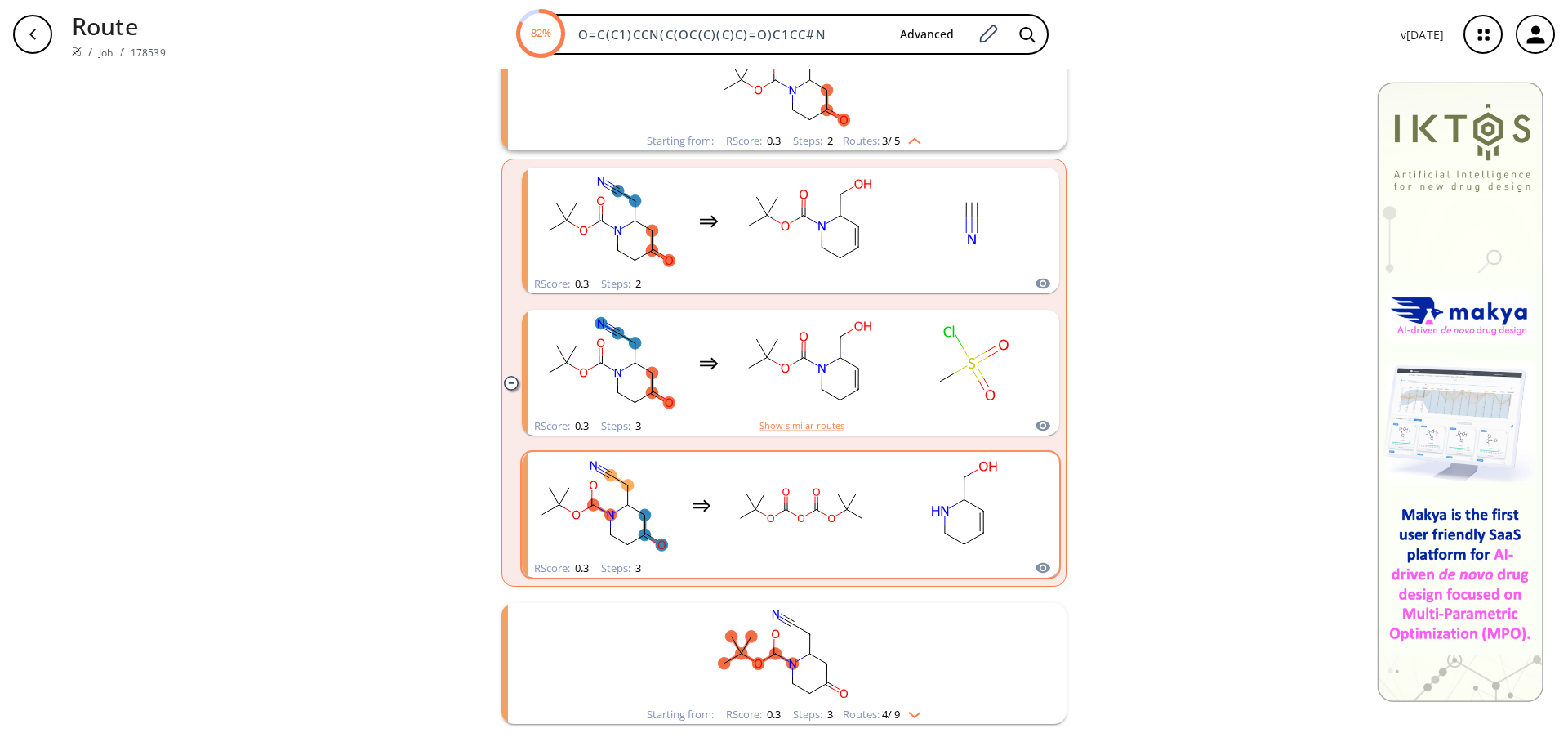
scroll to position [1437, 0]
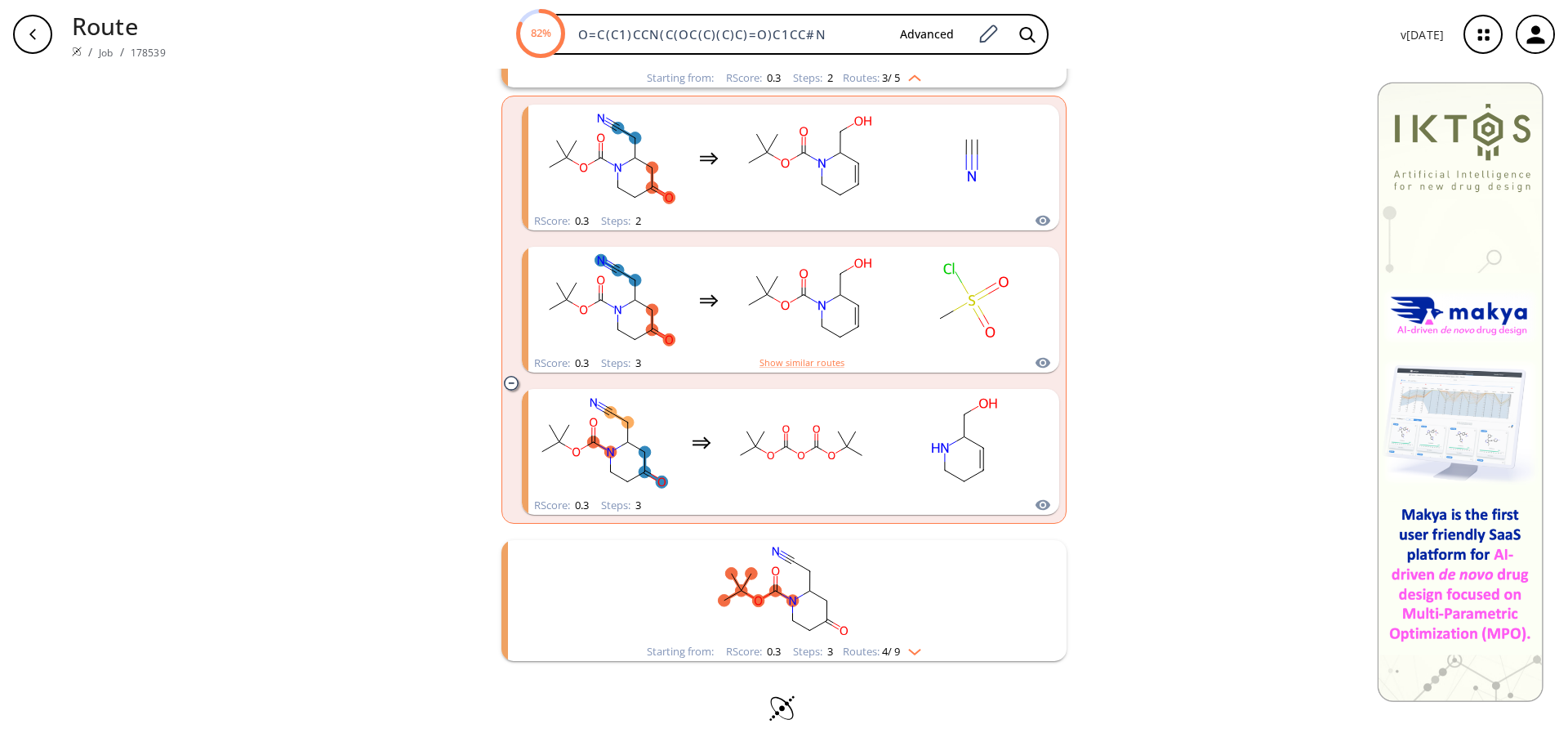
click at [784, 585] on rect "clusters" at bounding box center [784, 591] width 425 height 102
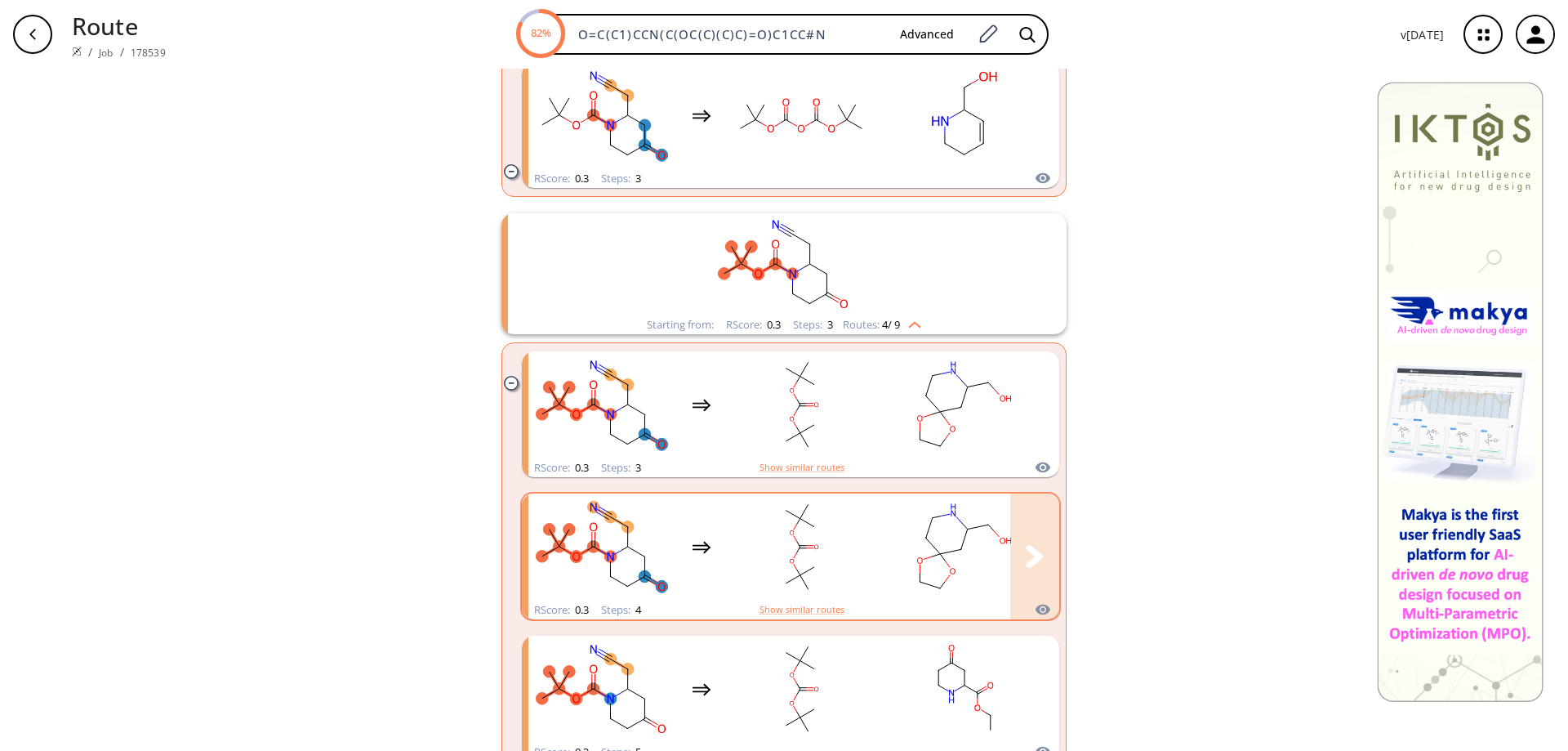
scroll to position [2015, 0]
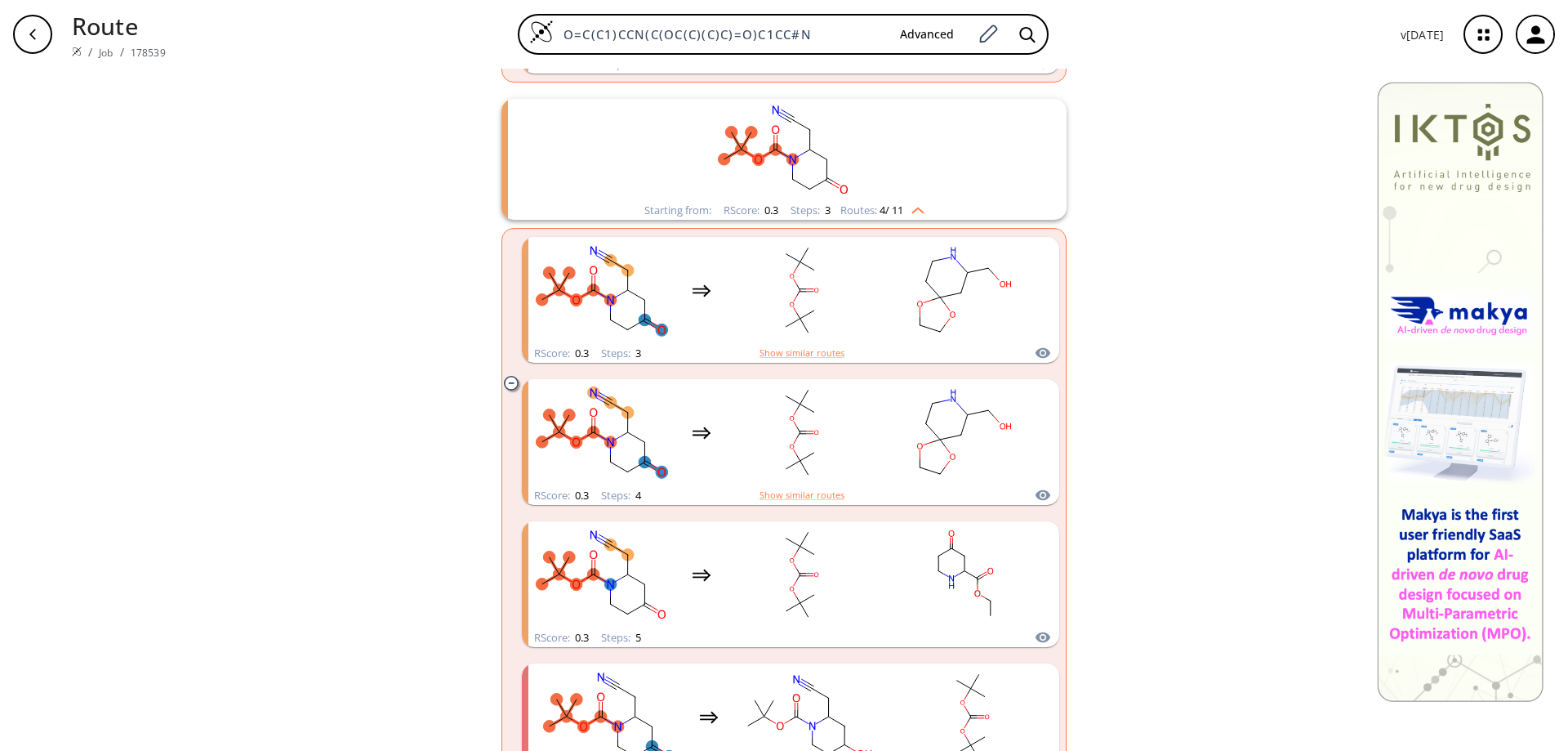
click at [34, 24] on div "button" at bounding box center [32, 34] width 39 height 39
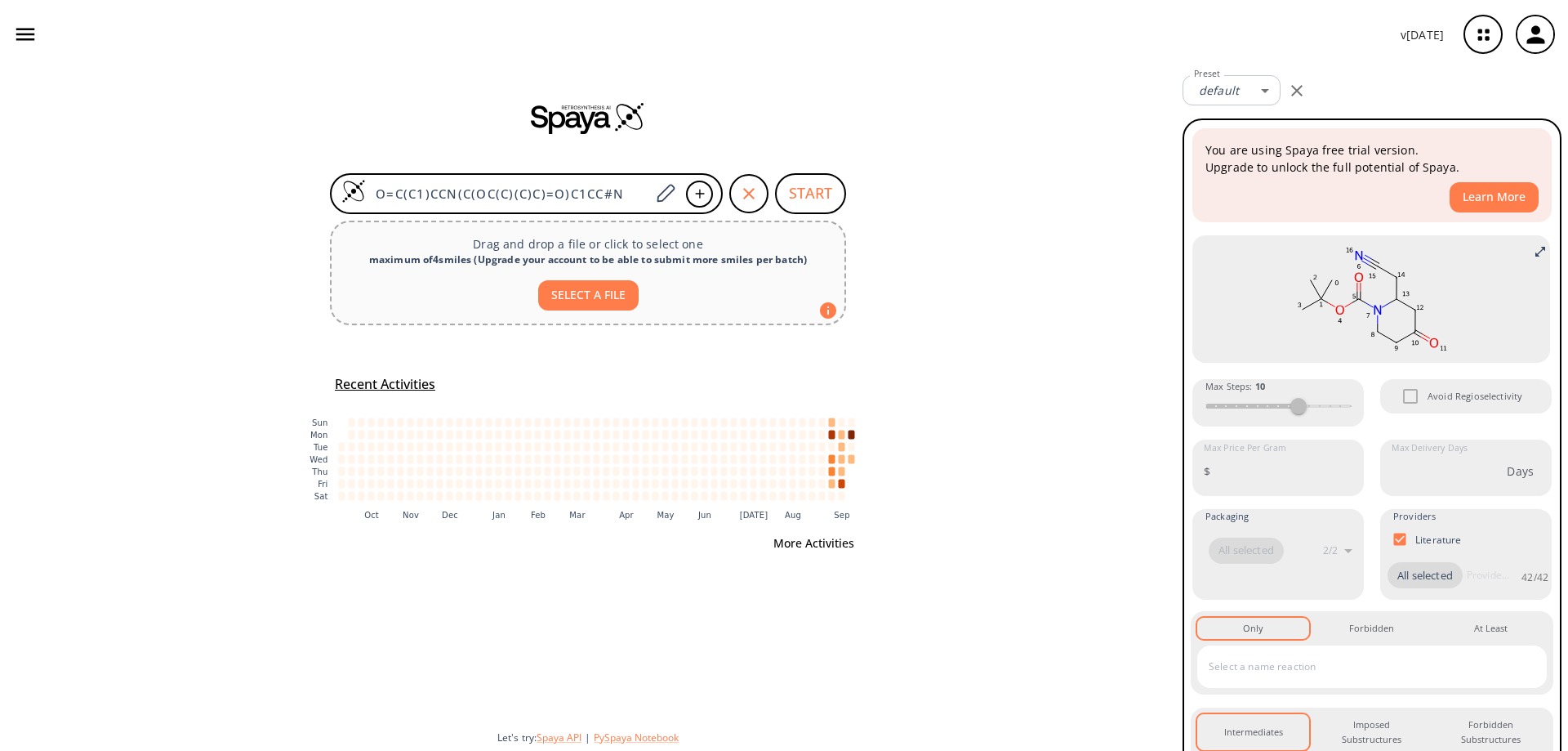
click at [822, 540] on button "More Activities" at bounding box center [814, 543] width 94 height 30
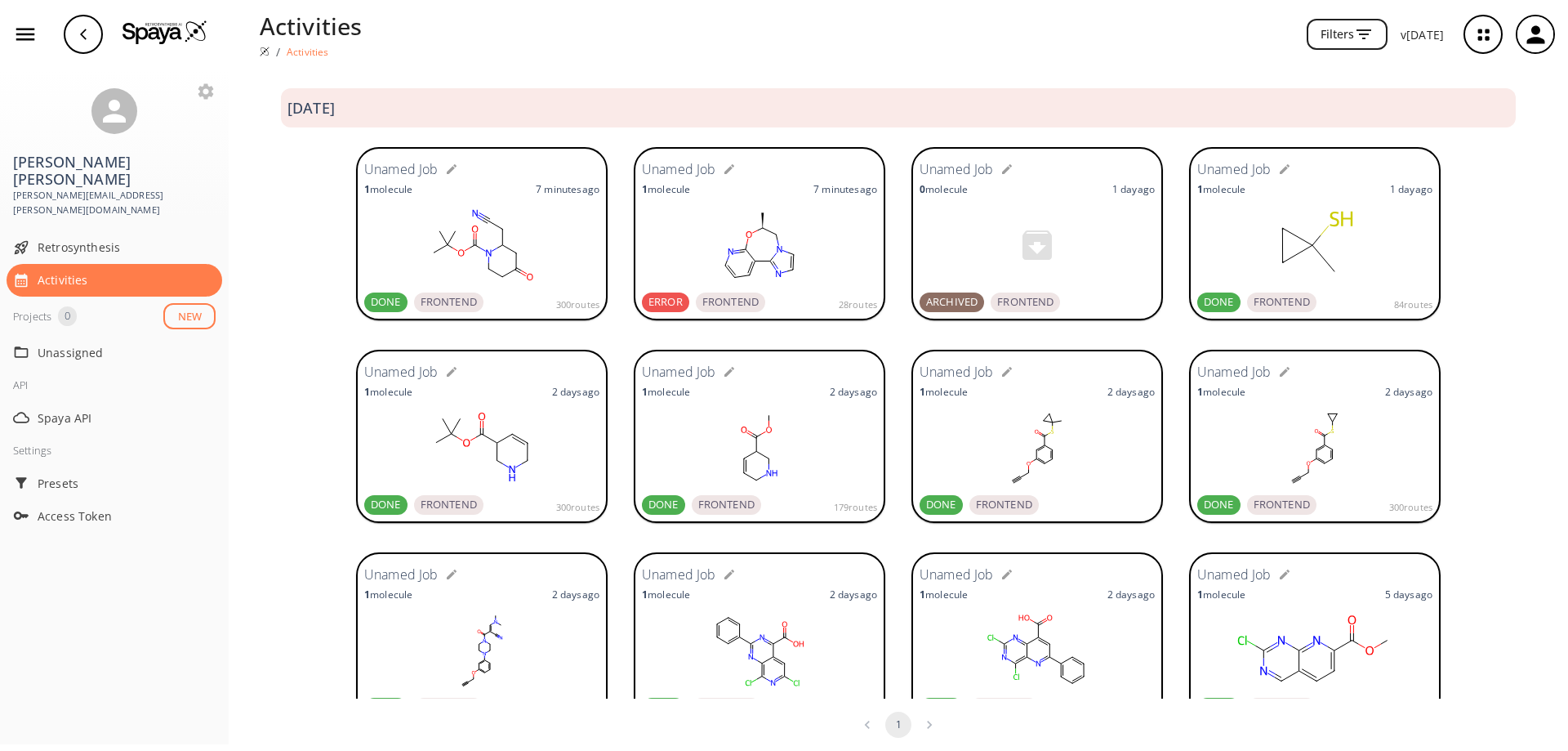
click at [502, 236] on rect at bounding box center [482, 245] width 235 height 82
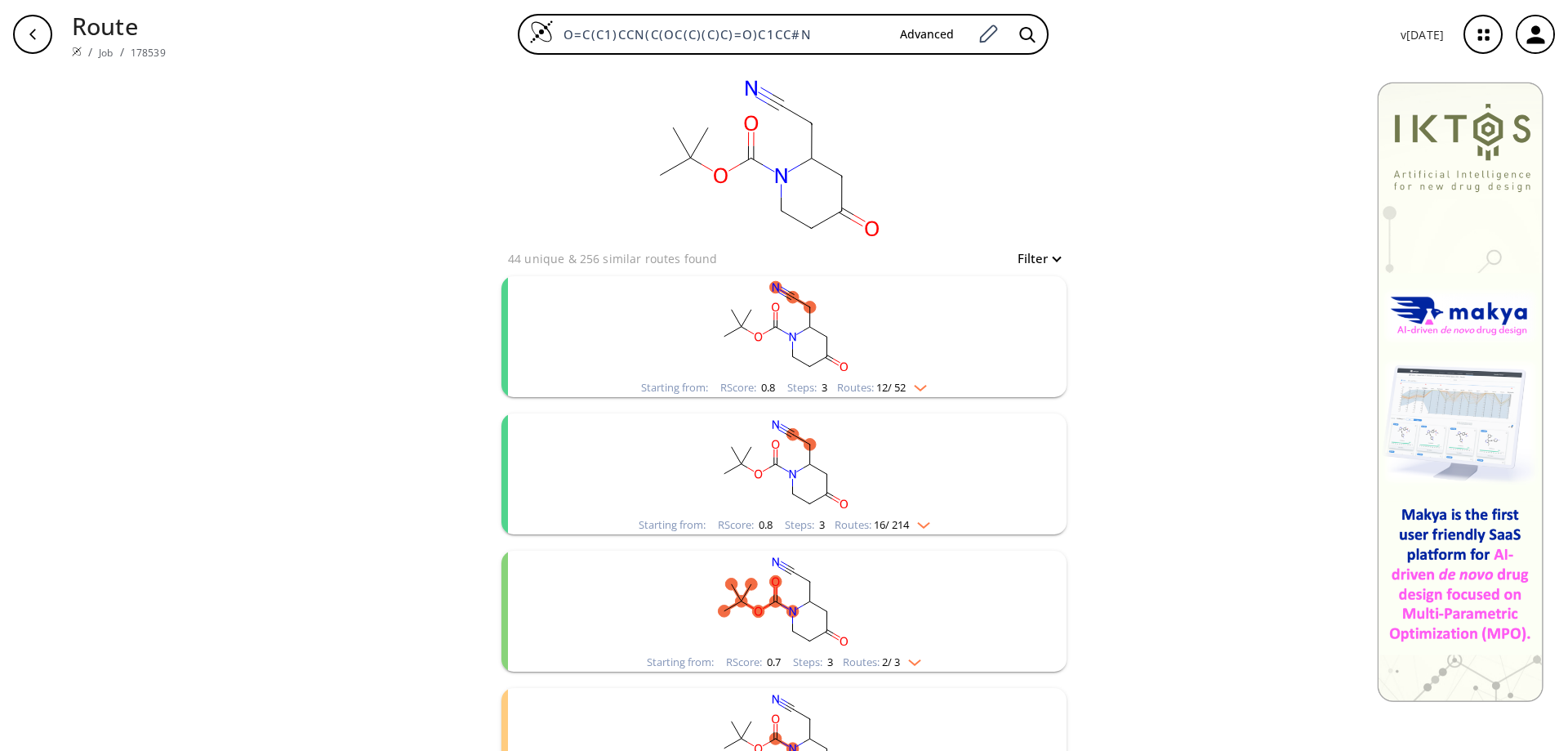
click at [784, 441] on rect "clusters" at bounding box center [784, 464] width 425 height 102
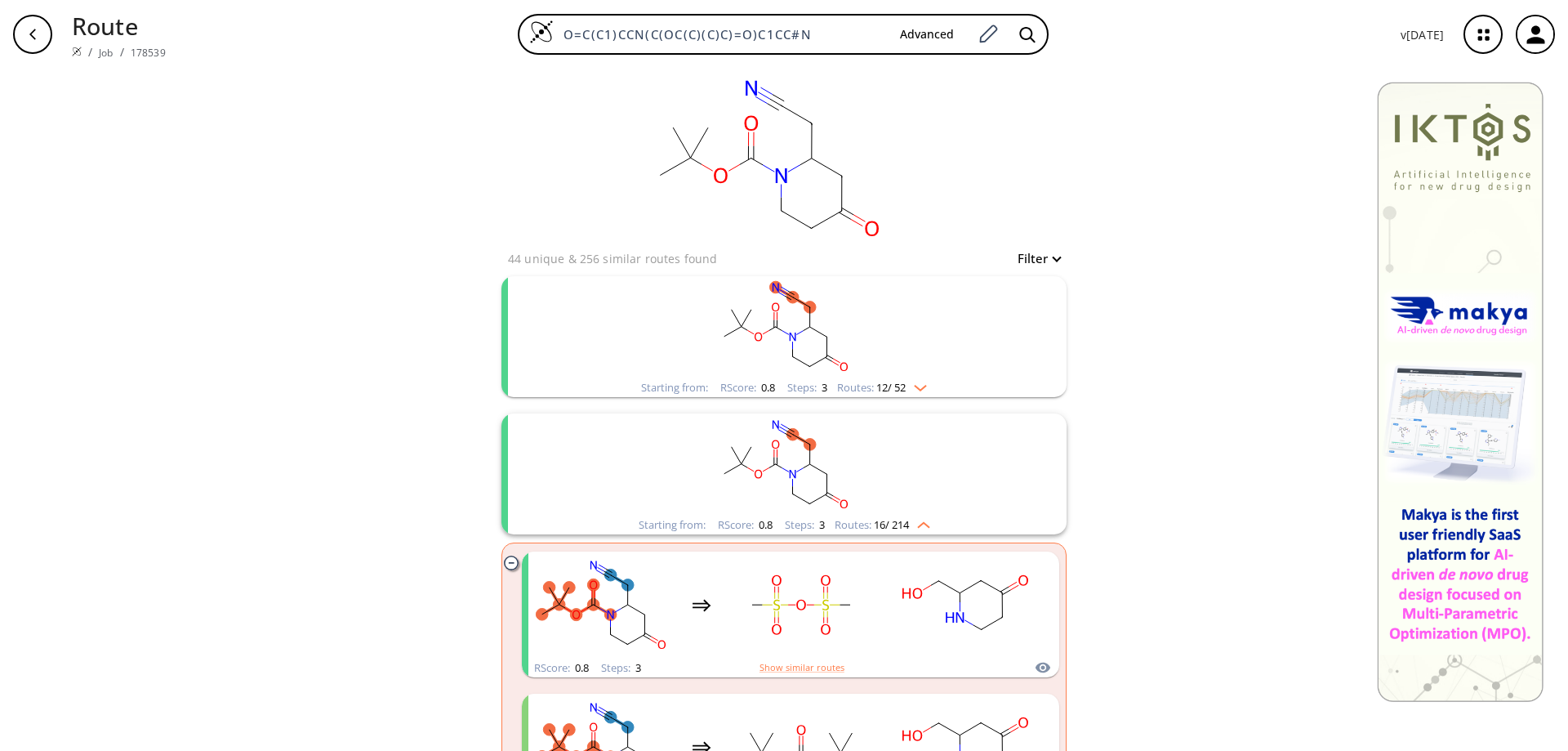
scroll to position [163, 0]
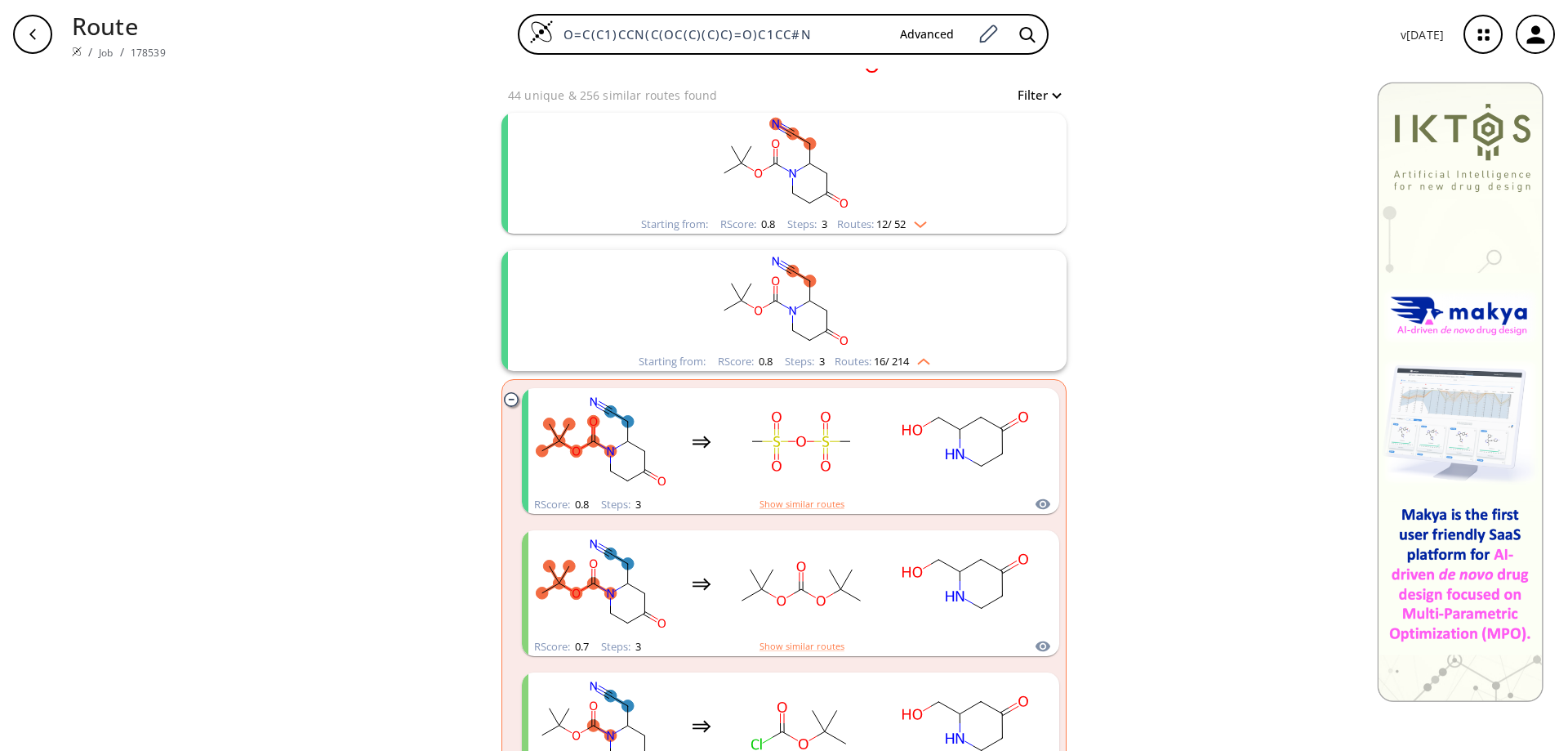
click at [829, 168] on rect "clusters" at bounding box center [784, 164] width 425 height 102
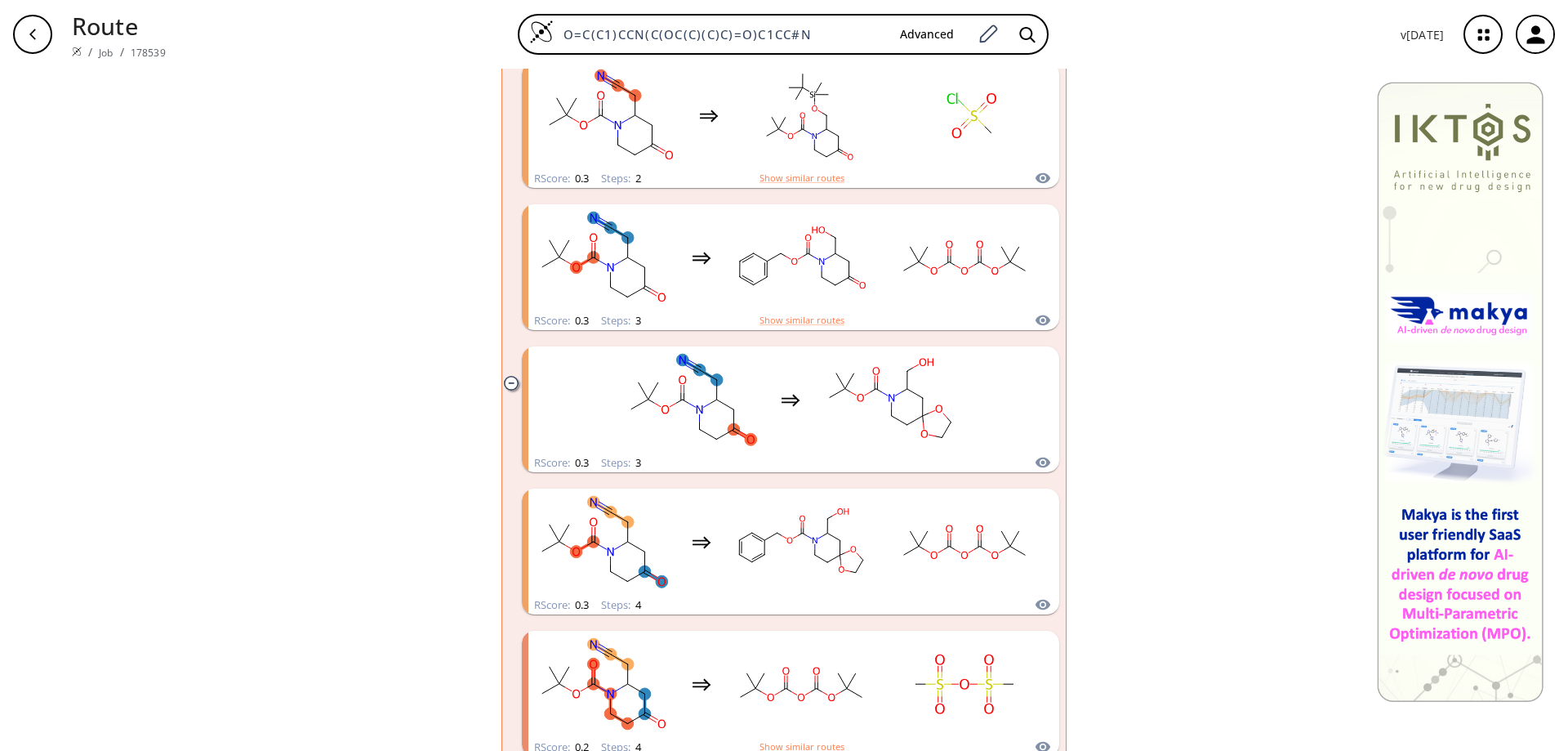
scroll to position [1225, 0]
